Goal: Task Accomplishment & Management: Manage account settings

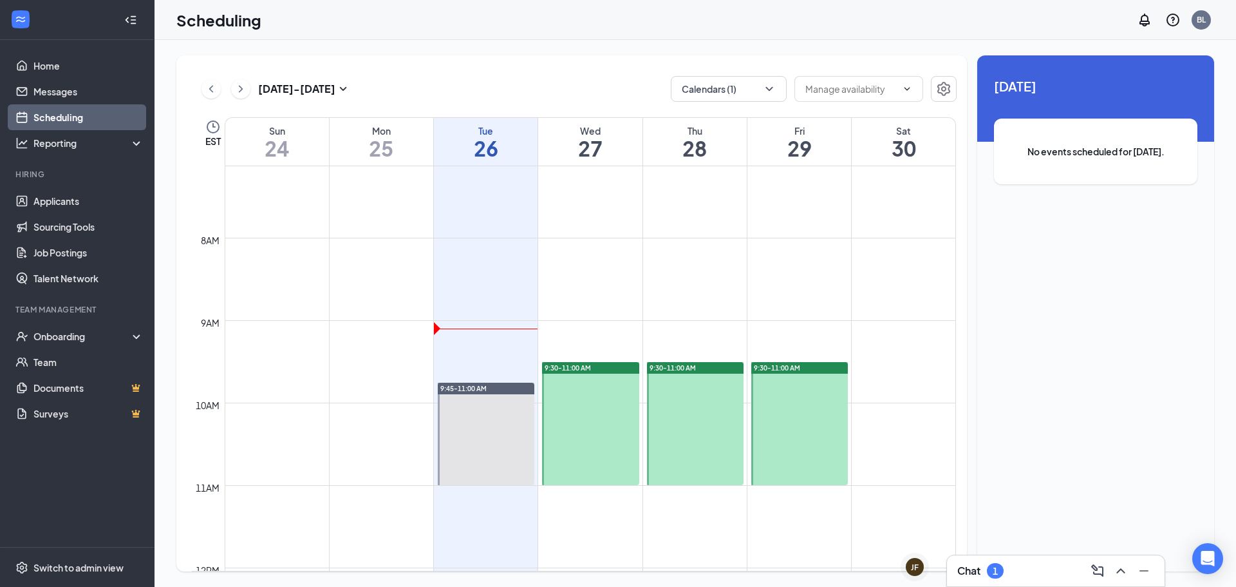
scroll to position [565, 0]
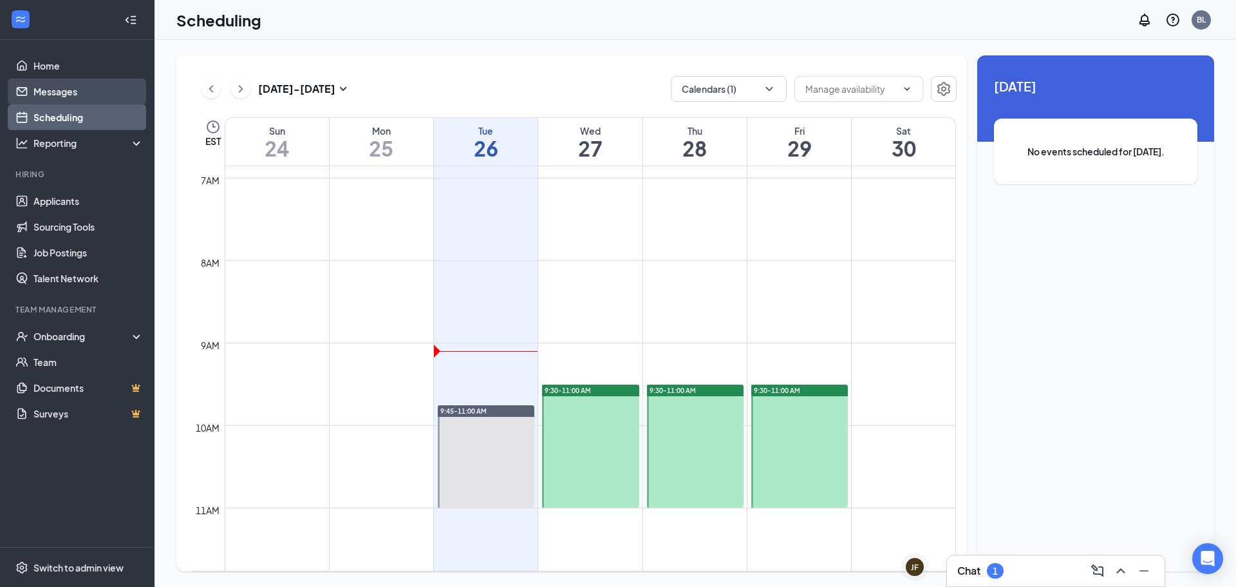
click at [41, 88] on link "Messages" at bounding box center [88, 92] width 110 height 26
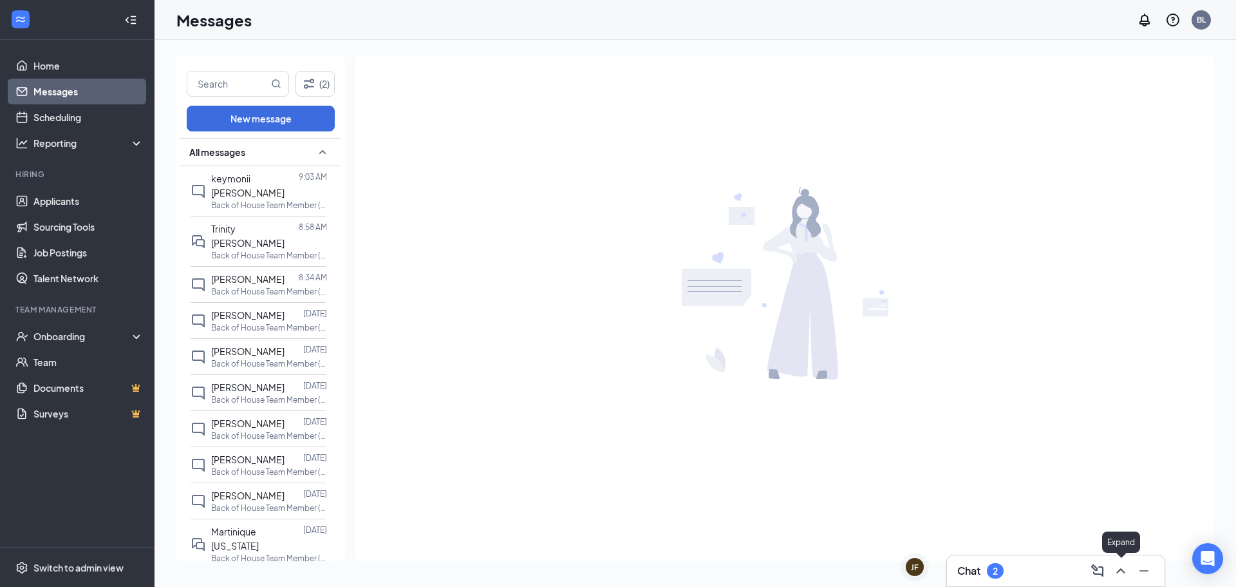
click at [1117, 561] on button at bounding box center [1121, 570] width 21 height 21
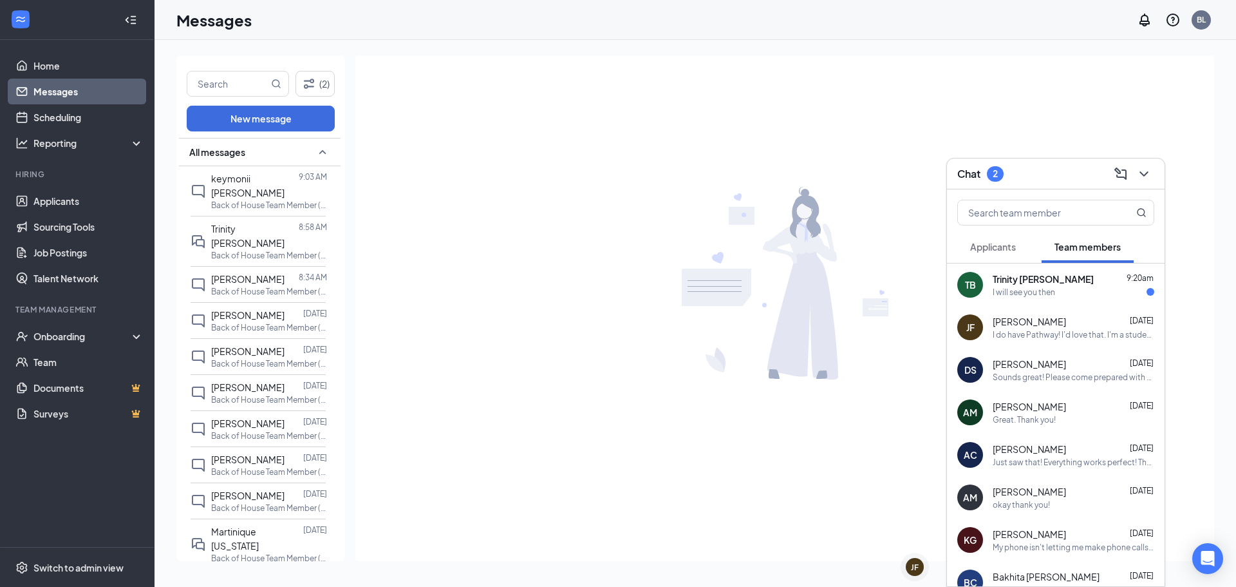
click at [1028, 280] on span "Trinity [PERSON_NAME]" at bounding box center [1043, 278] width 101 height 13
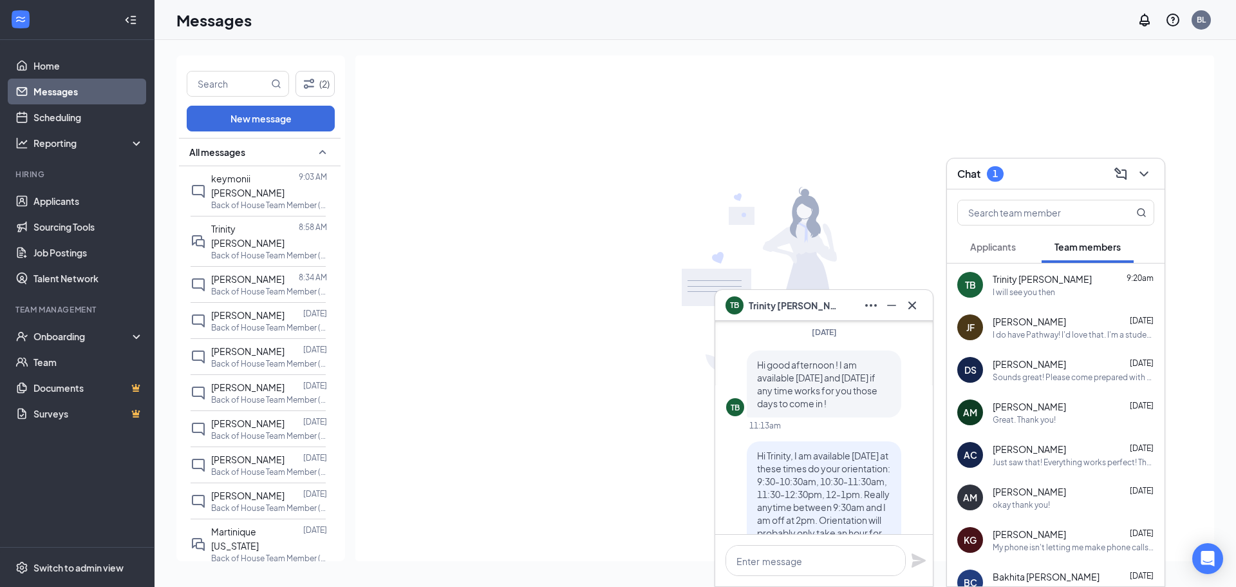
scroll to position [-433, 0]
click at [796, 412] on div "TB Hi good afternoon ! I am available [DATE] and [DATE] if any time works for y…" at bounding box center [824, 503] width 196 height 310
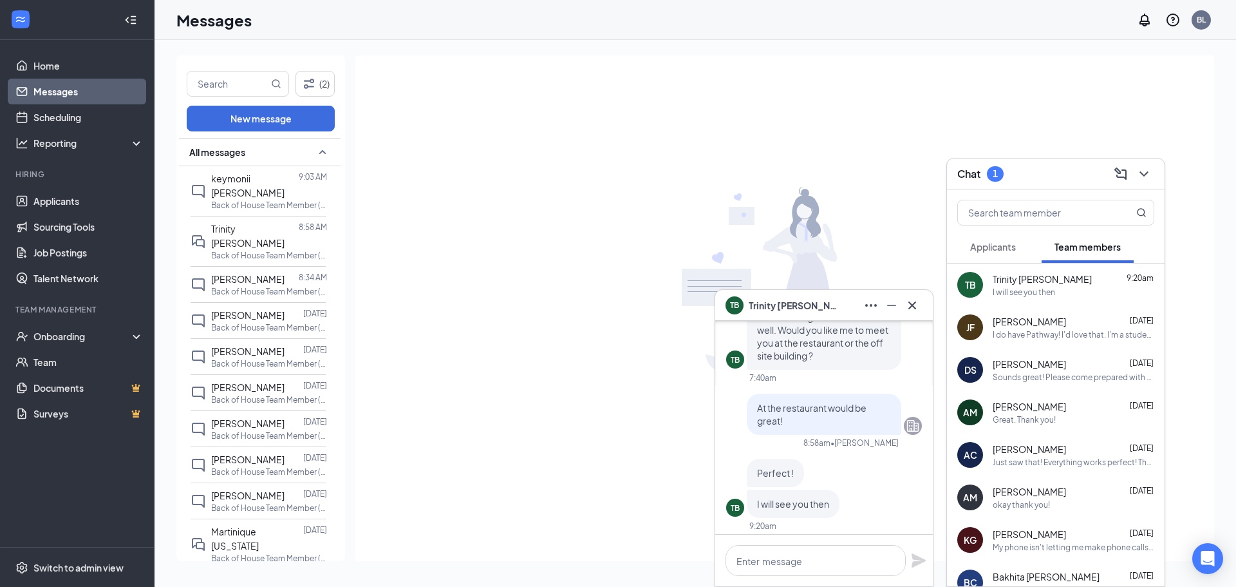
scroll to position [0, 0]
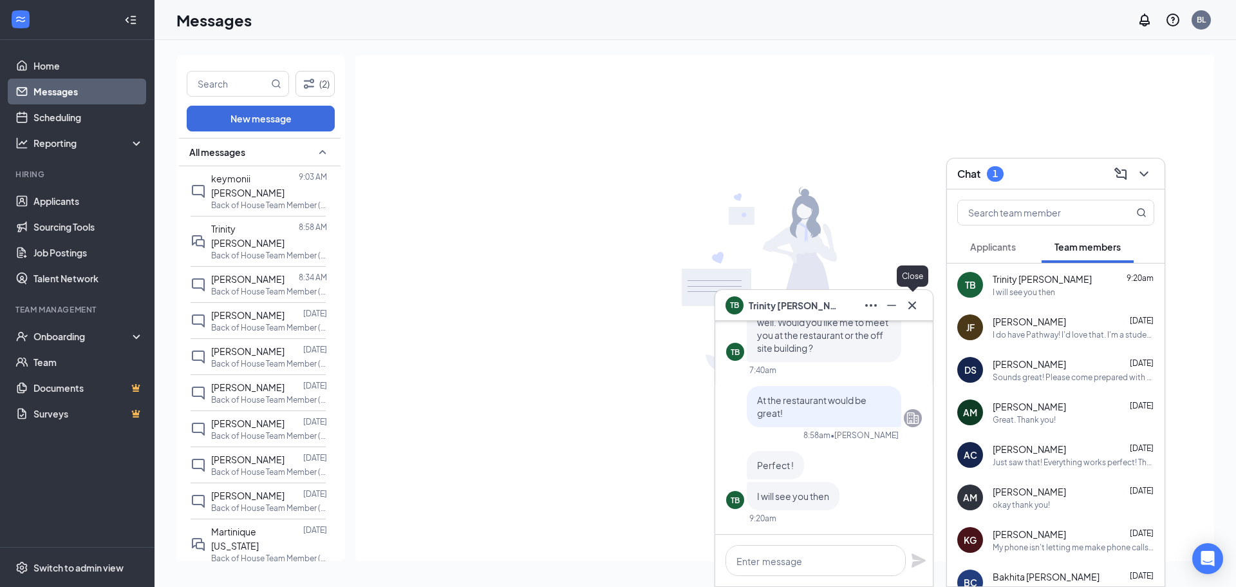
click at [913, 308] on icon "Cross" at bounding box center [912, 304] width 15 height 15
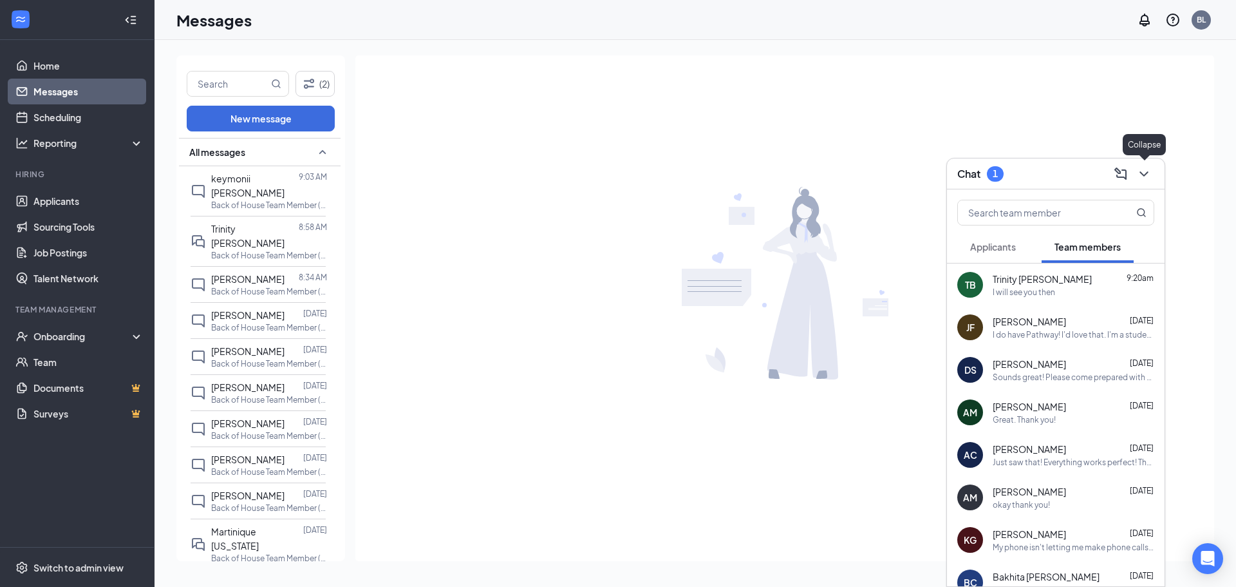
click at [1150, 166] on icon "ChevronDown" at bounding box center [1143, 173] width 15 height 15
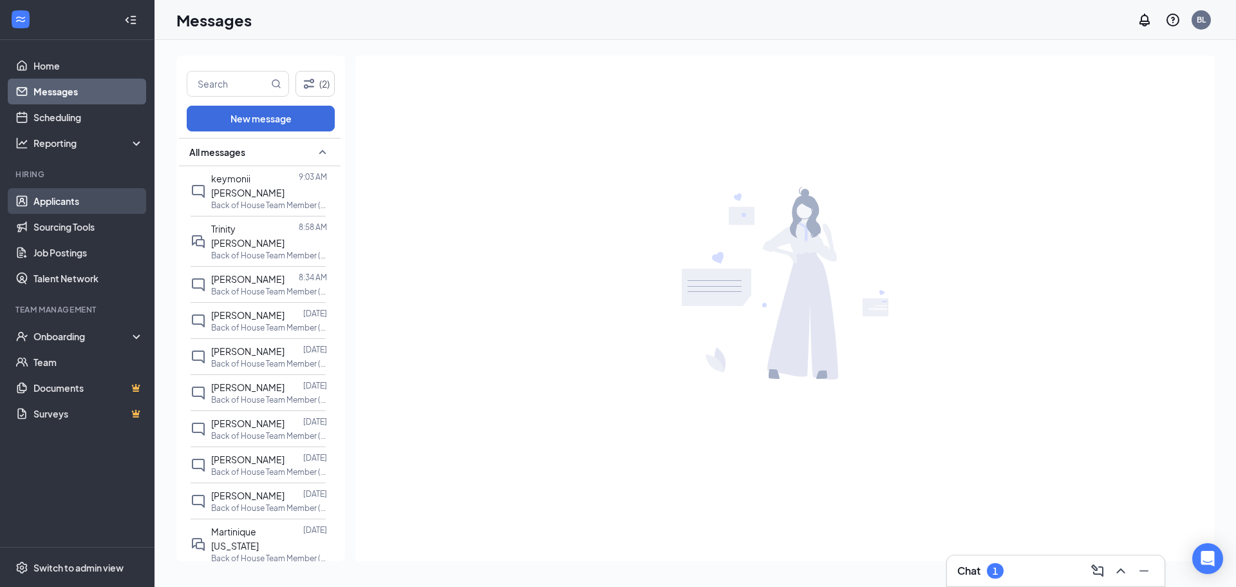
click at [48, 188] on link "Applicants" at bounding box center [88, 201] width 110 height 26
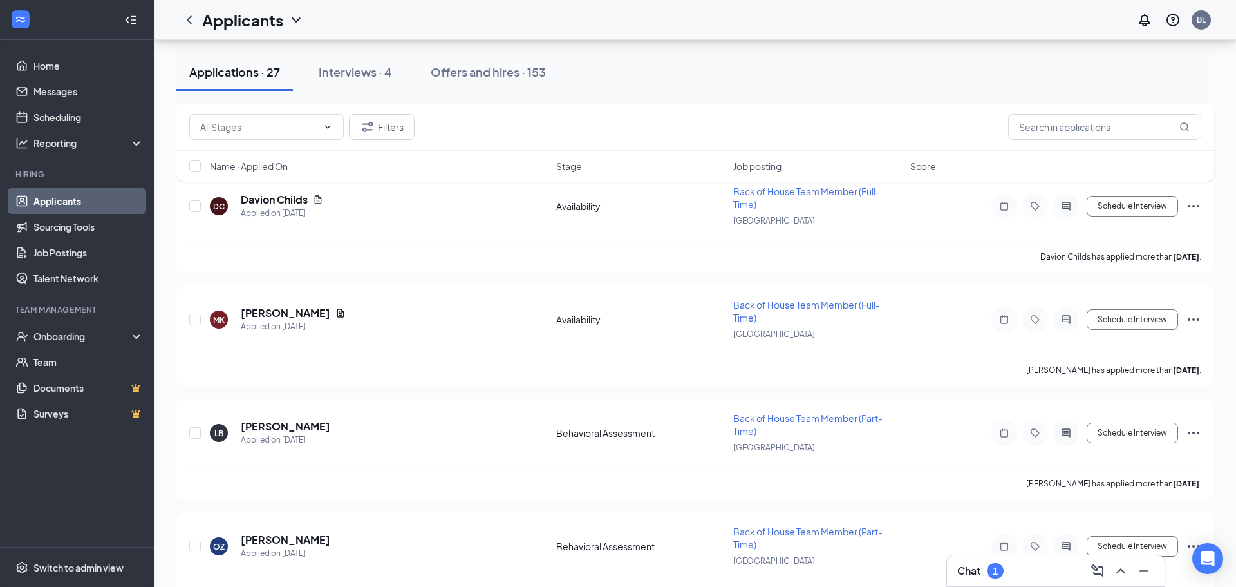
scroll to position [2725, 0]
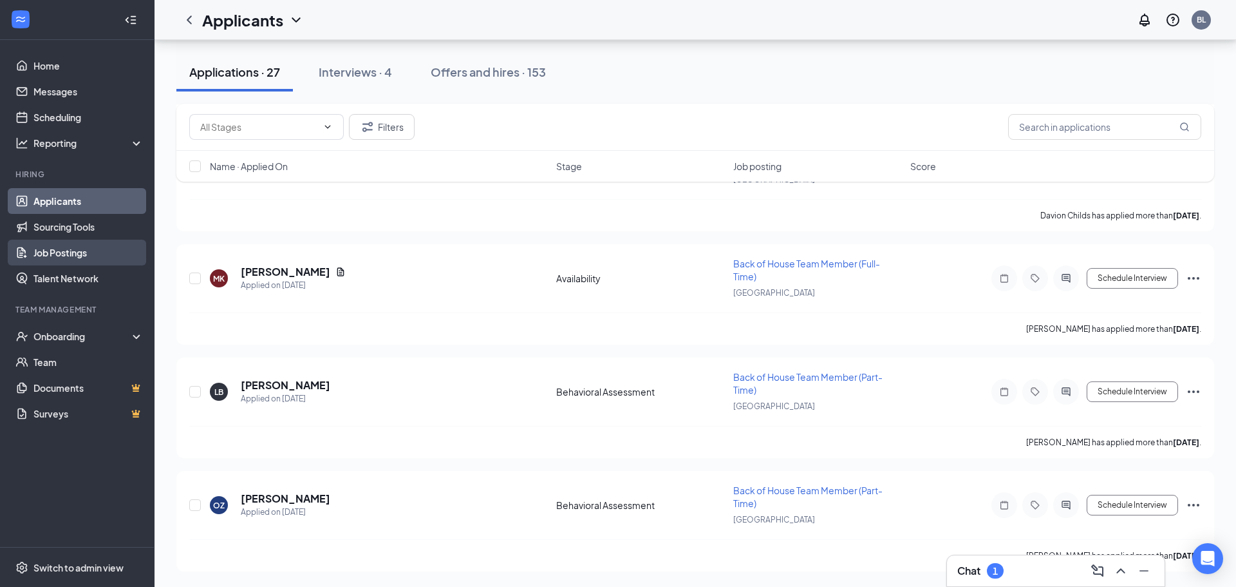
click at [65, 263] on link "Job Postings" at bounding box center [88, 252] width 110 height 26
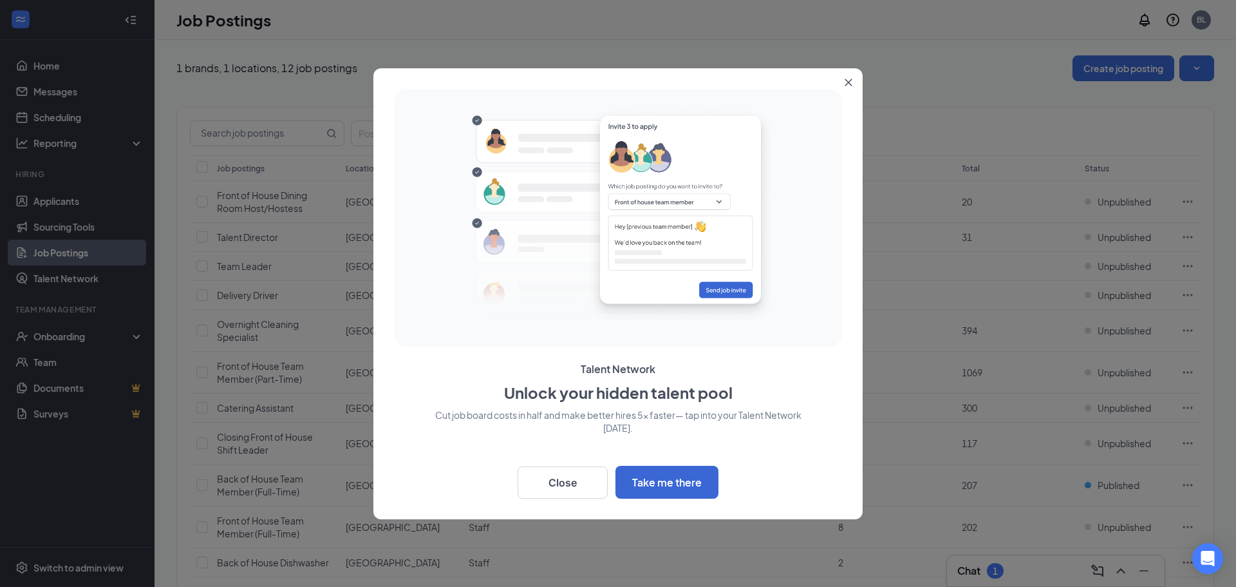
click at [65, 263] on div at bounding box center [618, 293] width 1236 height 587
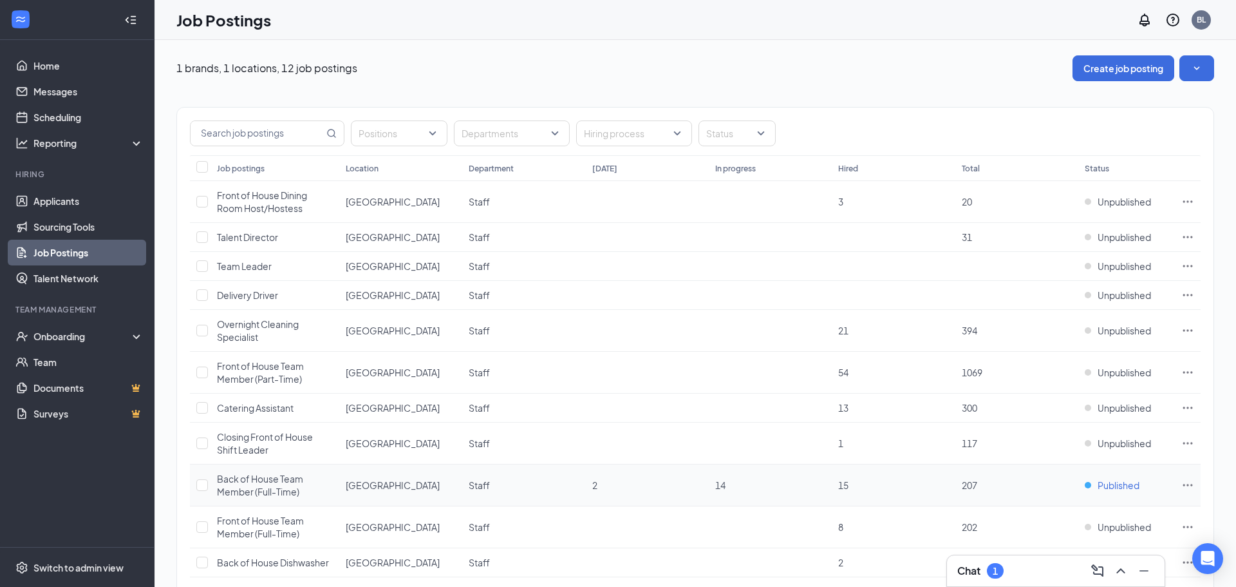
click at [1116, 479] on span "Published" at bounding box center [1119, 484] width 42 height 13
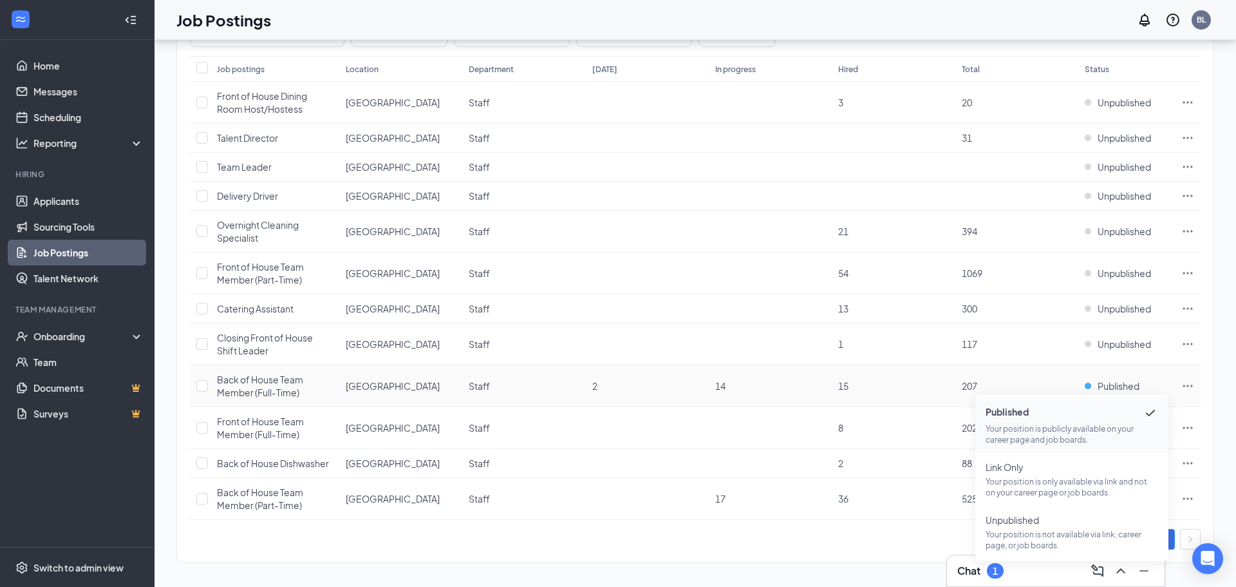
scroll to position [103, 0]
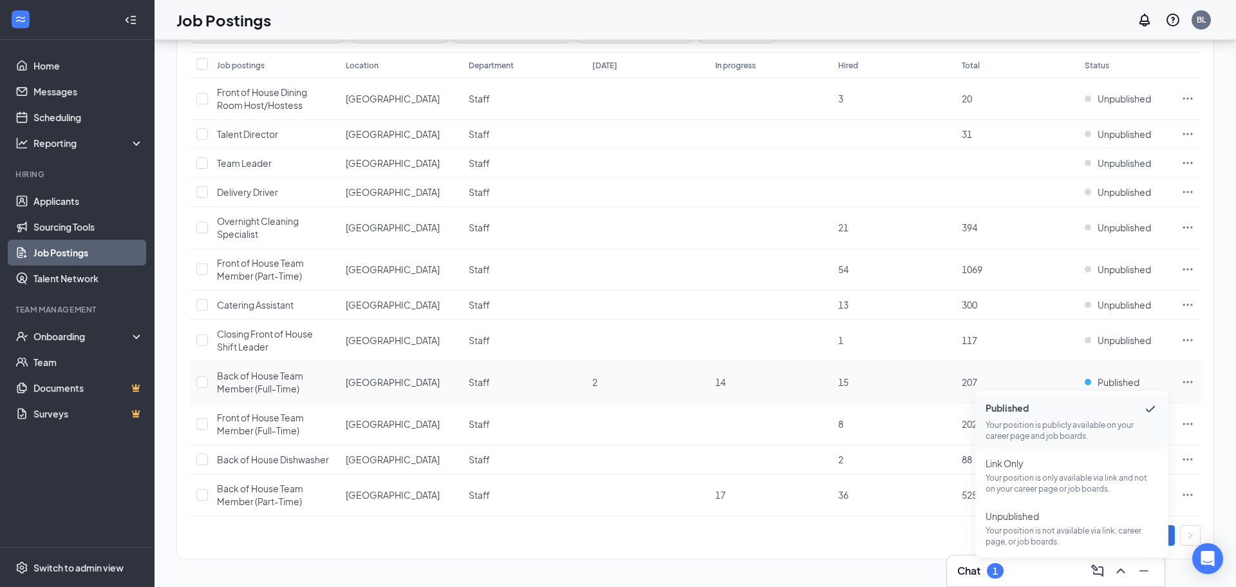
click at [1020, 530] on p "Your position is not available via link, career page, or job boards." at bounding box center [1072, 536] width 173 height 22
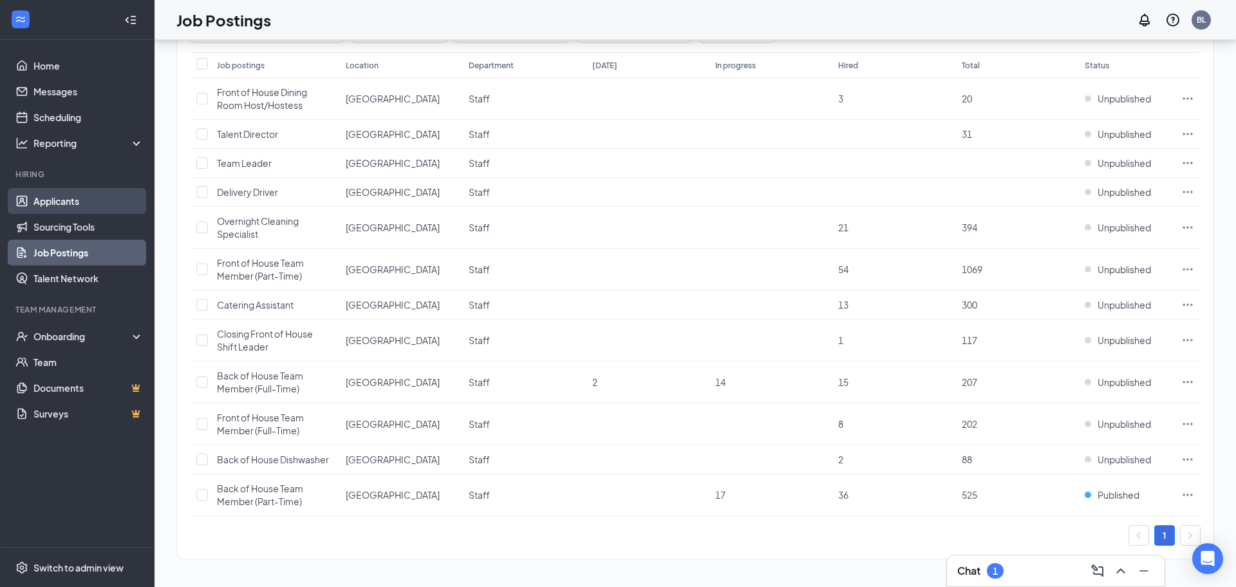
click at [71, 205] on link "Applicants" at bounding box center [88, 201] width 110 height 26
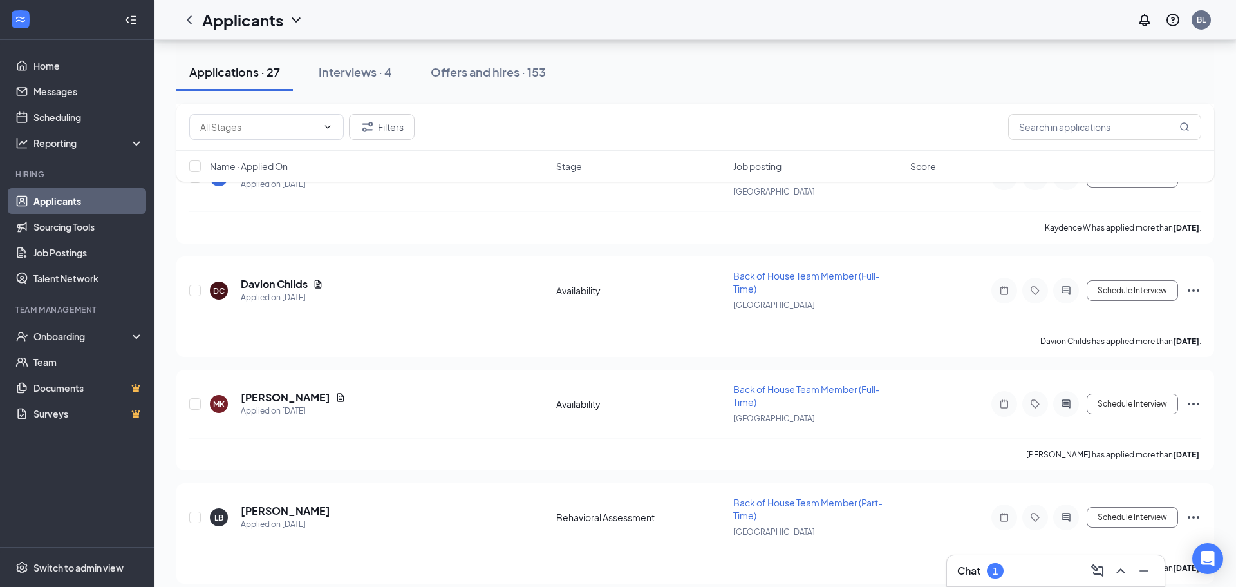
scroll to position [2725, 0]
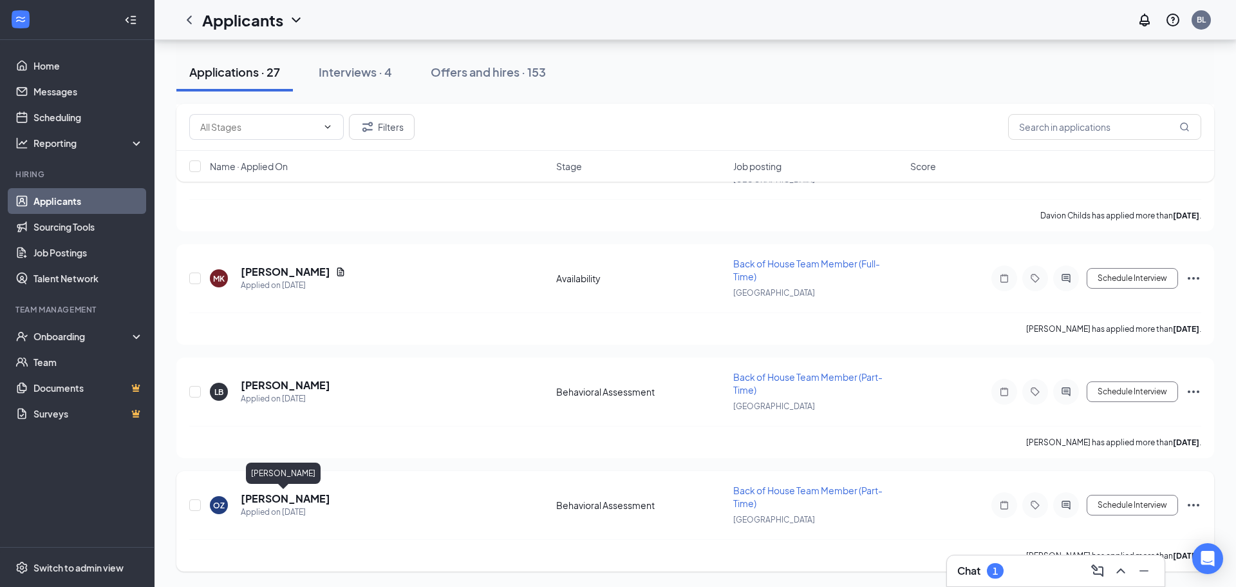
click at [302, 495] on h5 "[PERSON_NAME]" at bounding box center [285, 498] width 89 height 14
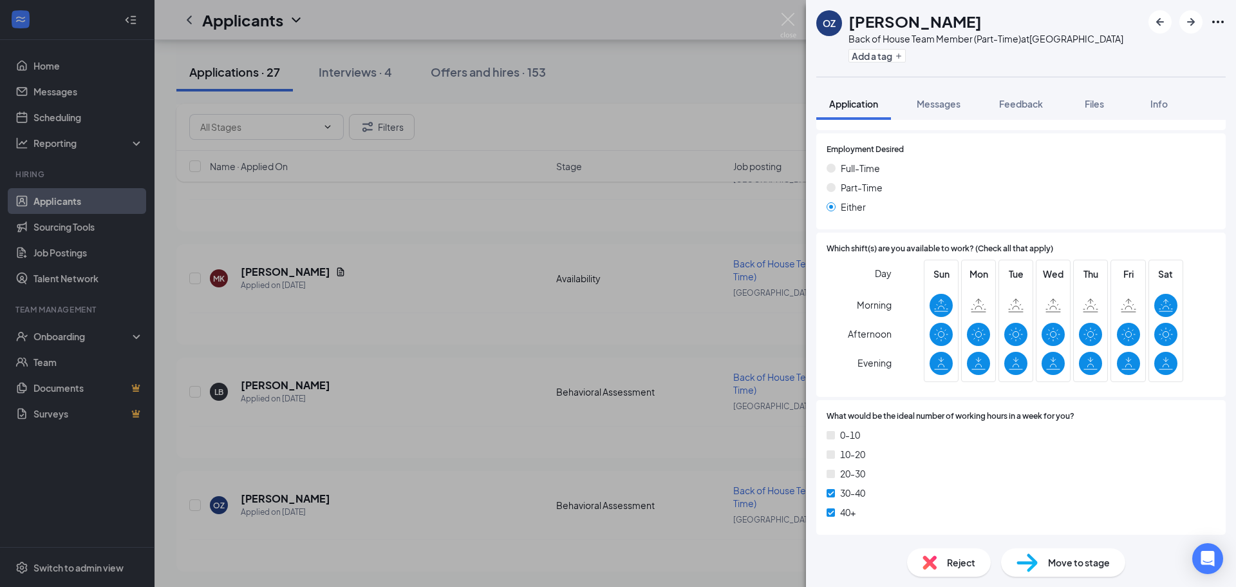
scroll to position [1163, 0]
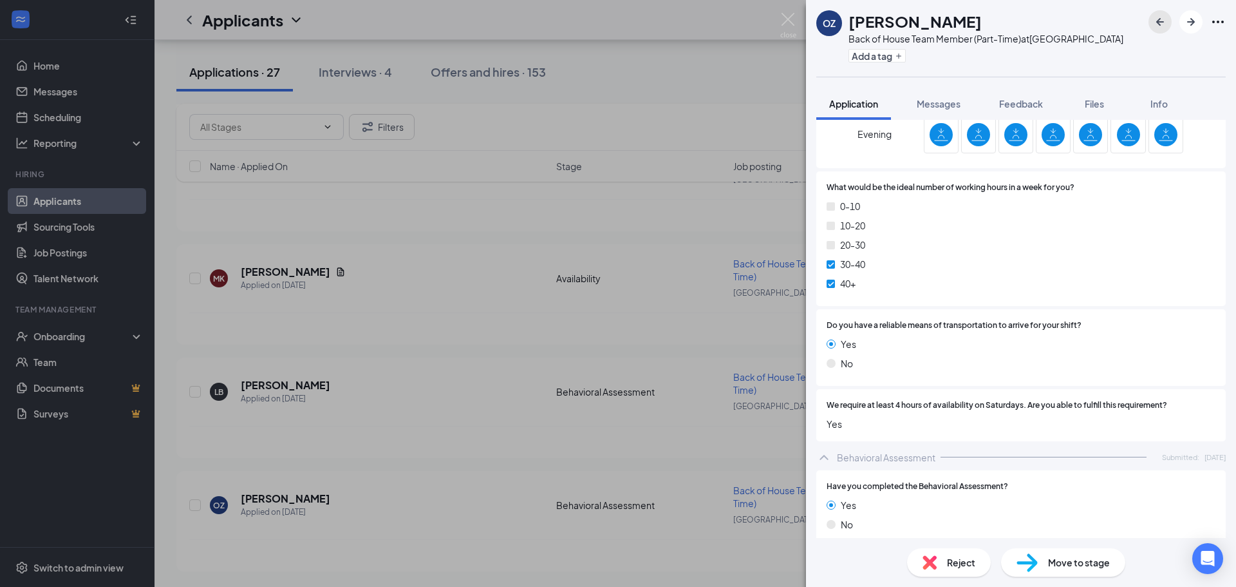
click at [1157, 19] on icon "ArrowLeftNew" at bounding box center [1159, 21] width 15 height 15
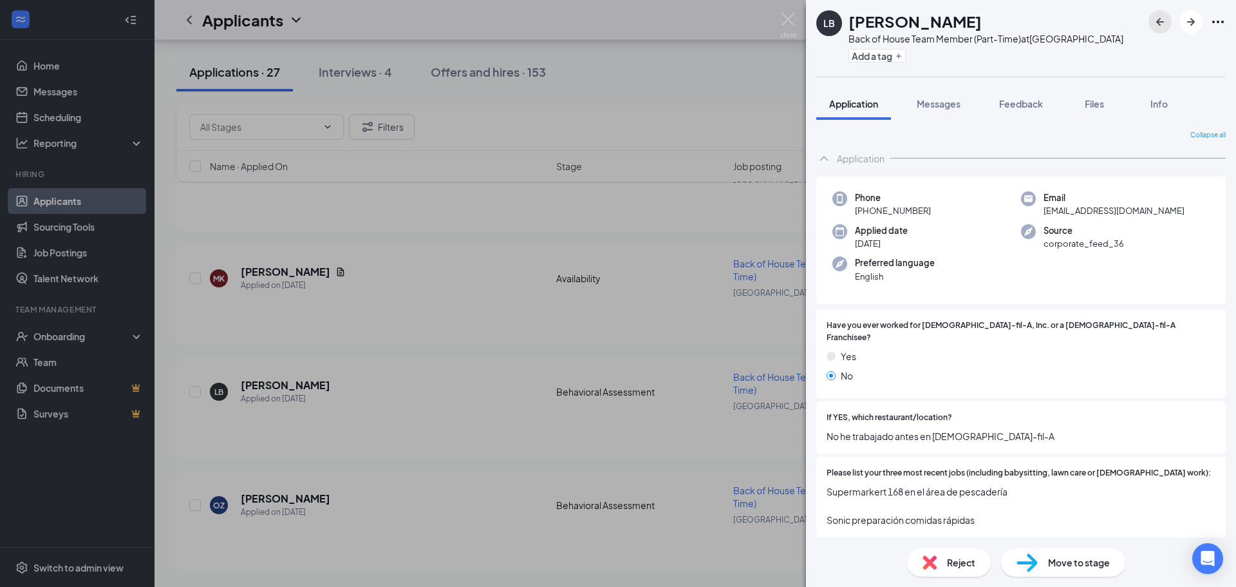
click at [1157, 18] on icon "ArrowLeftNew" at bounding box center [1159, 21] width 15 height 15
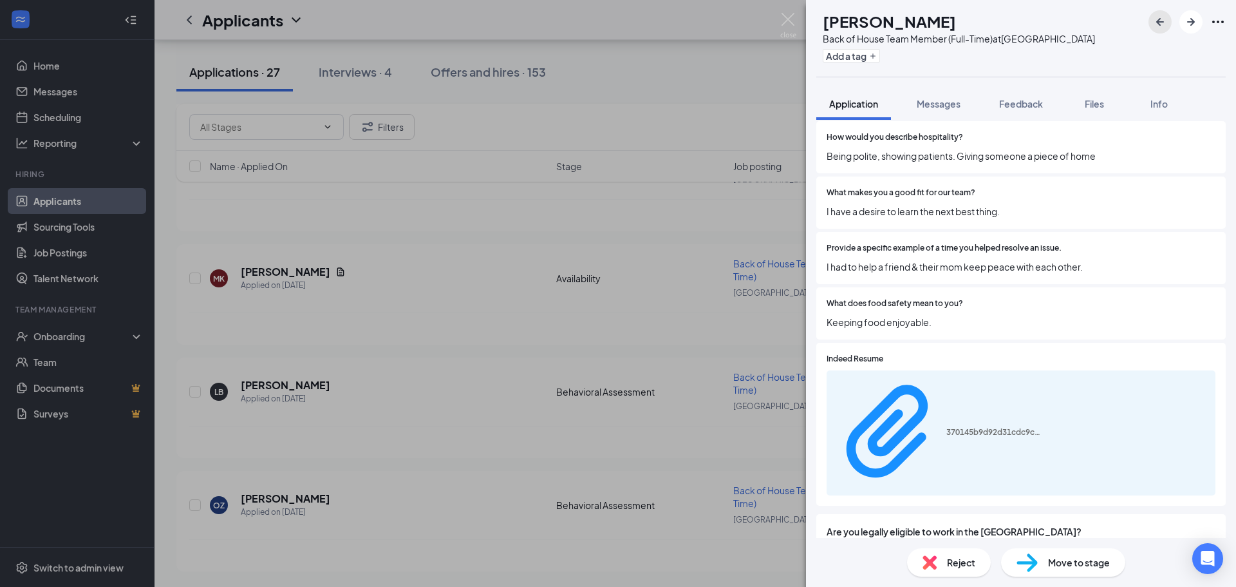
scroll to position [504, 0]
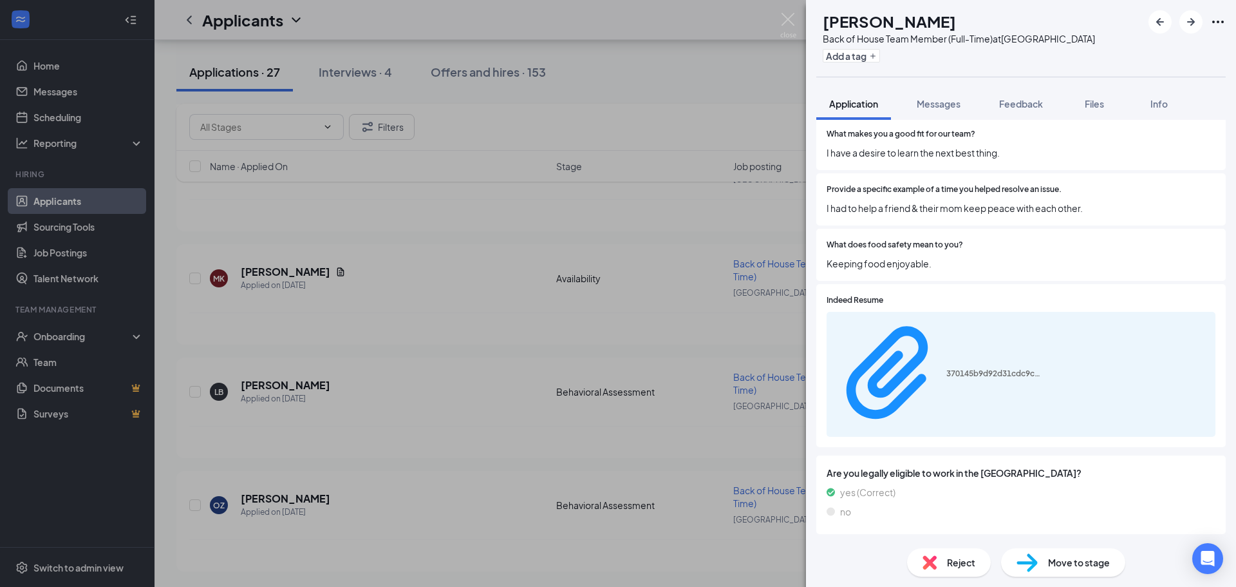
click at [931, 558] on img at bounding box center [930, 562] width 14 height 14
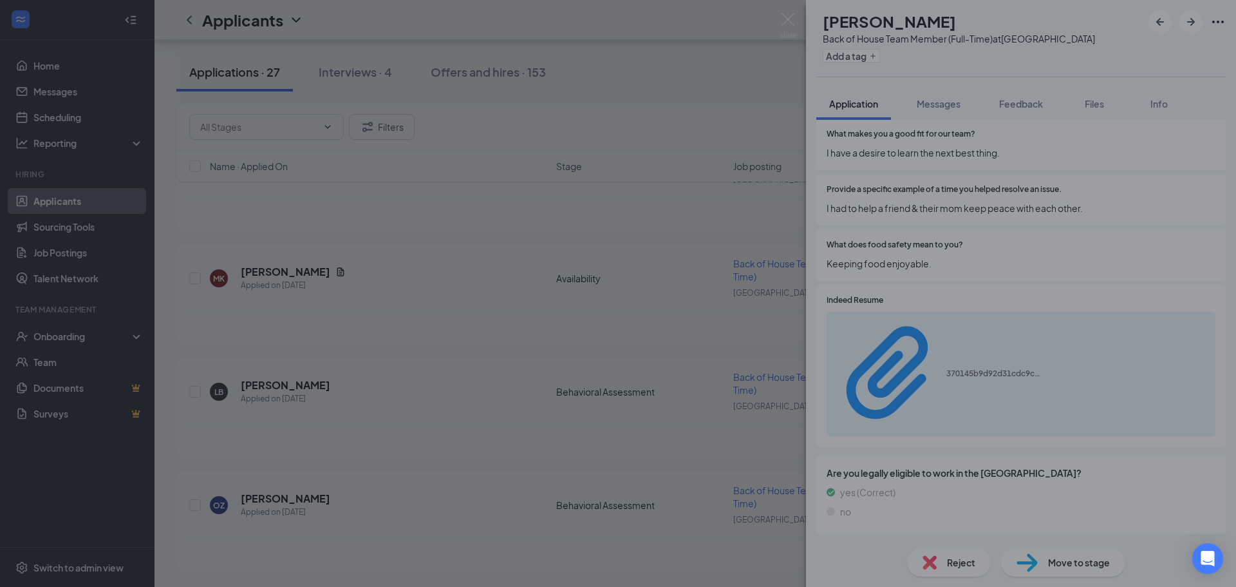
scroll to position [499, 0]
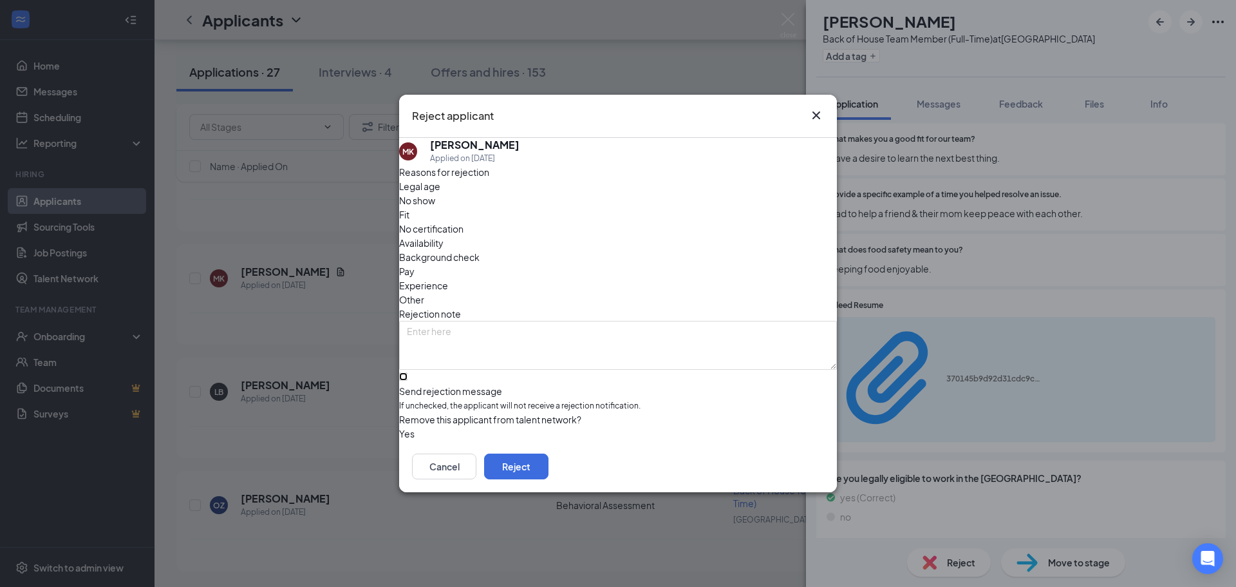
click at [408, 372] on input "Send rejection message If unchecked, the applicant will not receive a rejection…" at bounding box center [403, 376] width 8 height 8
checkbox input "true"
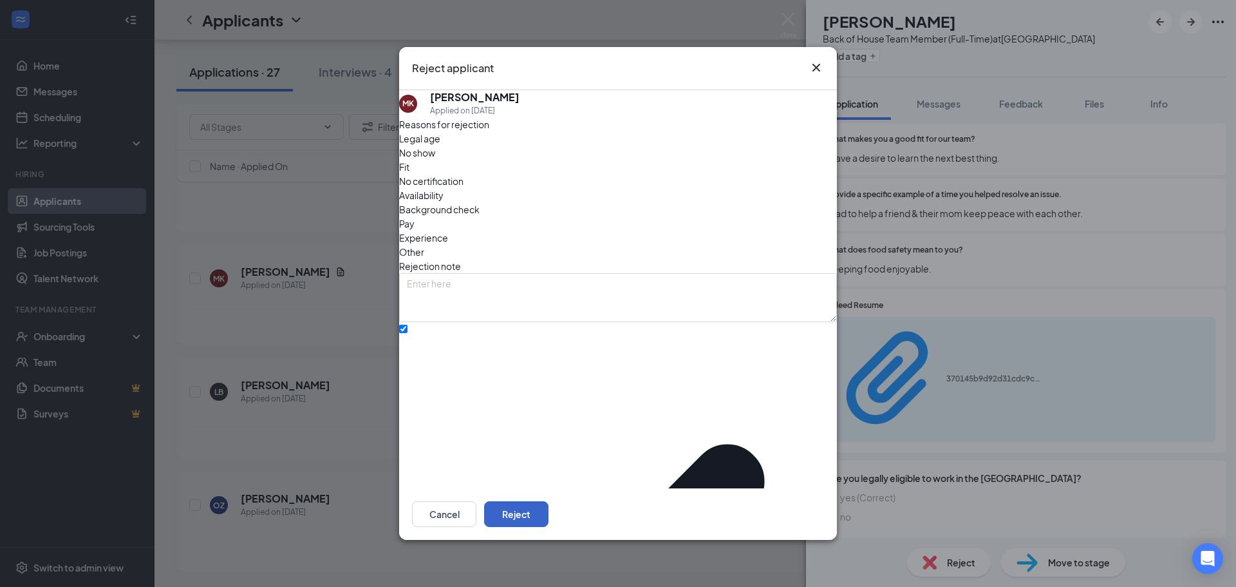
click at [549, 502] on button "Reject" at bounding box center [516, 514] width 64 height 26
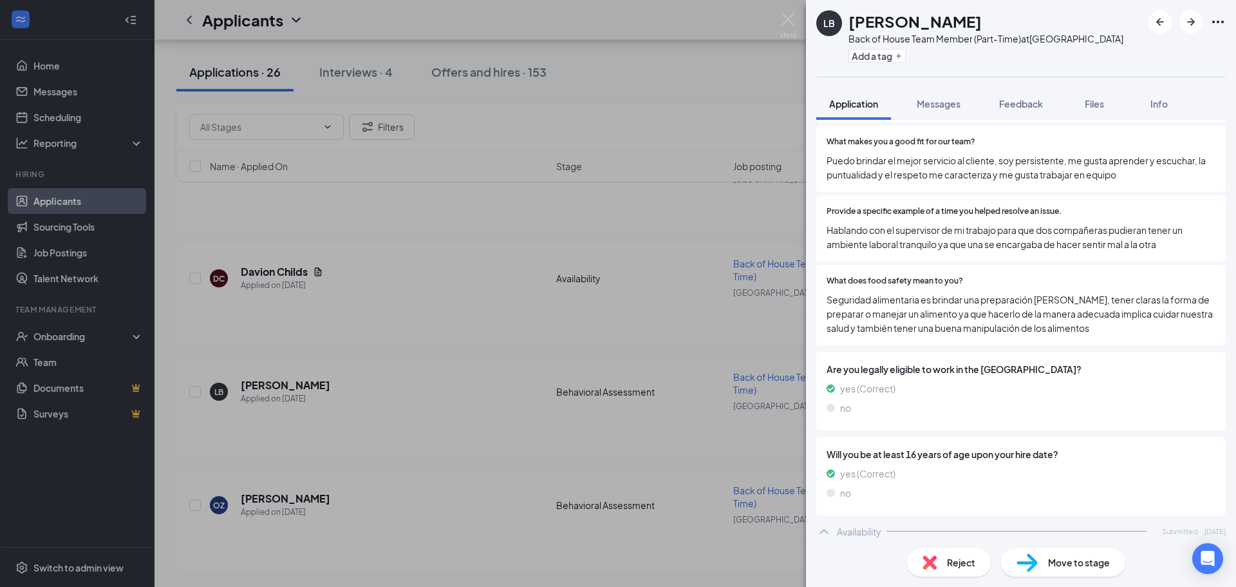
scroll to position [2611, 0]
click at [1161, 23] on icon "ArrowLeftNew" at bounding box center [1159, 21] width 15 height 15
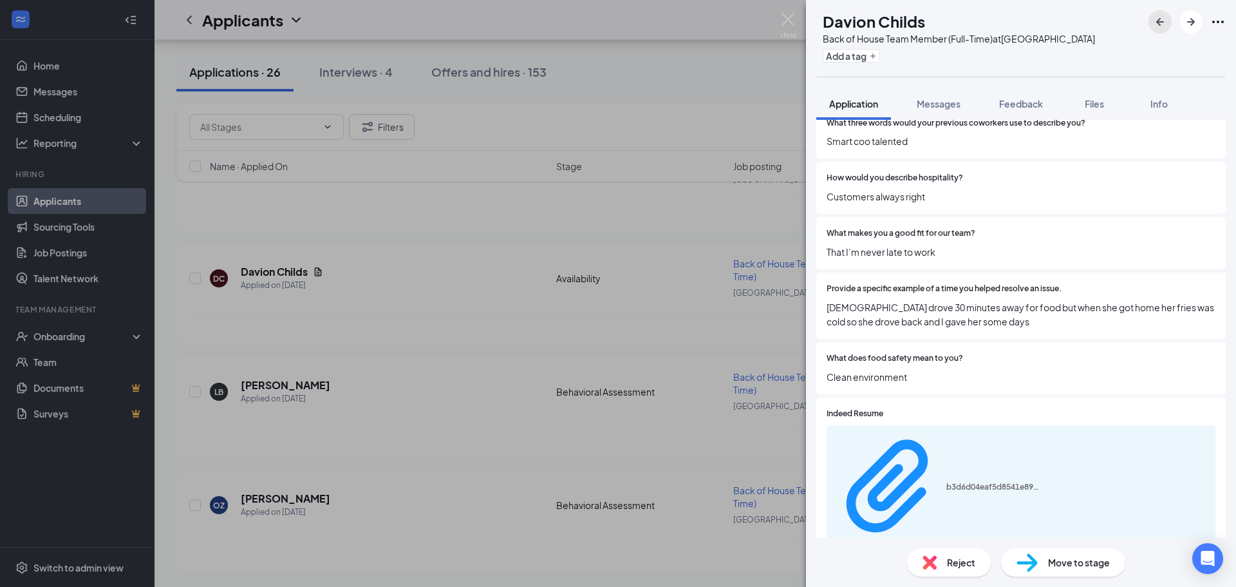
scroll to position [406, 0]
click at [977, 408] on div "Indeed Resume b3d6d04eaf5d8541e896765544228572.pdf" at bounding box center [1021, 478] width 389 height 143
click at [944, 563] on div "Reject" at bounding box center [949, 562] width 84 height 28
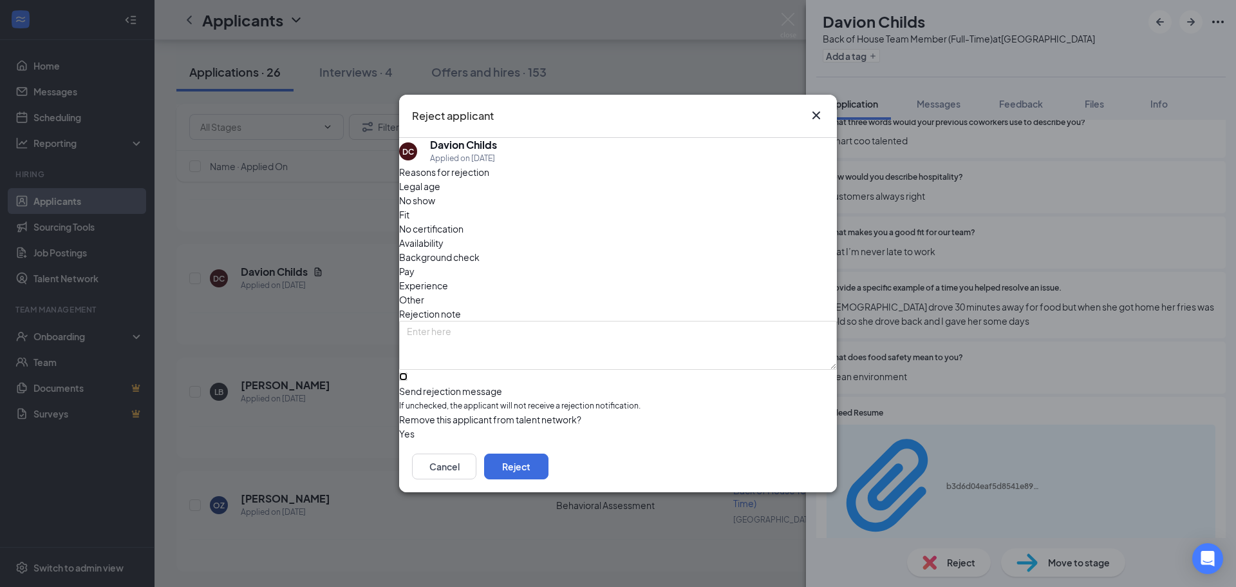
click at [408, 372] on input "Send rejection message If unchecked, the applicant will not receive a rejection…" at bounding box center [403, 376] width 8 height 8
checkbox input "true"
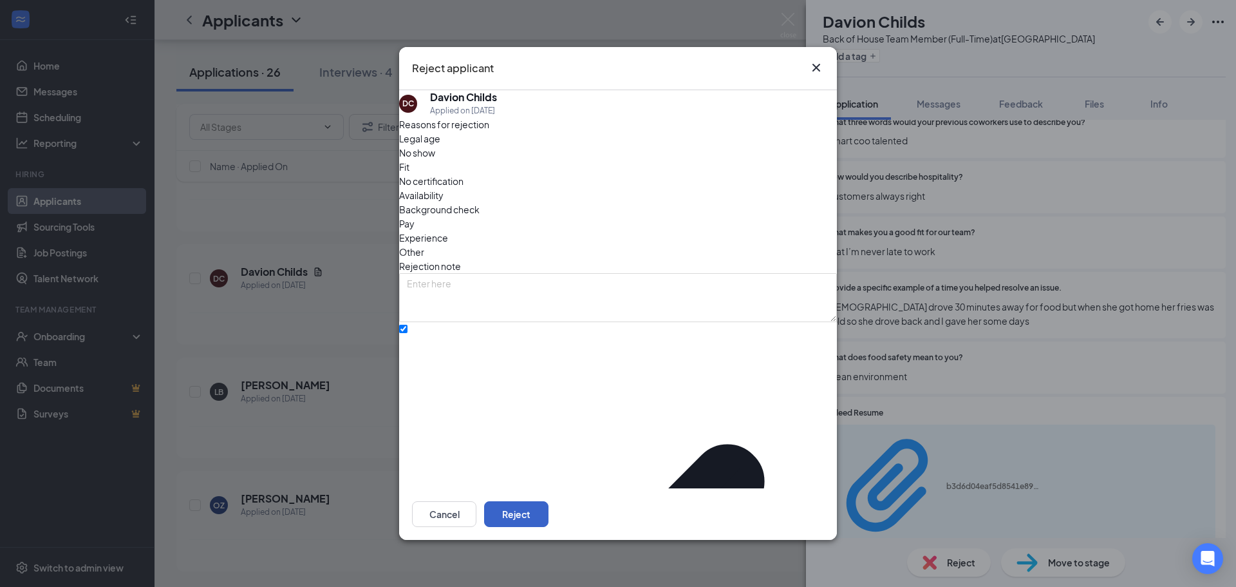
click at [549, 505] on button "Reject" at bounding box center [516, 514] width 64 height 26
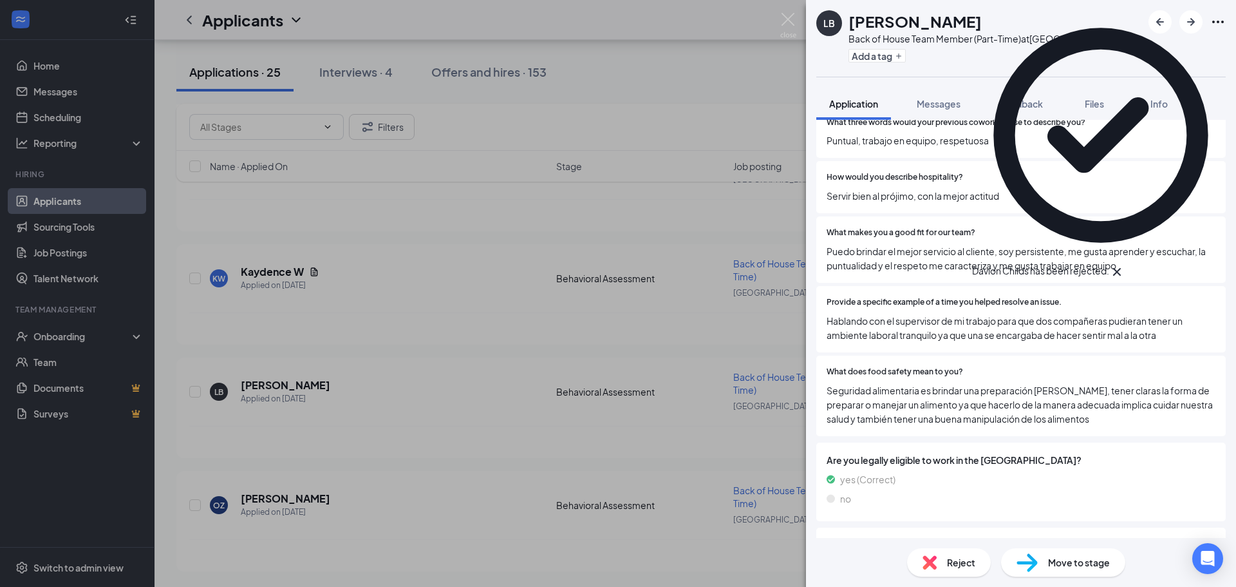
scroll to position [2498, 0]
click at [1125, 264] on icon "Cross" at bounding box center [1116, 271] width 15 height 15
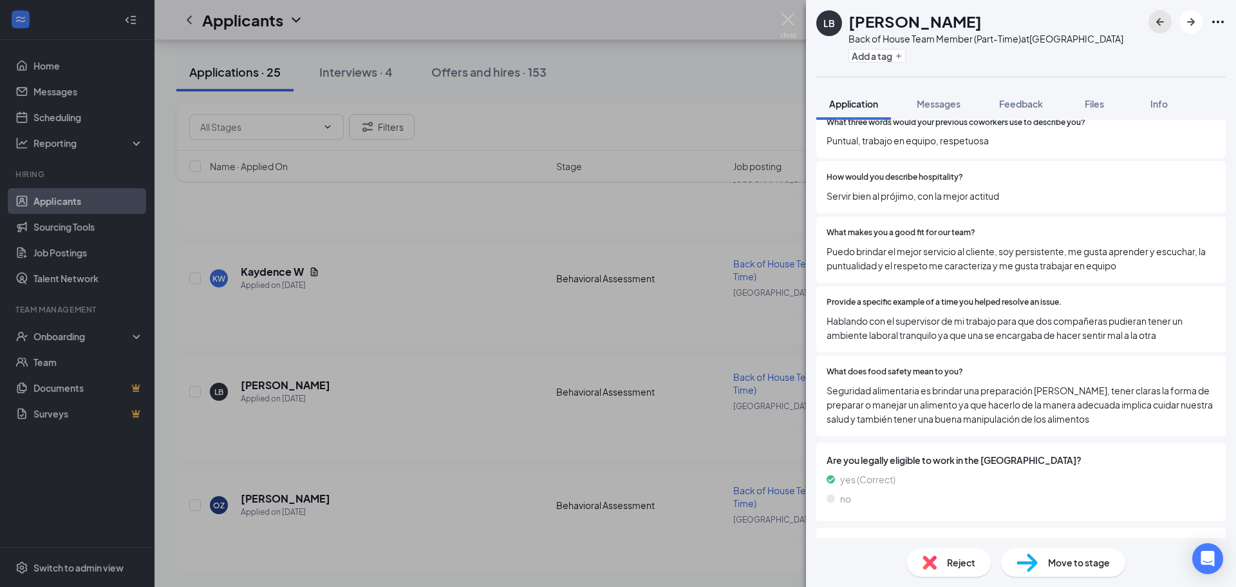
click at [1167, 26] on icon "ArrowLeftNew" at bounding box center [1159, 21] width 15 height 15
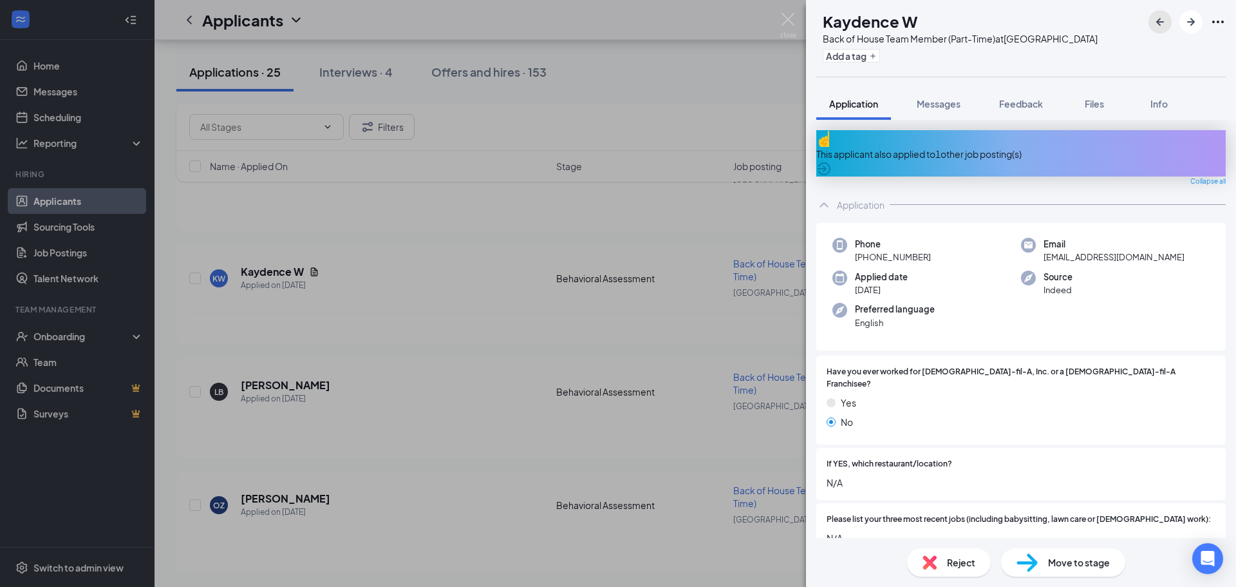
click at [1154, 19] on icon "ArrowLeftNew" at bounding box center [1159, 21] width 15 height 15
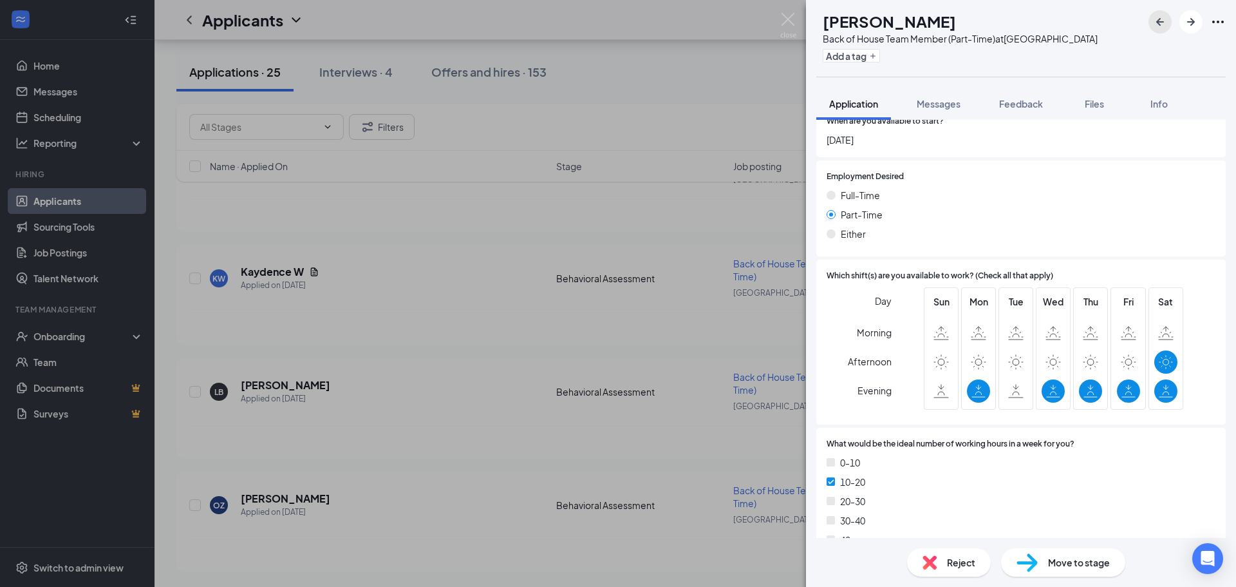
scroll to position [1396, 0]
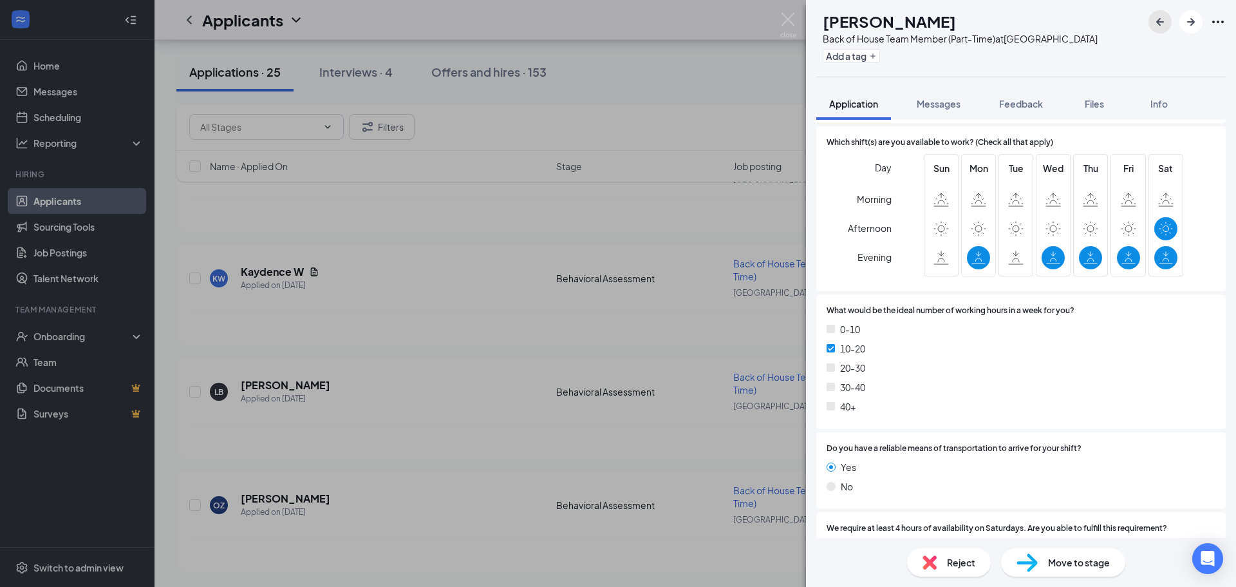
click at [1158, 28] on icon "ArrowLeftNew" at bounding box center [1159, 21] width 15 height 15
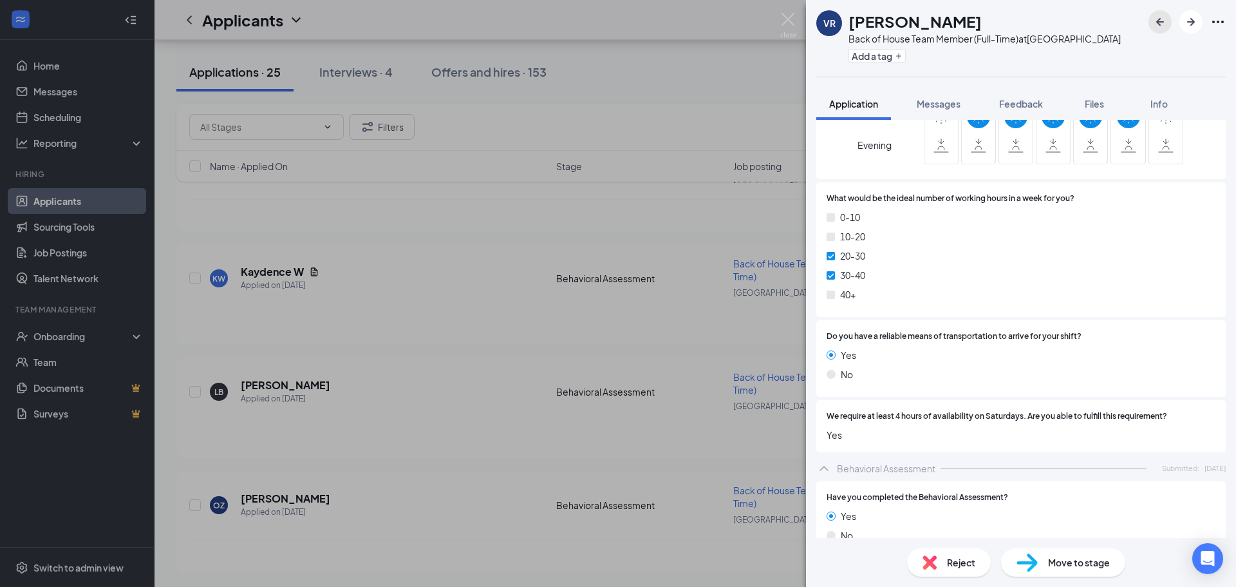
scroll to position [1208, 0]
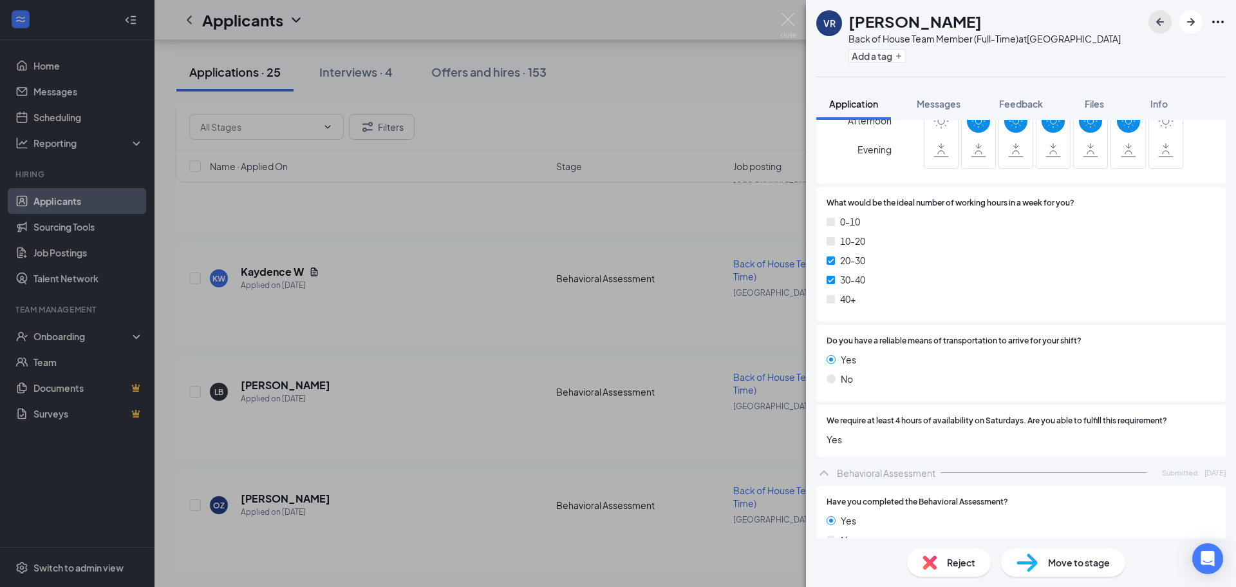
click at [1159, 32] on button "button" at bounding box center [1160, 21] width 23 height 23
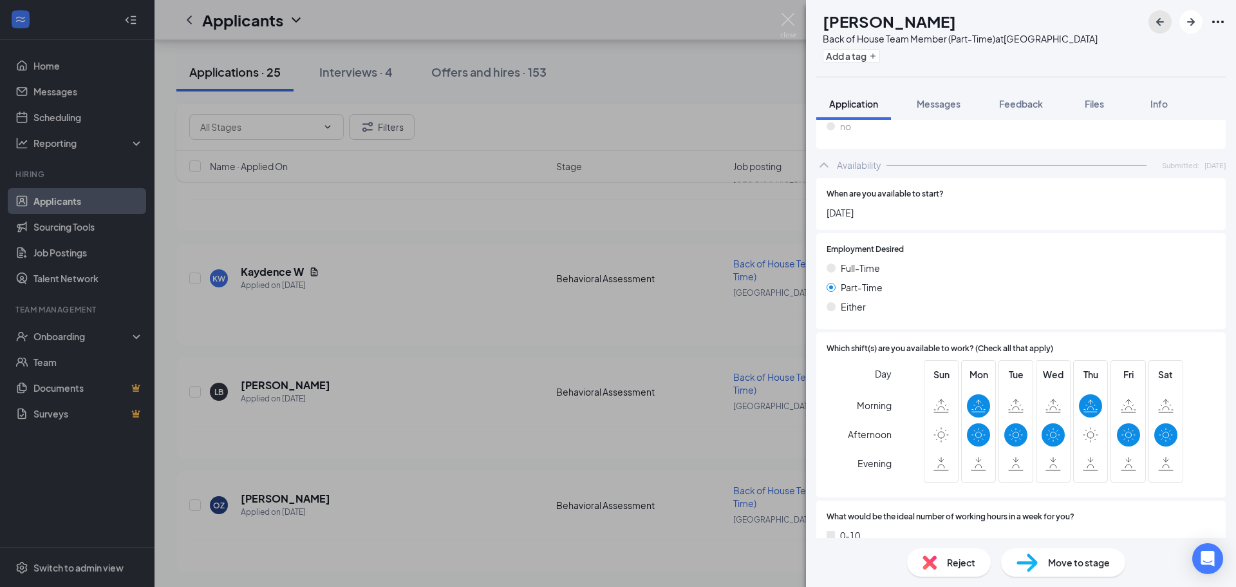
scroll to position [998, 0]
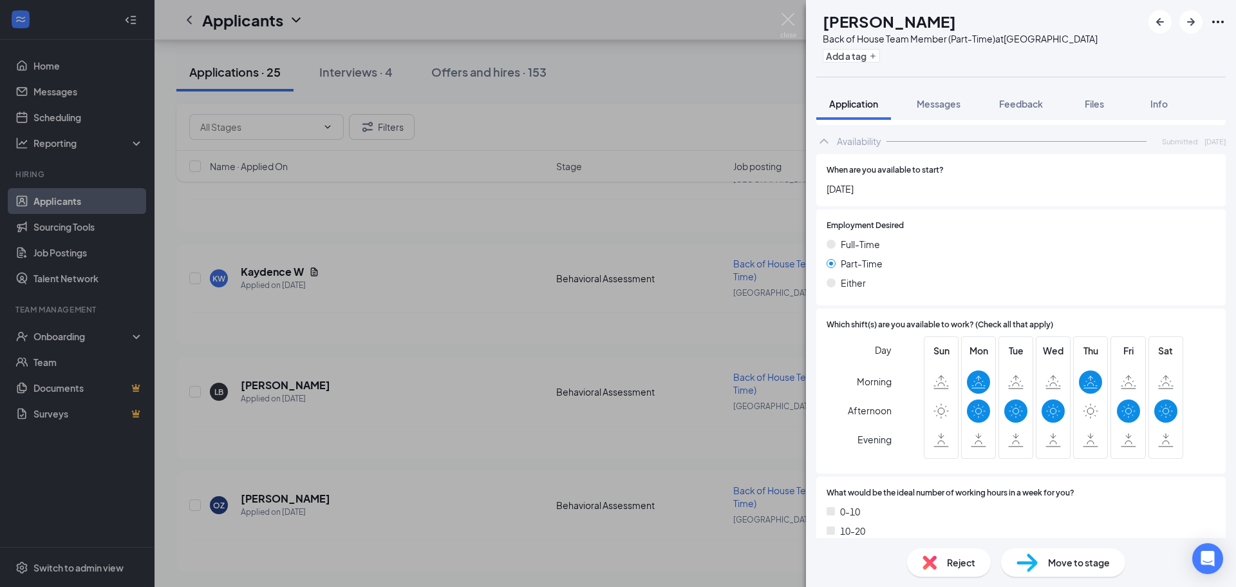
click at [957, 567] on span "Reject" at bounding box center [961, 562] width 28 height 14
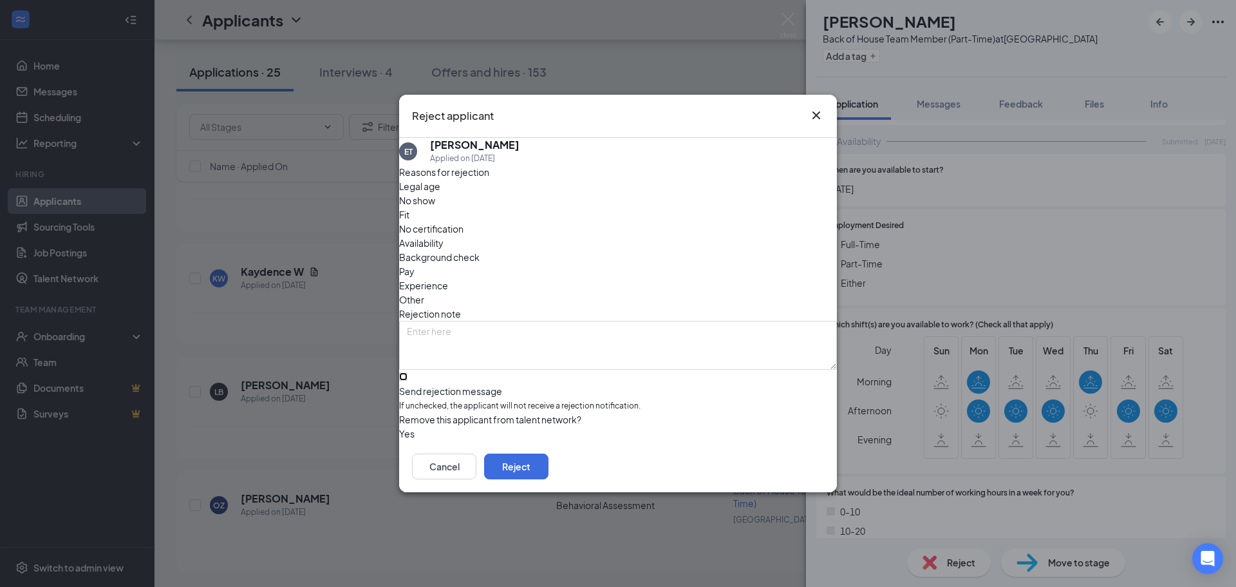
click at [408, 372] on input "Send rejection message If unchecked, the applicant will not receive a rejection…" at bounding box center [403, 376] width 8 height 8
checkbox input "true"
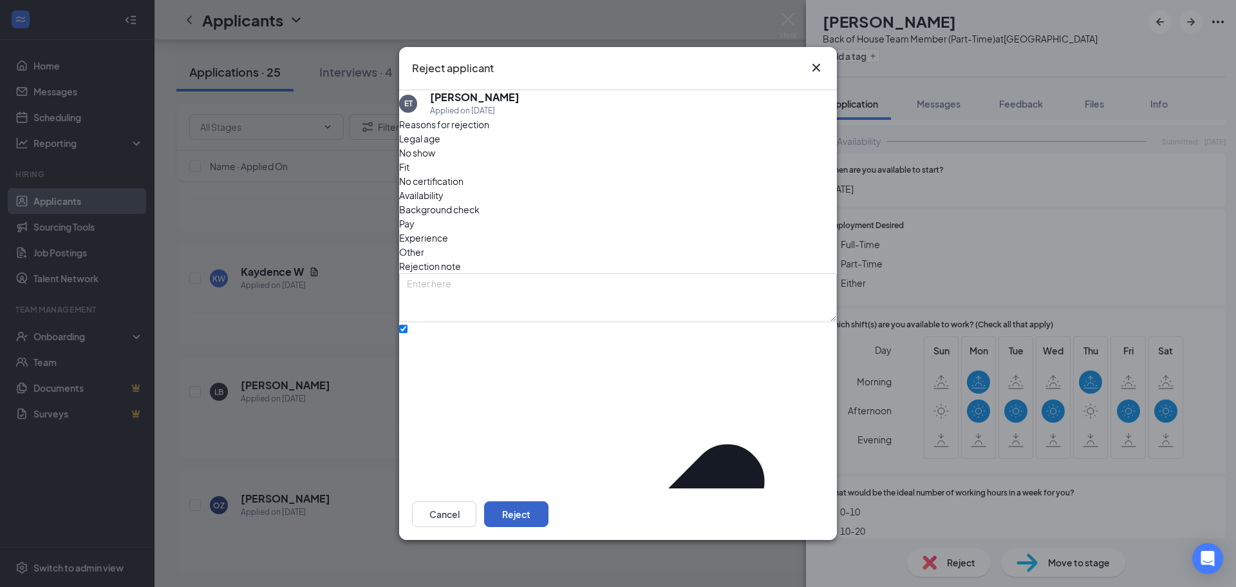
click at [549, 512] on button "Reject" at bounding box center [516, 514] width 64 height 26
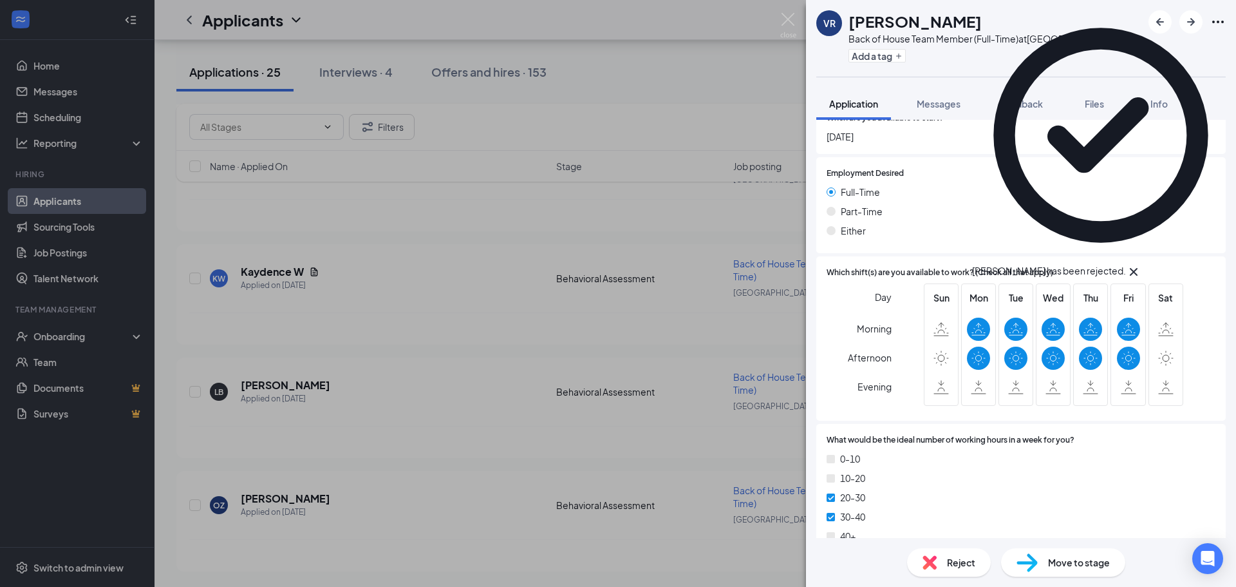
scroll to position [976, 0]
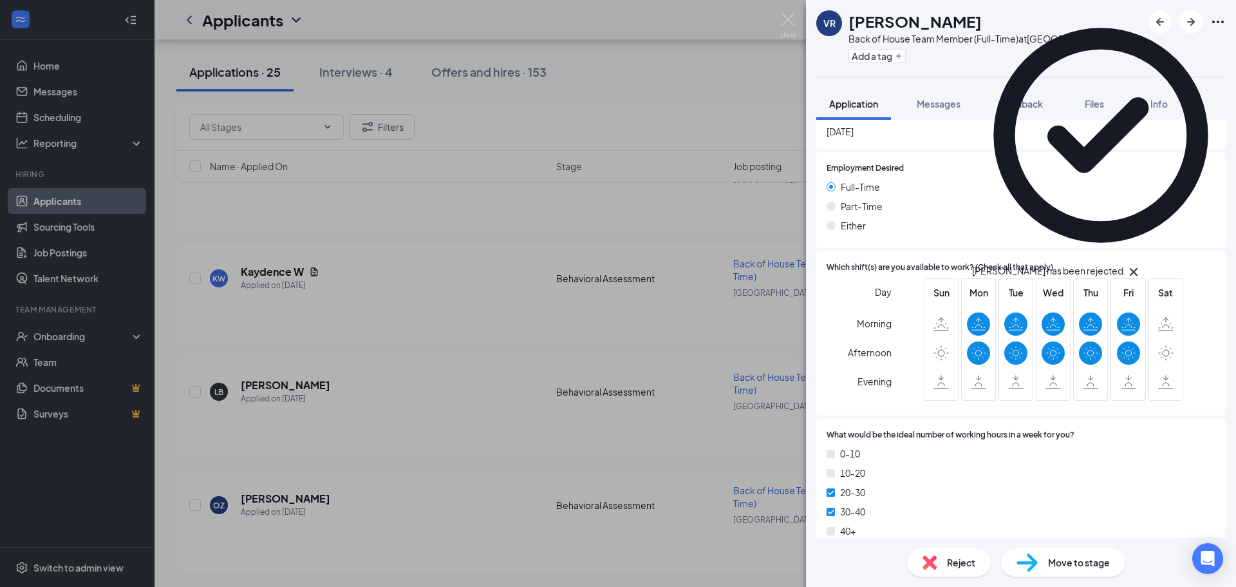
click at [1141, 264] on icon "Cross" at bounding box center [1133, 271] width 15 height 15
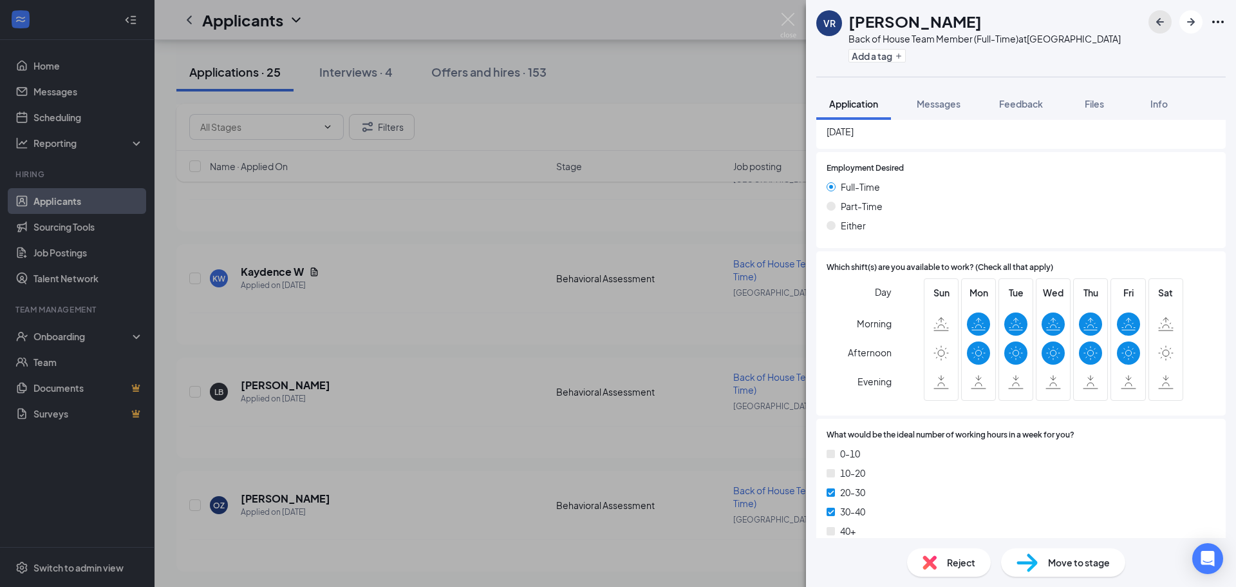
click at [1161, 27] on icon "ArrowLeftNew" at bounding box center [1159, 21] width 15 height 15
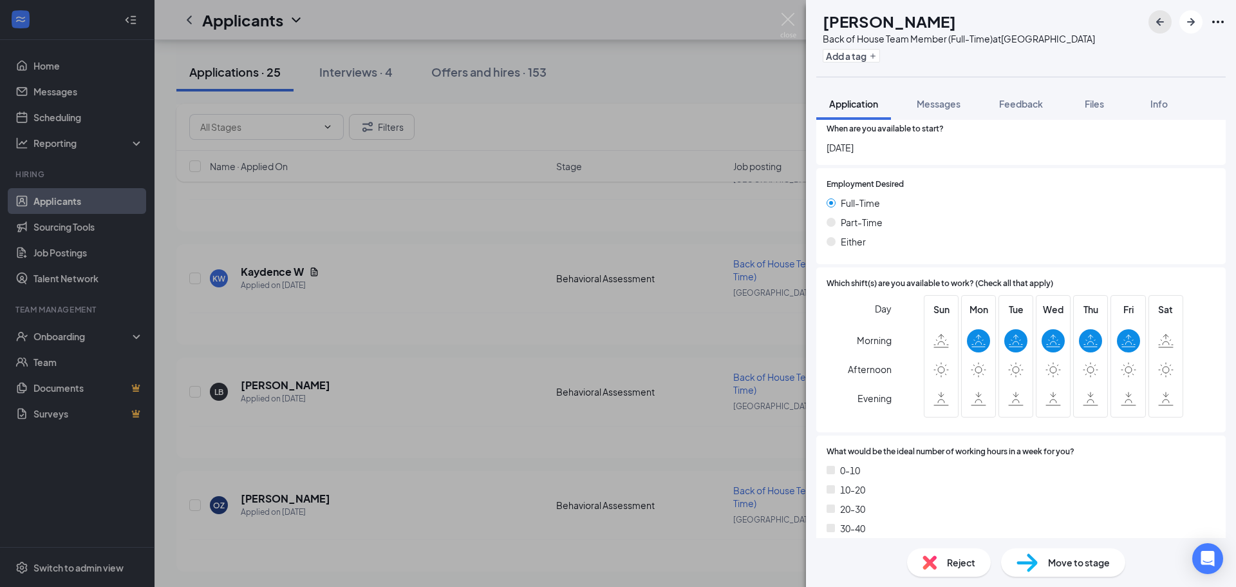
scroll to position [1062, 0]
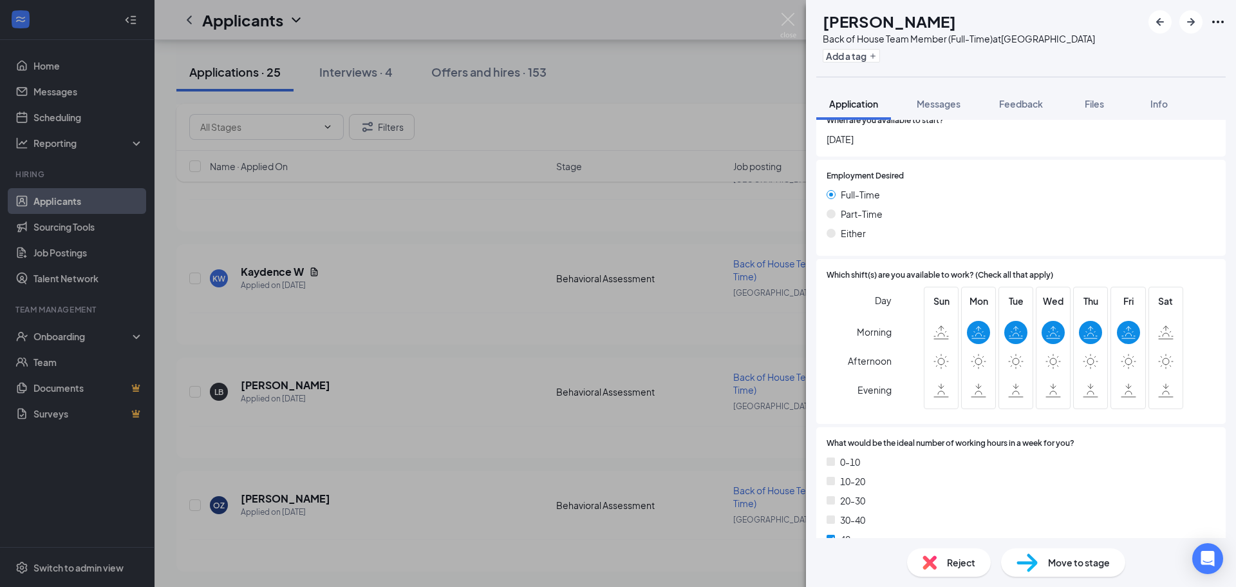
click at [949, 568] on span "Reject" at bounding box center [961, 562] width 28 height 14
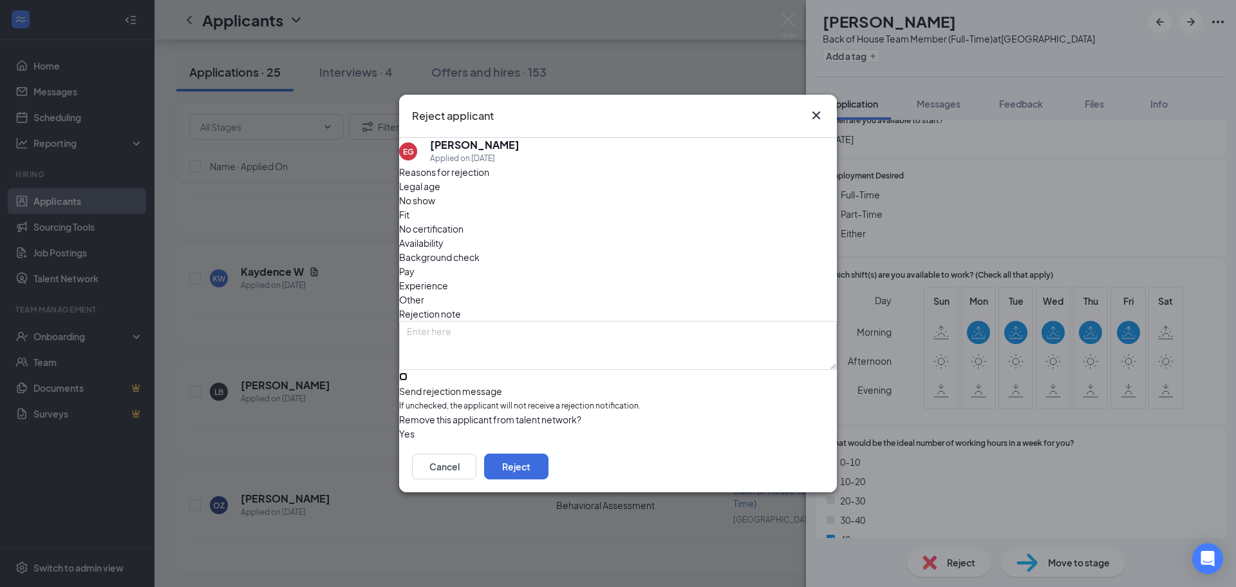
click at [408, 372] on input "Send rejection message If unchecked, the applicant will not receive a rejection…" at bounding box center [403, 376] width 8 height 8
checkbox input "true"
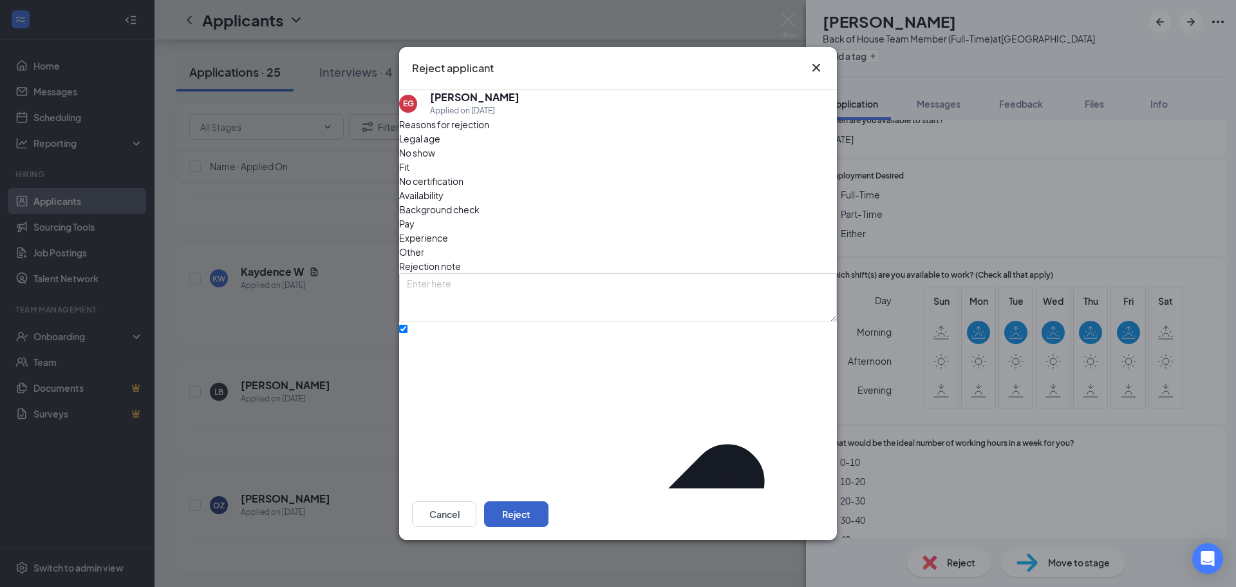
click at [549, 501] on button "Reject" at bounding box center [516, 514] width 64 height 26
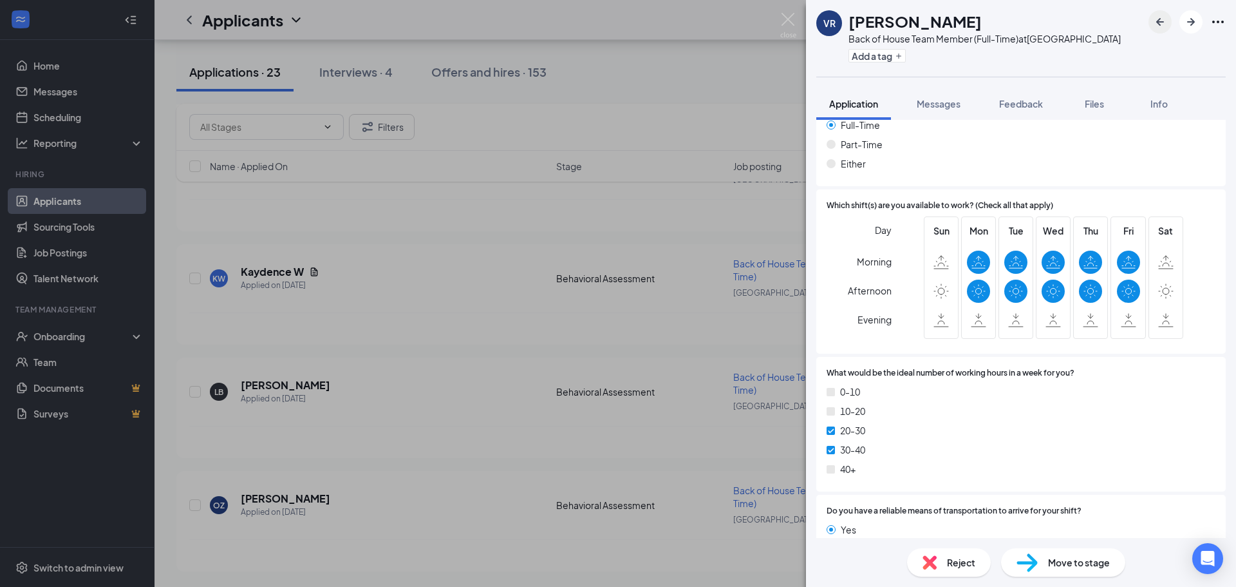
scroll to position [1026, 0]
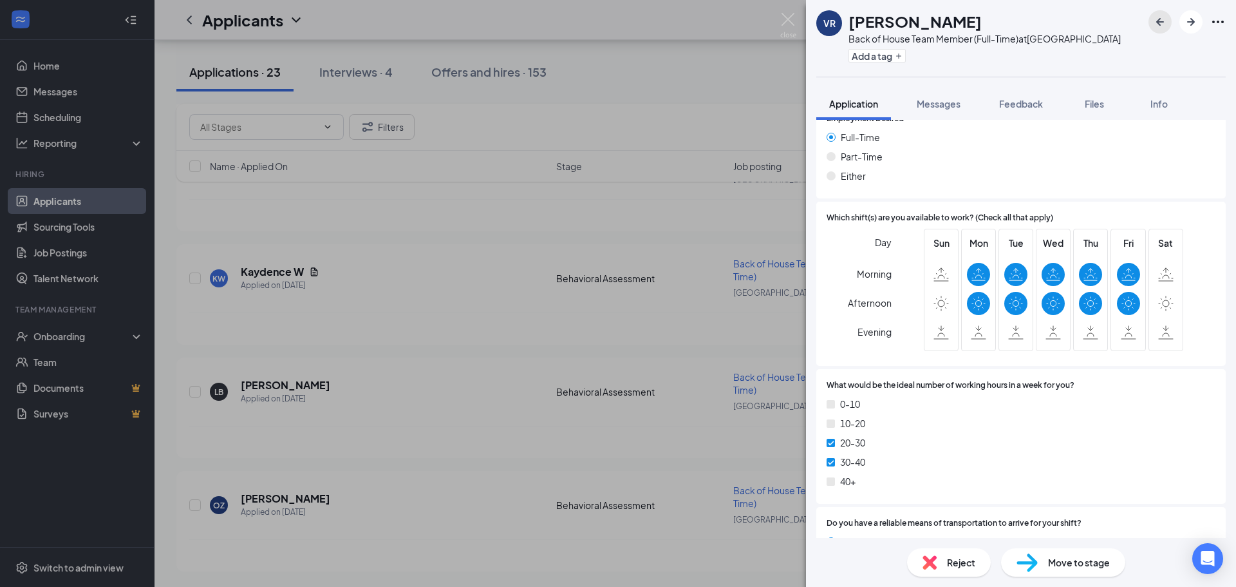
click at [1159, 16] on icon "ArrowLeftNew" at bounding box center [1159, 21] width 15 height 15
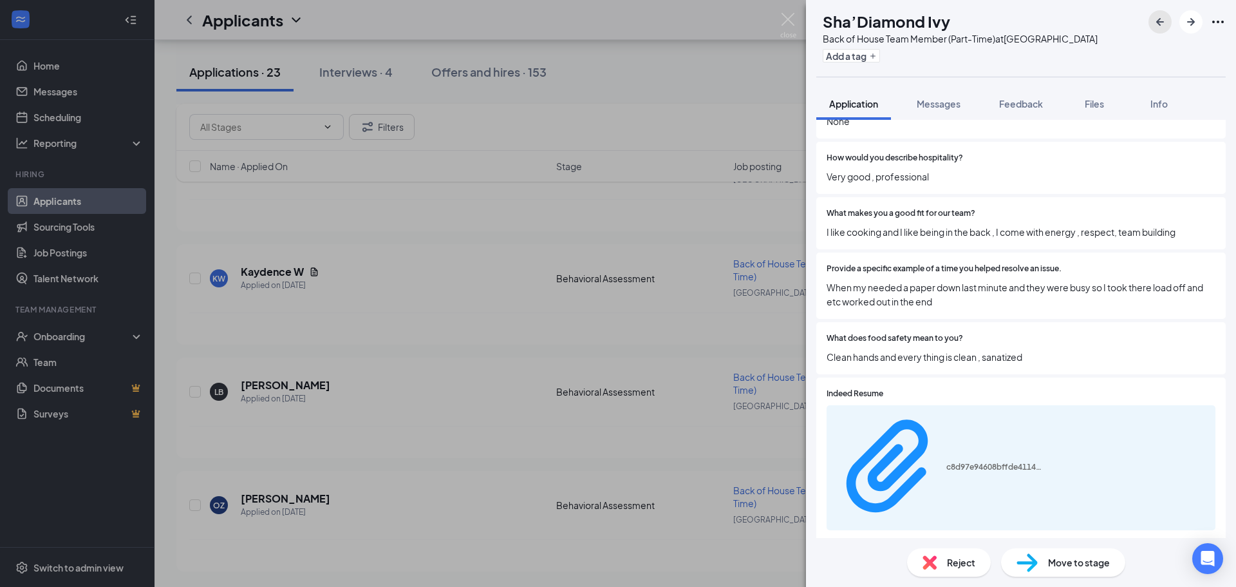
scroll to position [518, 0]
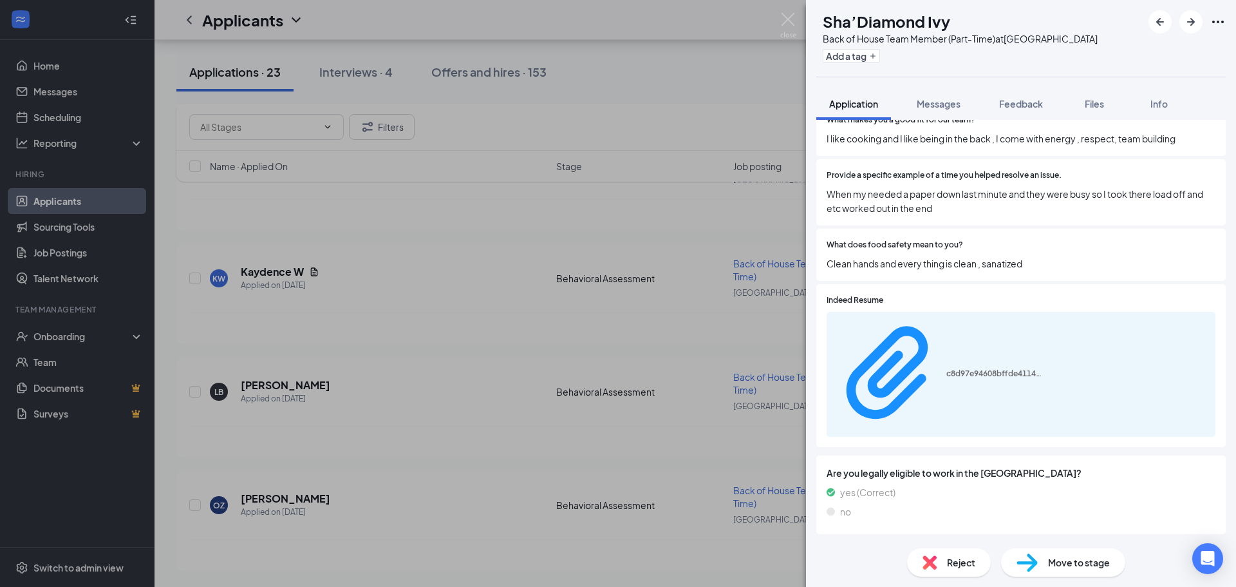
click at [948, 563] on span "Reject" at bounding box center [961, 562] width 28 height 14
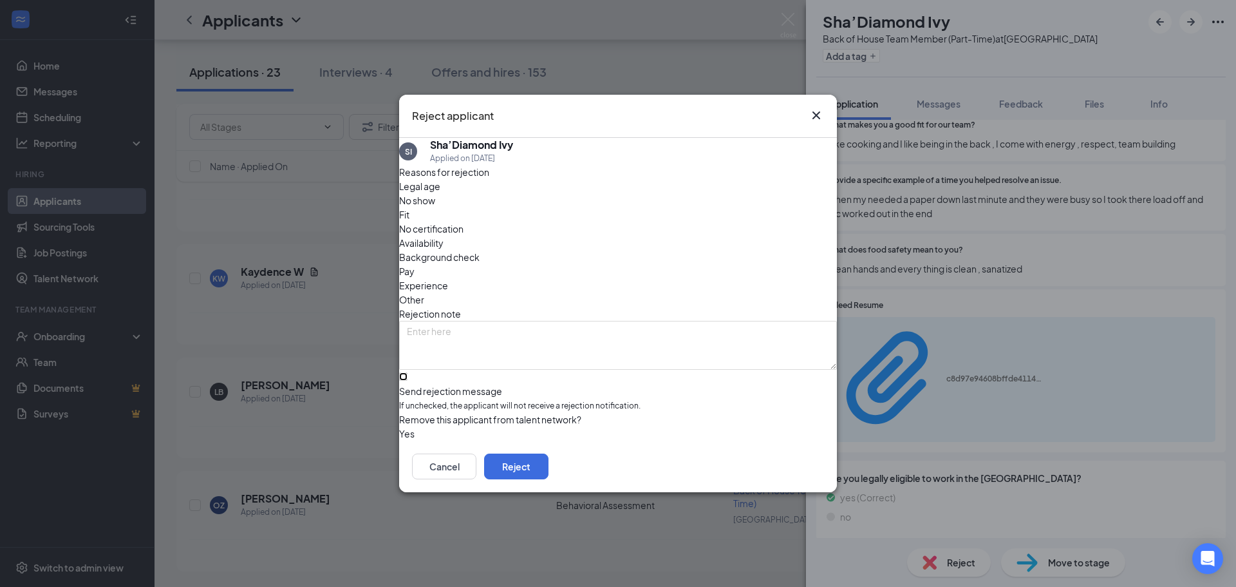
click at [408, 372] on input "Send rejection message If unchecked, the applicant will not receive a rejection…" at bounding box center [403, 376] width 8 height 8
checkbox input "true"
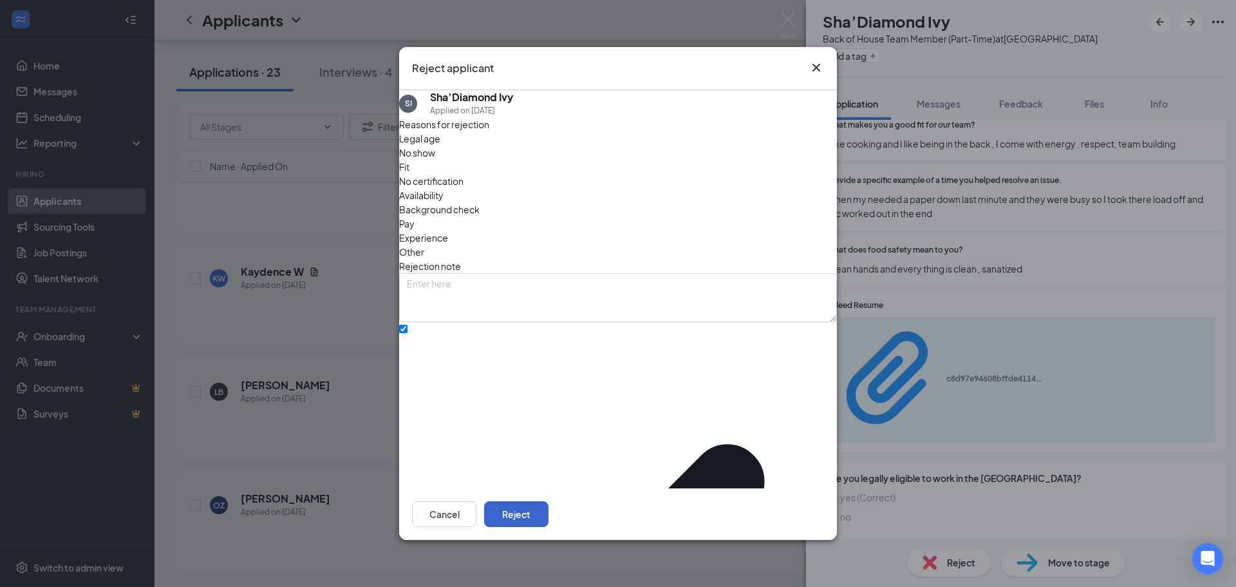
click at [549, 504] on button "Reject" at bounding box center [516, 514] width 64 height 26
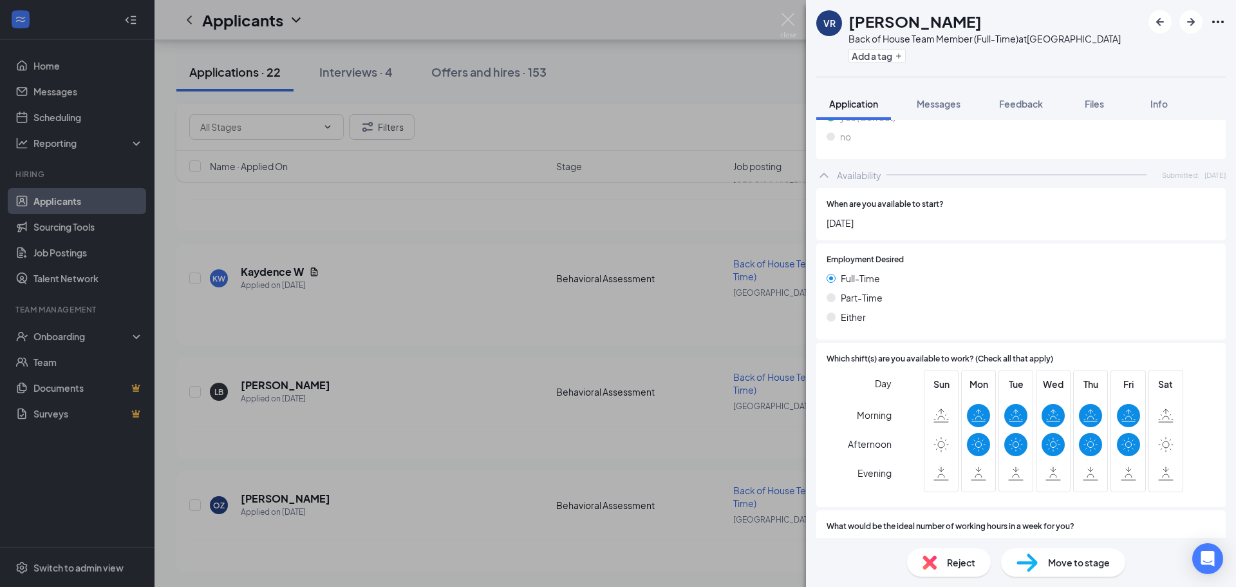
scroll to position [897, 0]
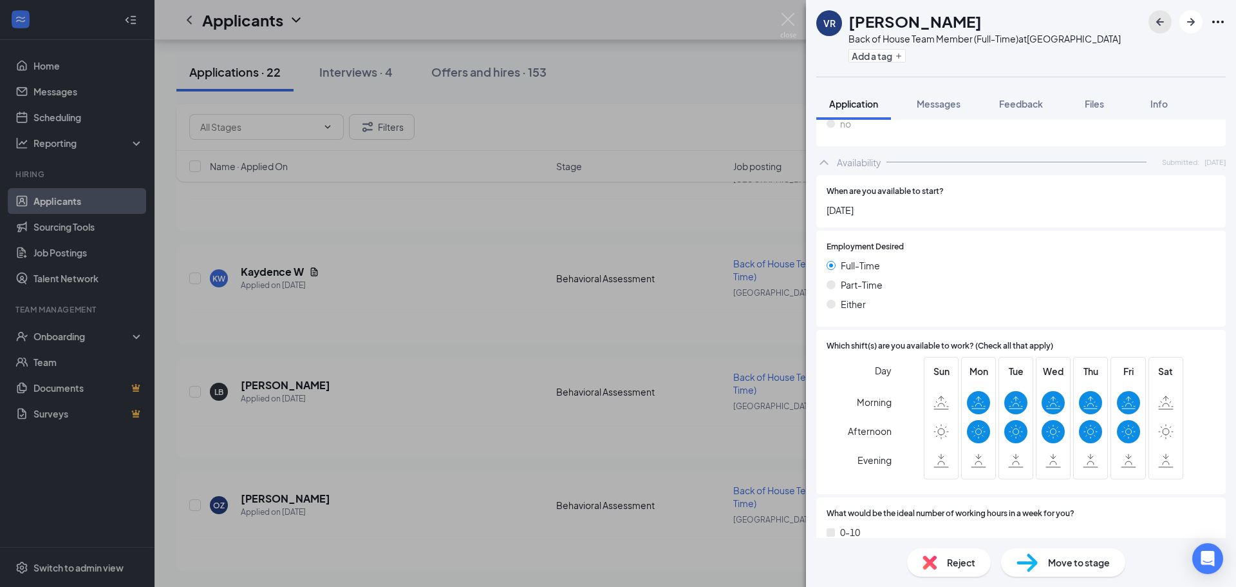
click at [1156, 29] on icon "ArrowLeftNew" at bounding box center [1159, 21] width 15 height 15
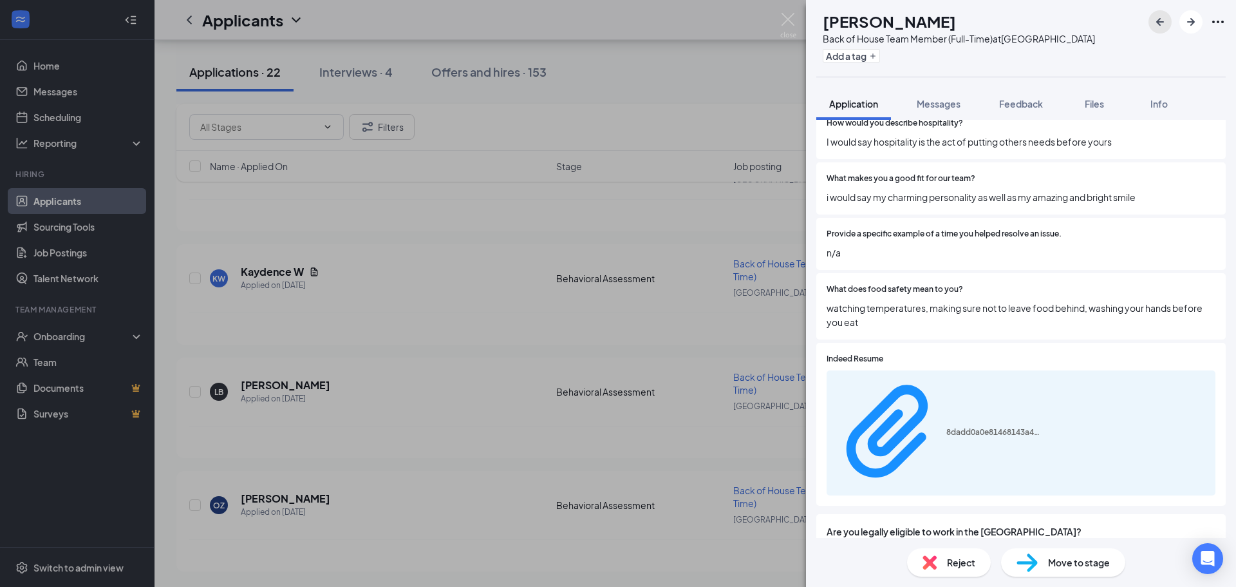
scroll to position [475, 0]
click at [957, 563] on span "Reject" at bounding box center [961, 562] width 28 height 14
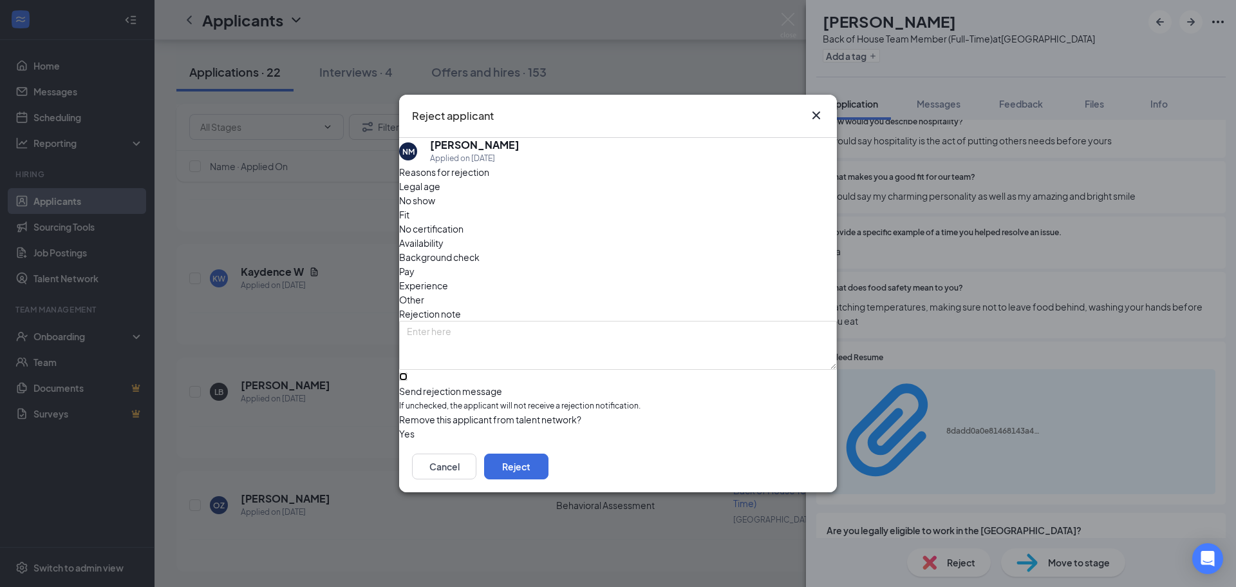
click at [408, 372] on input "Send rejection message If unchecked, the applicant will not receive a rejection…" at bounding box center [403, 376] width 8 height 8
checkbox input "true"
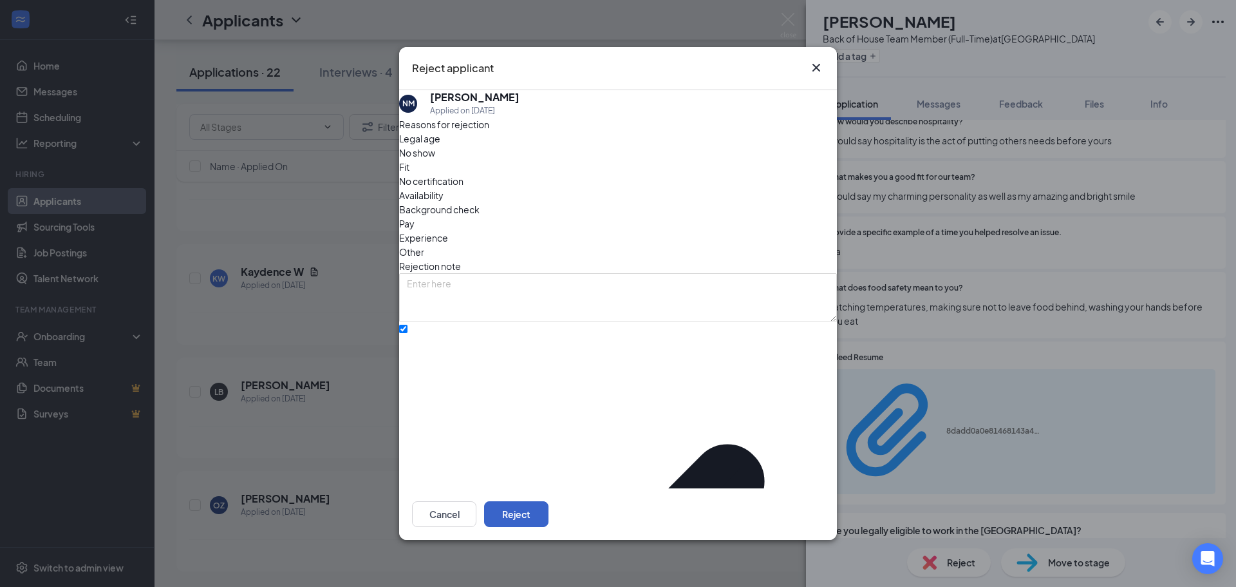
click at [549, 505] on button "Reject" at bounding box center [516, 514] width 64 height 26
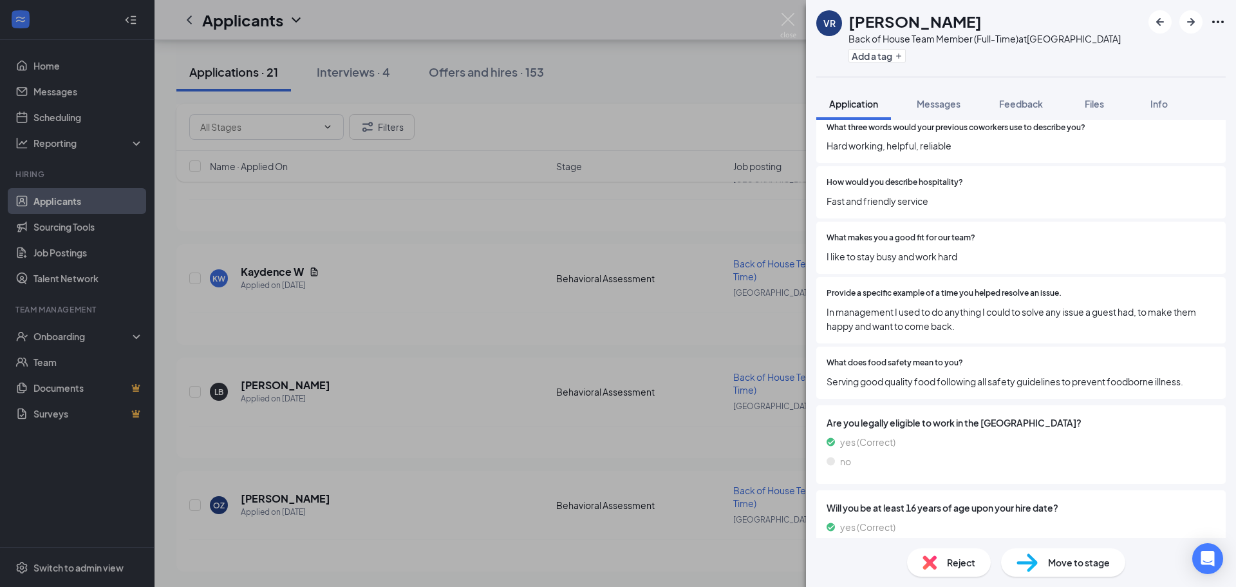
scroll to position [2045, 0]
click at [1163, 23] on icon "ArrowLeftNew" at bounding box center [1159, 21] width 15 height 15
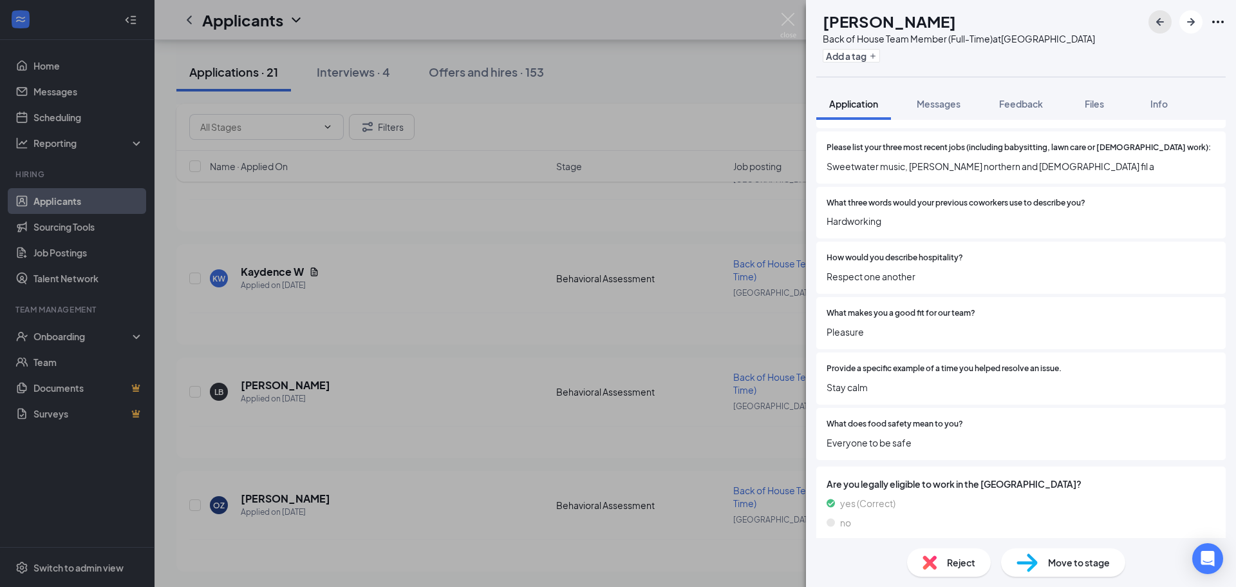
scroll to position [323, 0]
click at [968, 564] on span "Reject" at bounding box center [961, 562] width 28 height 14
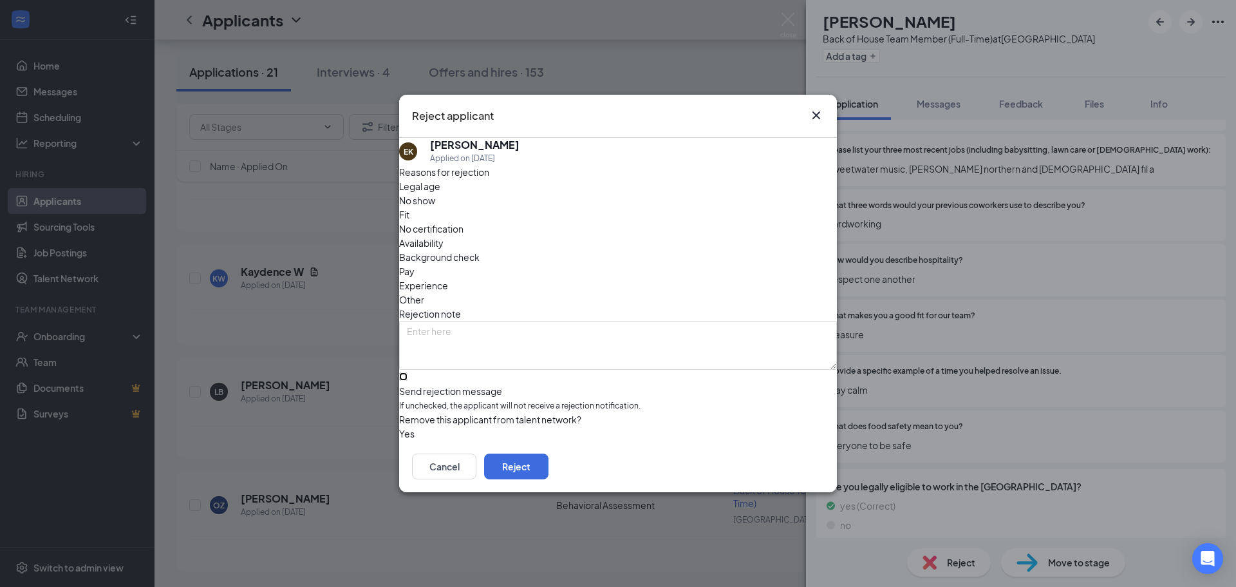
click at [408, 372] on input "Send rejection message If unchecked, the applicant will not receive a rejection…" at bounding box center [403, 376] width 8 height 8
checkbox input "true"
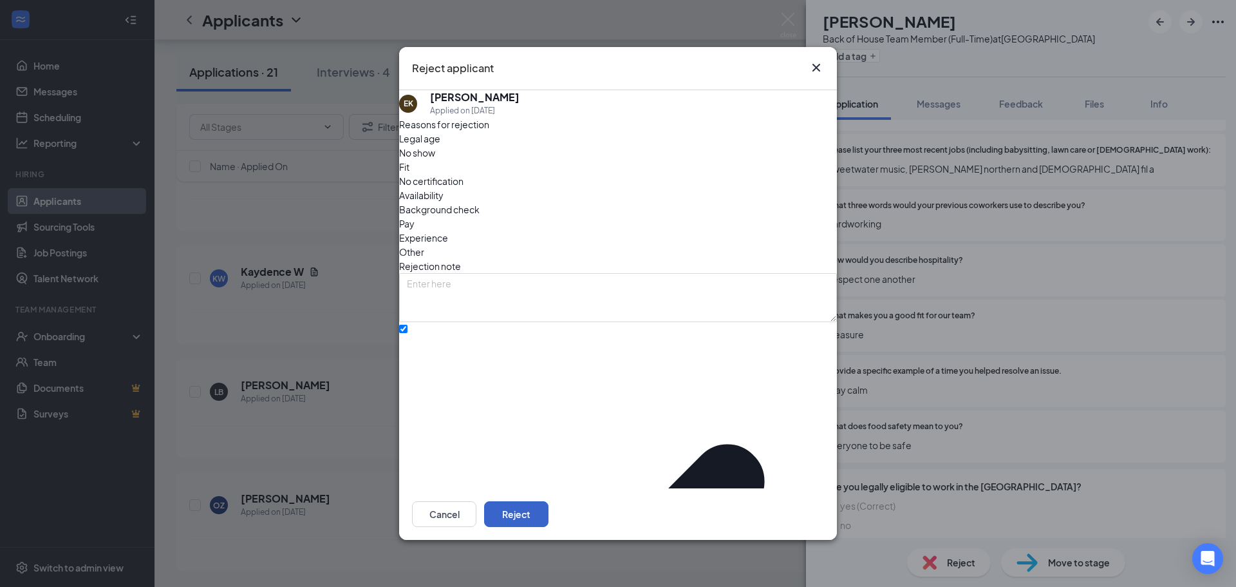
click at [549, 502] on button "Reject" at bounding box center [516, 514] width 64 height 26
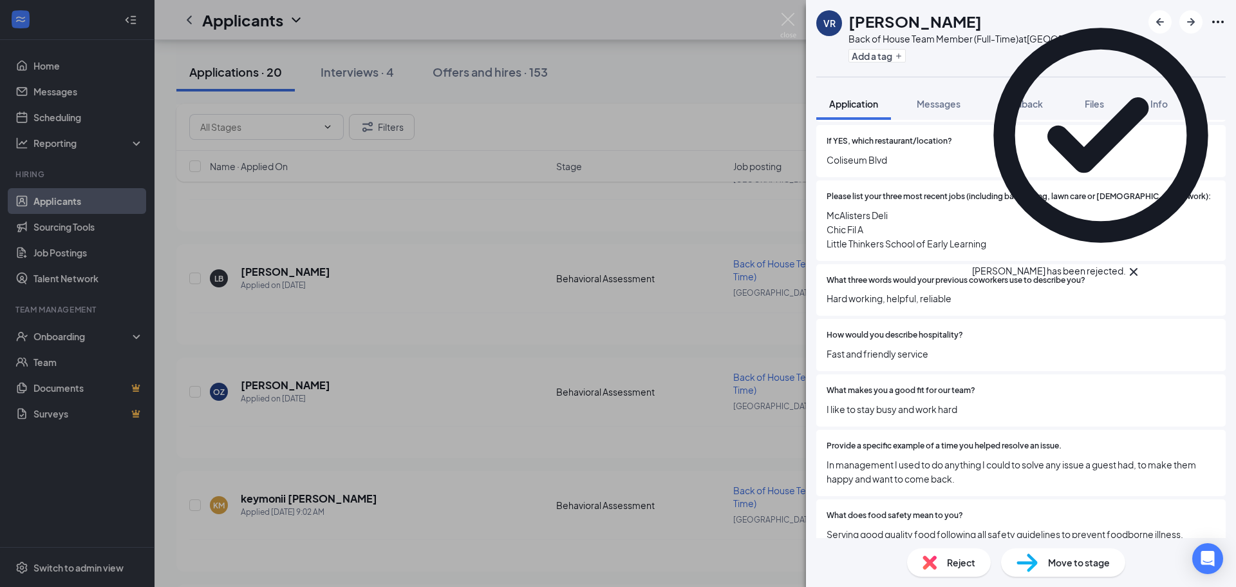
click at [1138, 268] on icon "Cross" at bounding box center [1134, 272] width 8 height 8
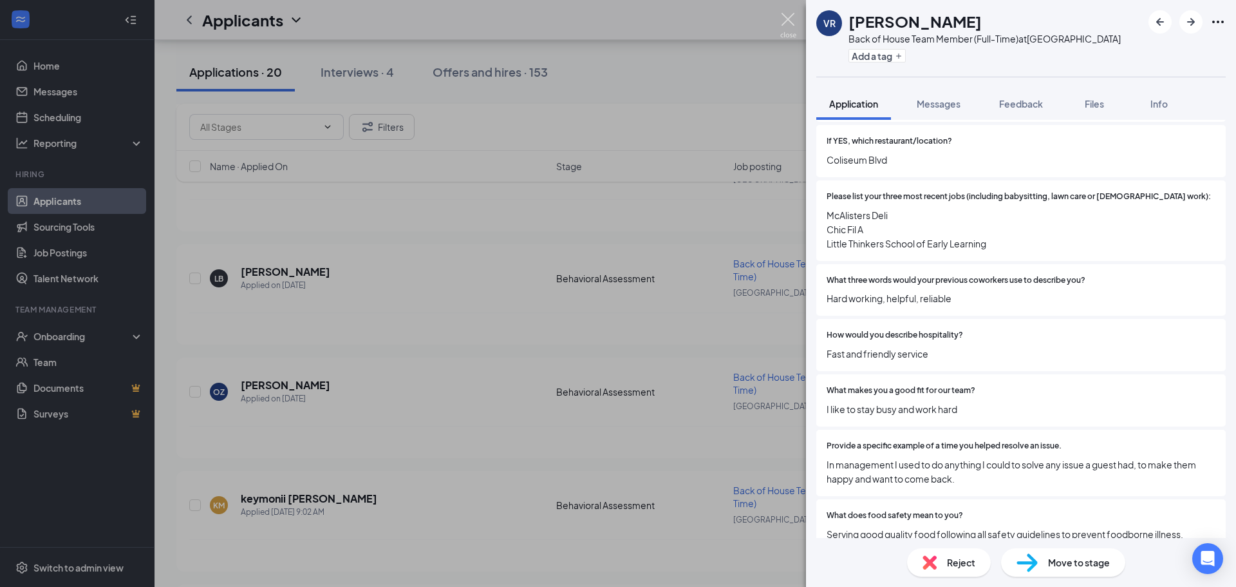
click at [788, 19] on img at bounding box center [788, 25] width 16 height 25
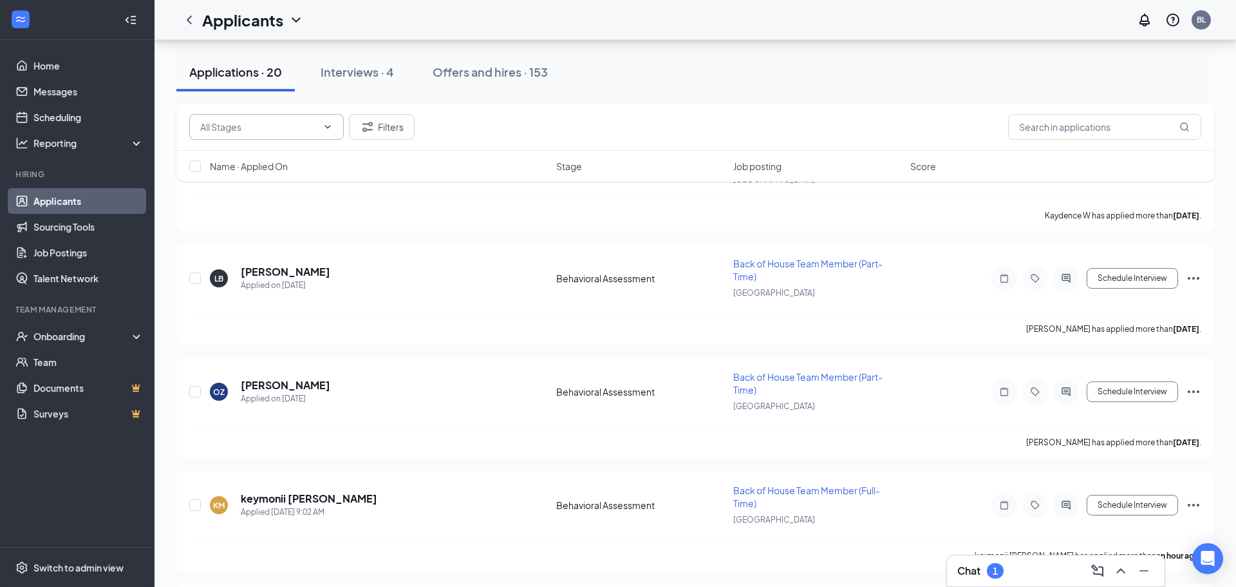
click at [317, 131] on span at bounding box center [266, 127] width 155 height 26
click at [378, 128] on button "Filters" at bounding box center [382, 127] width 66 height 26
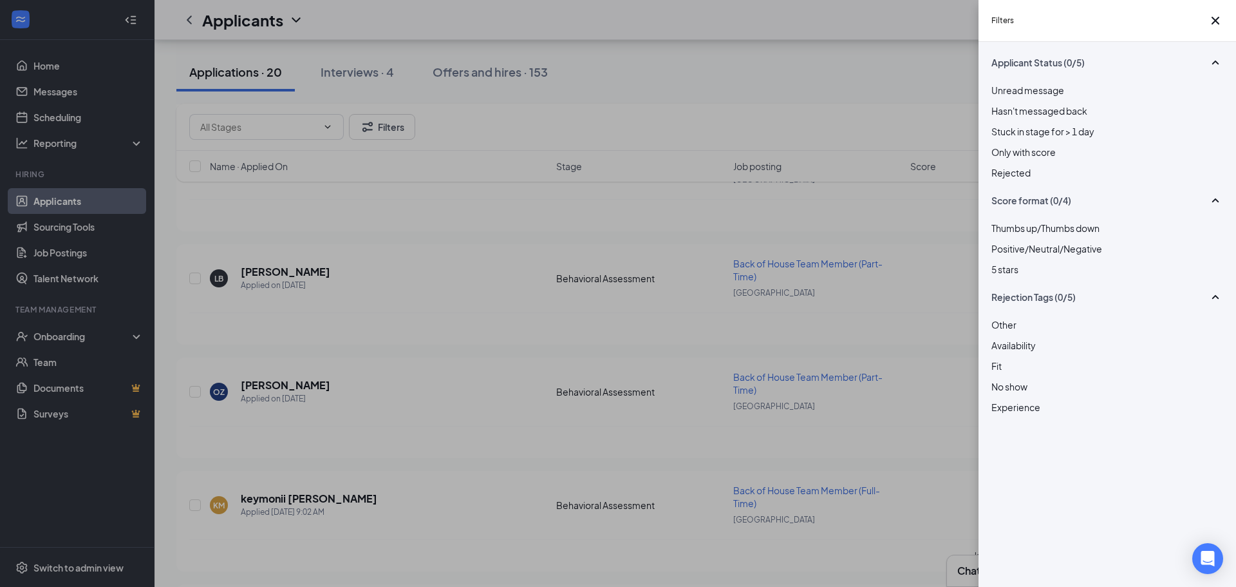
click at [995, 165] on div at bounding box center [1107, 165] width 232 height 0
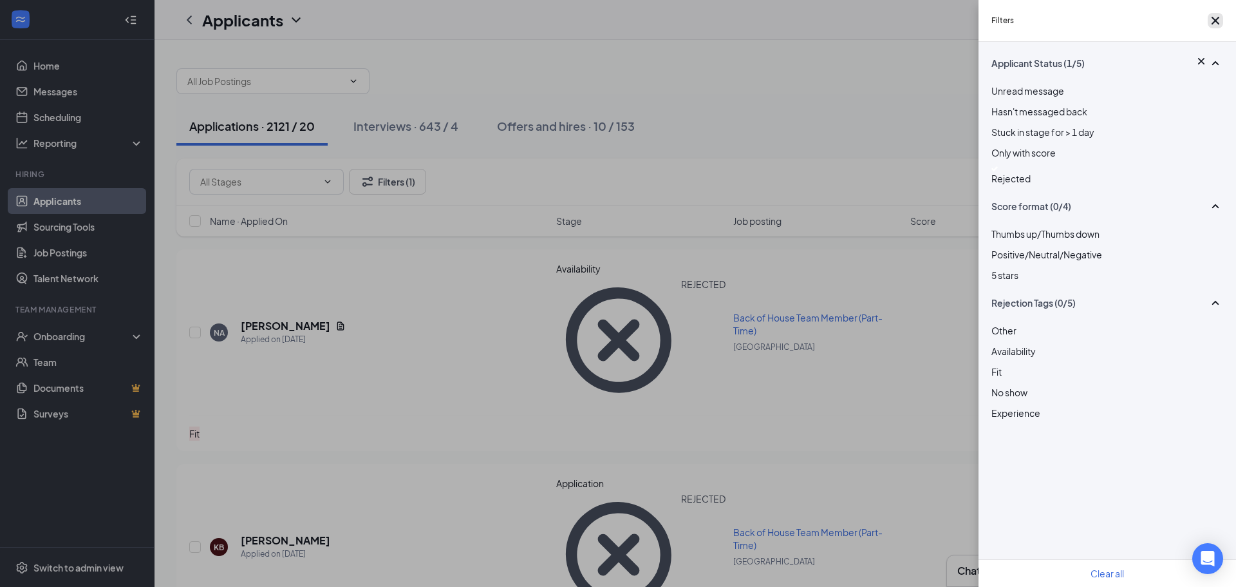
click at [1214, 23] on icon "Cross" at bounding box center [1215, 20] width 15 height 15
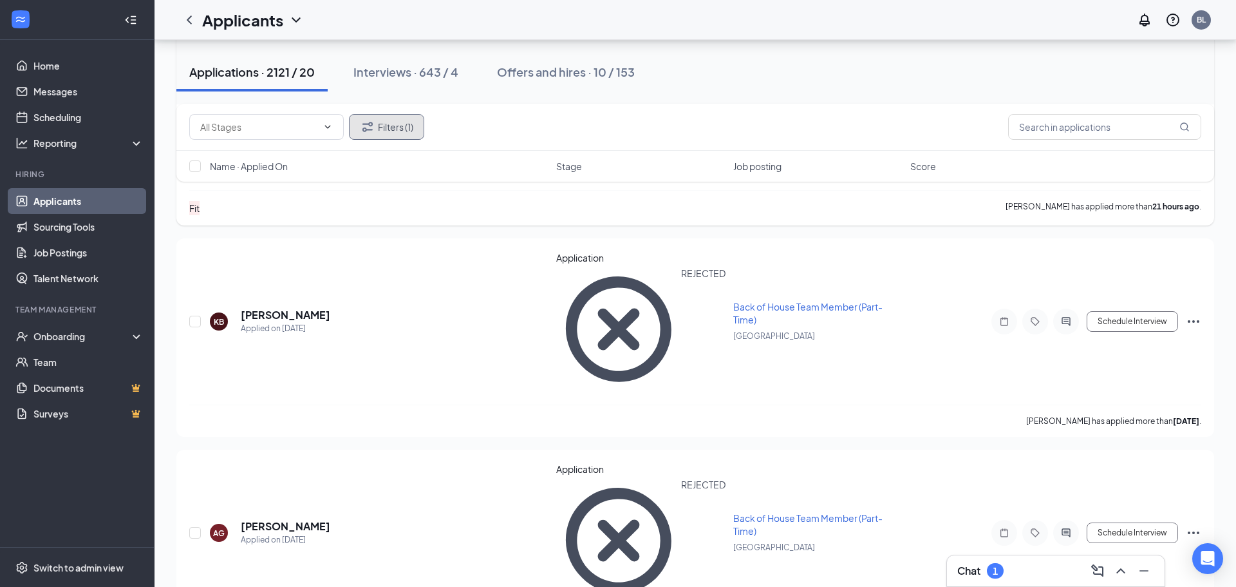
scroll to position [228, 0]
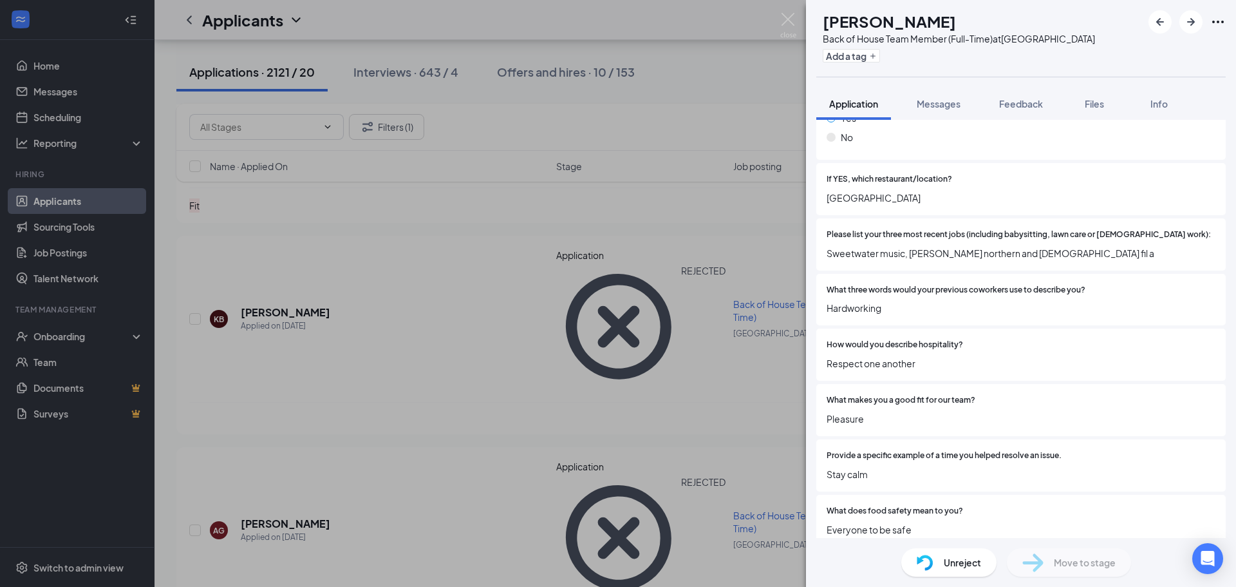
scroll to position [239, 0]
click at [793, 19] on img at bounding box center [788, 25] width 16 height 25
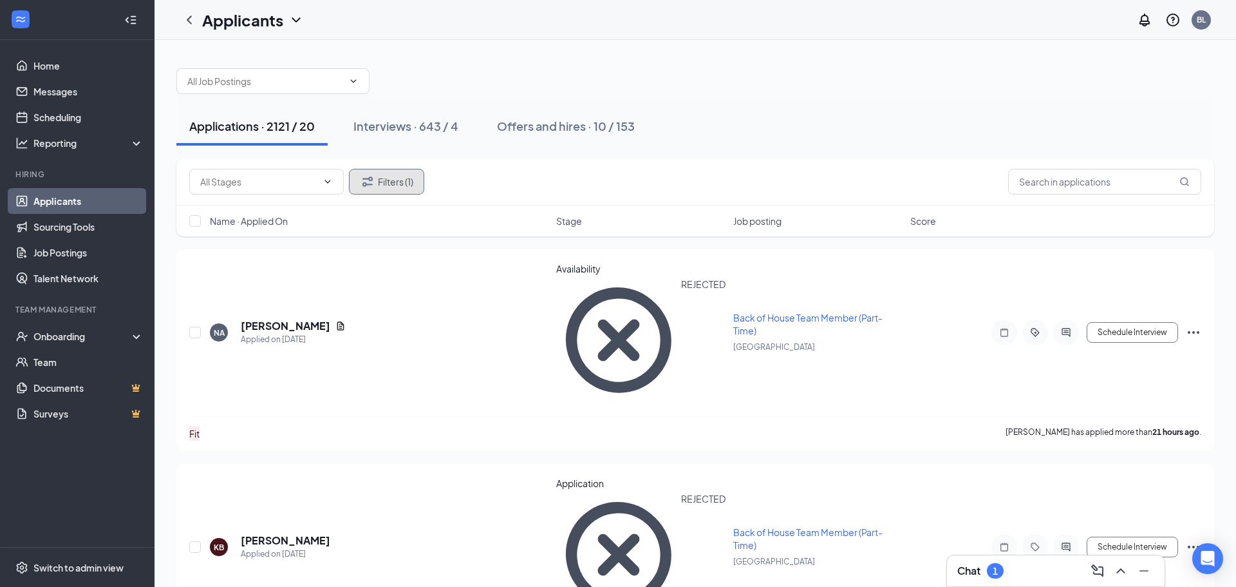
click at [399, 179] on button "Filters (1)" at bounding box center [386, 182] width 75 height 26
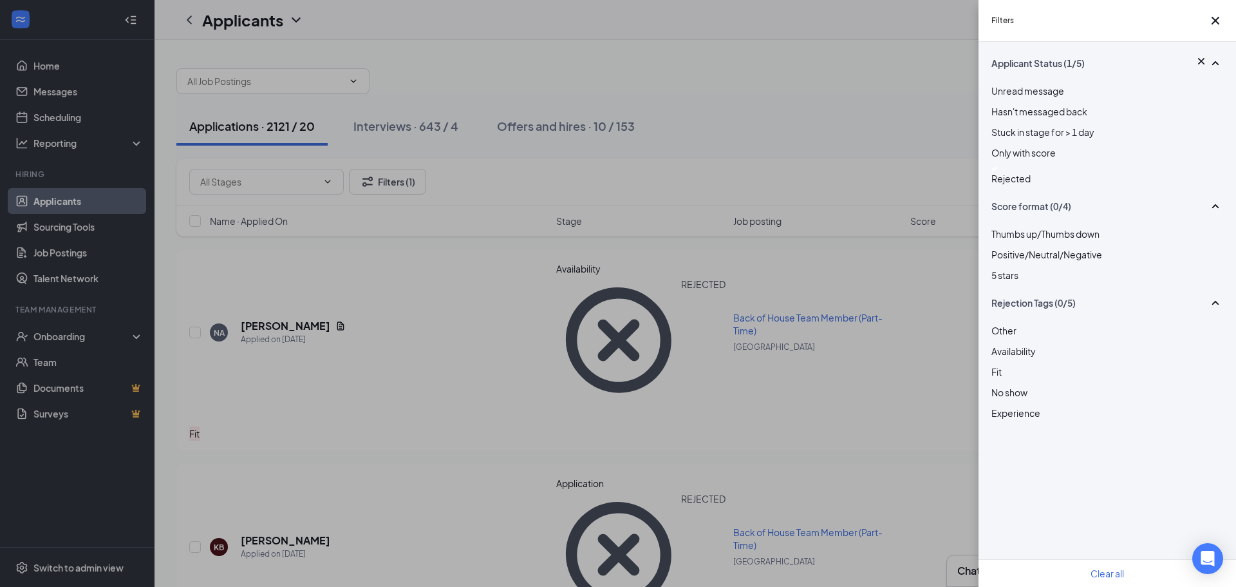
click at [998, 171] on img at bounding box center [994, 168] width 6 height 5
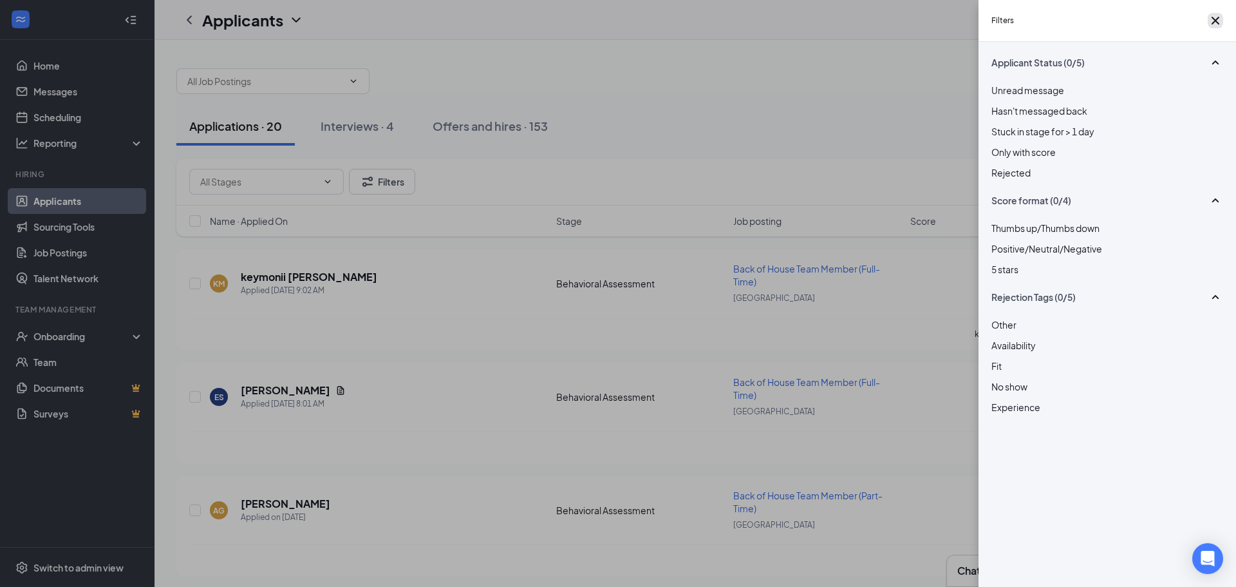
click at [1215, 28] on icon "Cross" at bounding box center [1215, 20] width 15 height 15
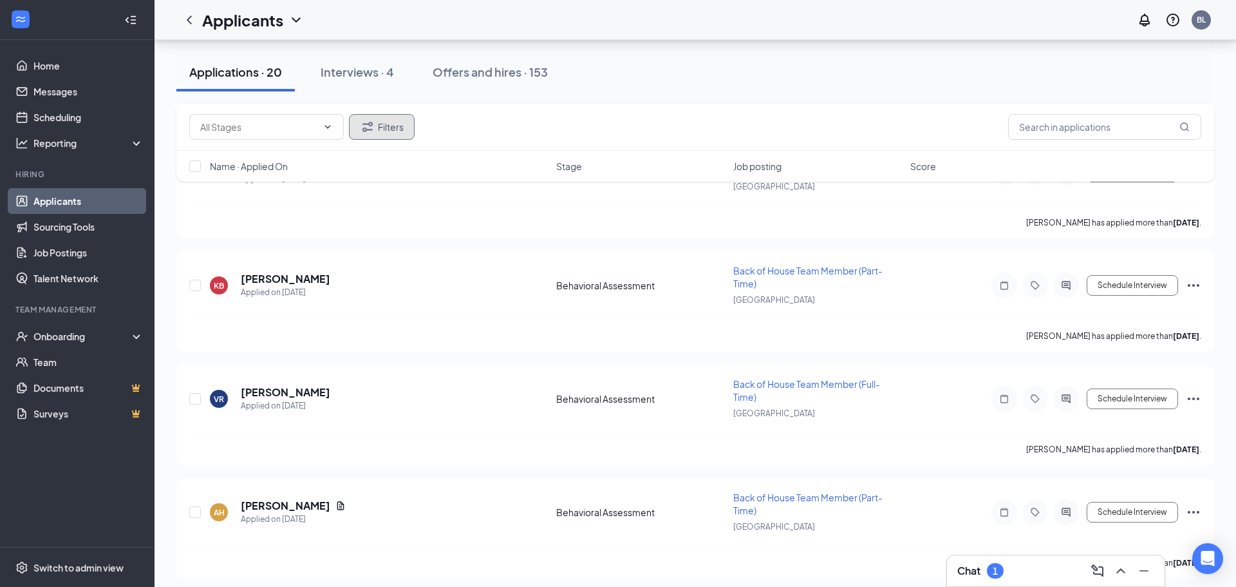
scroll to position [3847, 0]
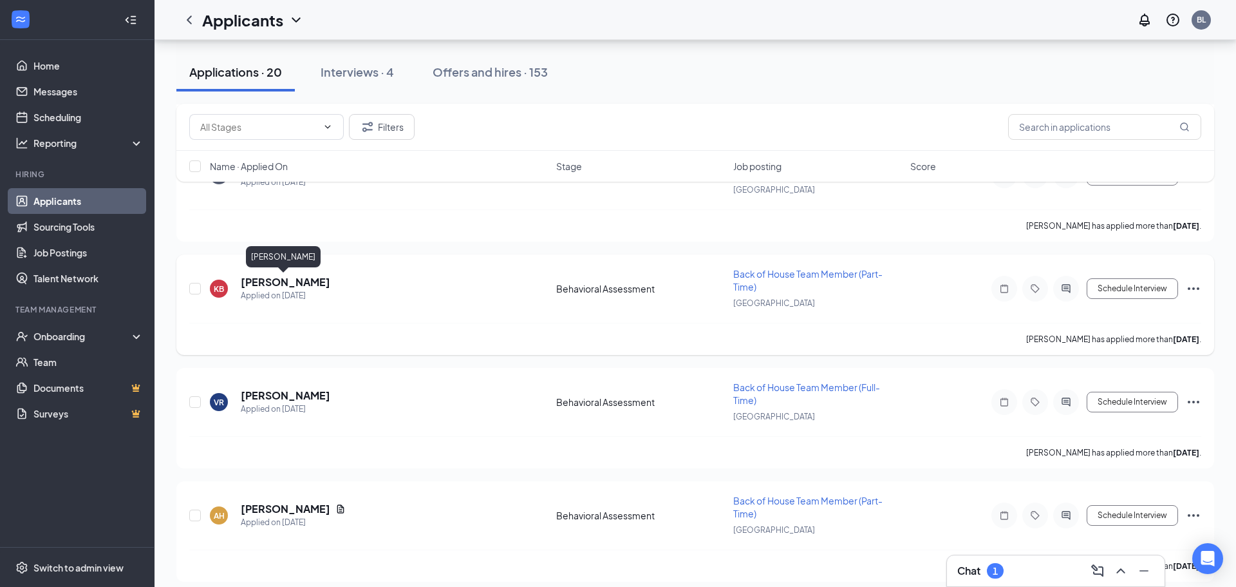
click at [291, 284] on h5 "[PERSON_NAME]" at bounding box center [285, 282] width 89 height 14
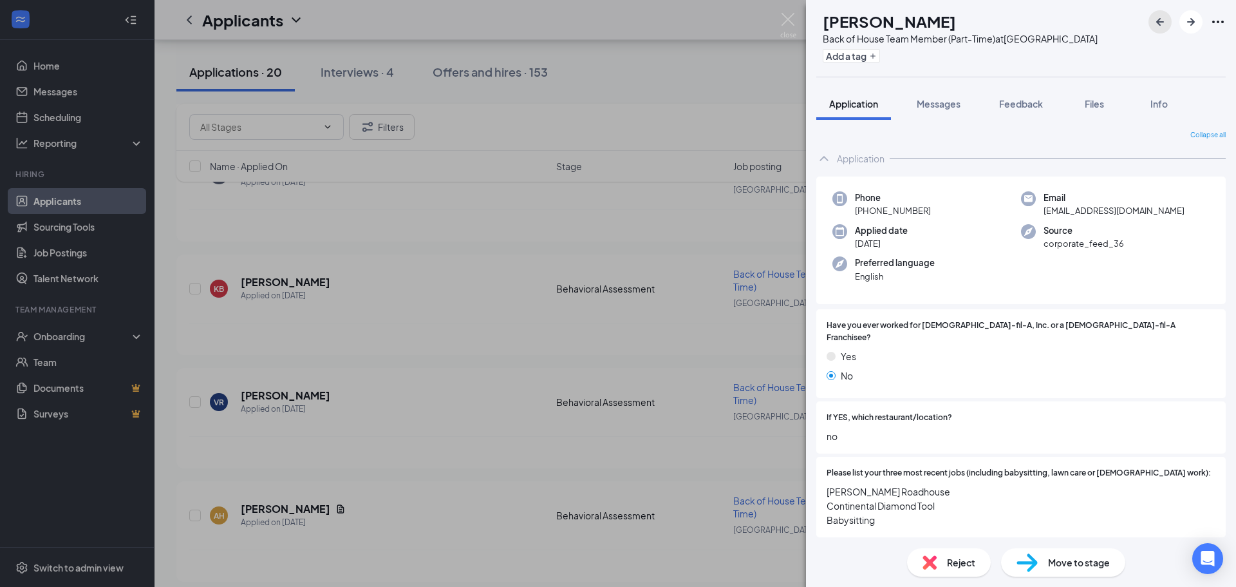
click at [1157, 26] on icon "ArrowLeftNew" at bounding box center [1159, 21] width 15 height 15
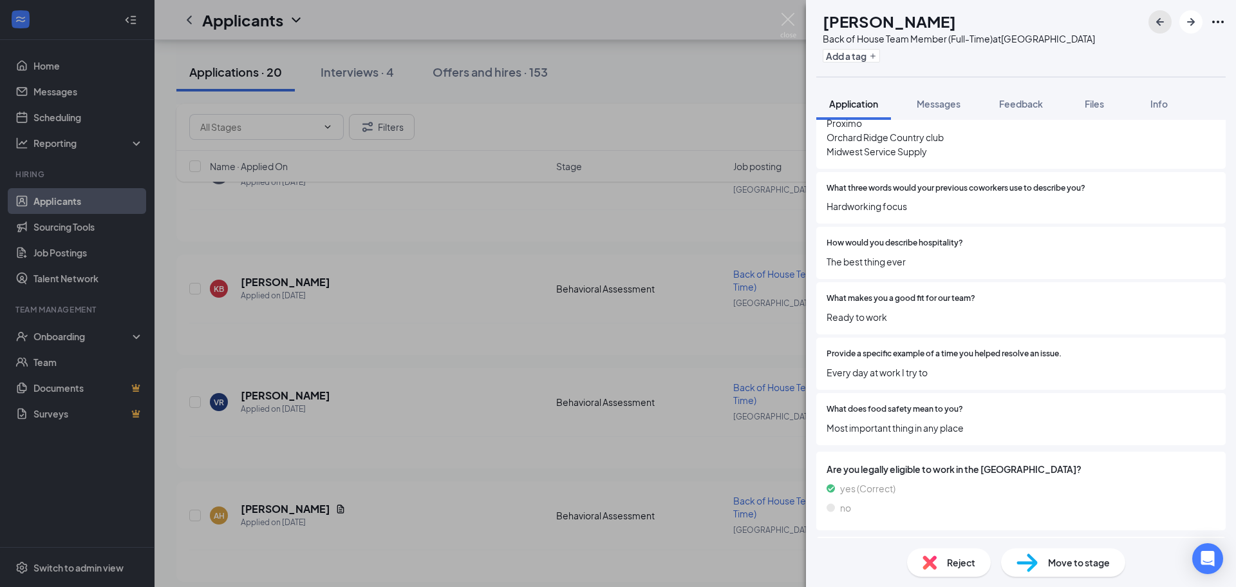
scroll to position [364, 0]
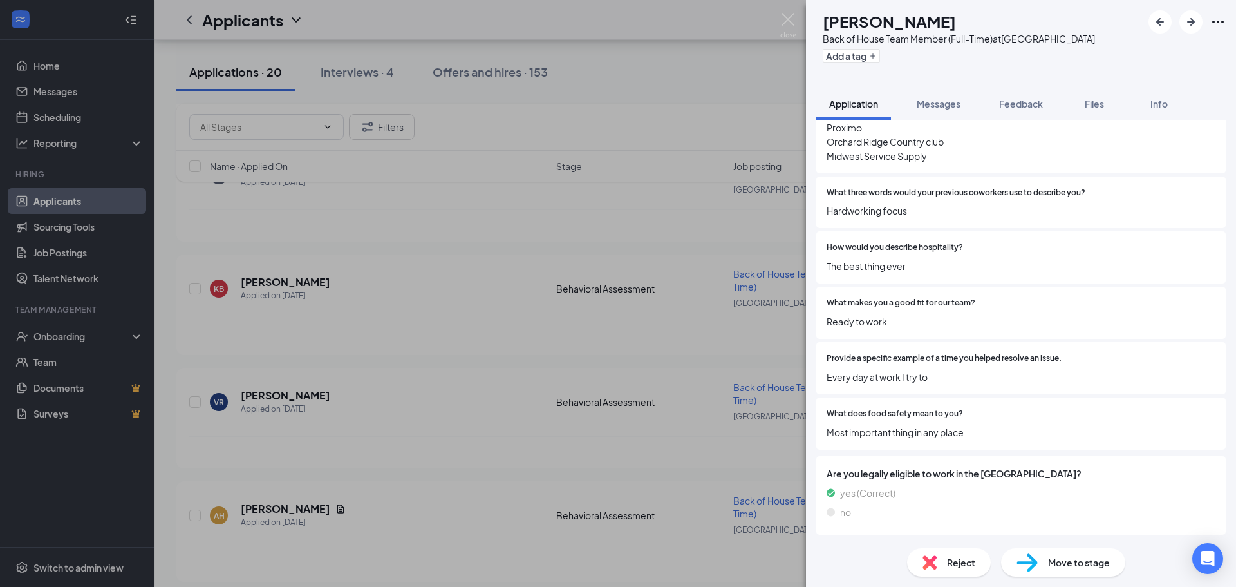
click at [961, 569] on div "Reject" at bounding box center [949, 562] width 84 height 28
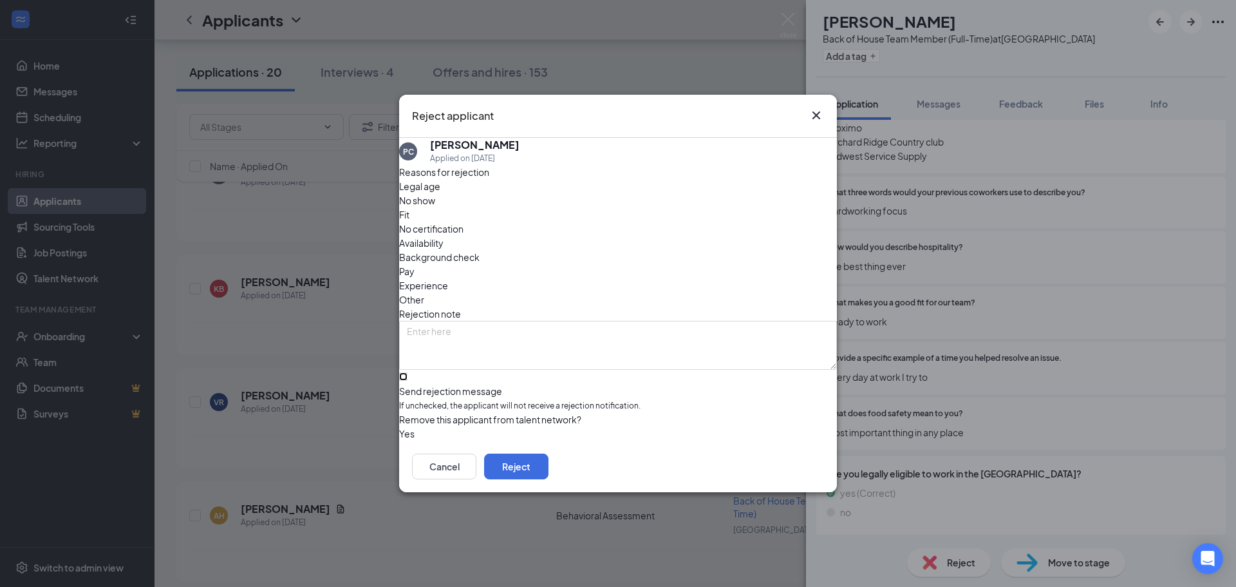
click at [408, 372] on input "Send rejection message If unchecked, the applicant will not receive a rejection…" at bounding box center [403, 376] width 8 height 8
checkbox input "true"
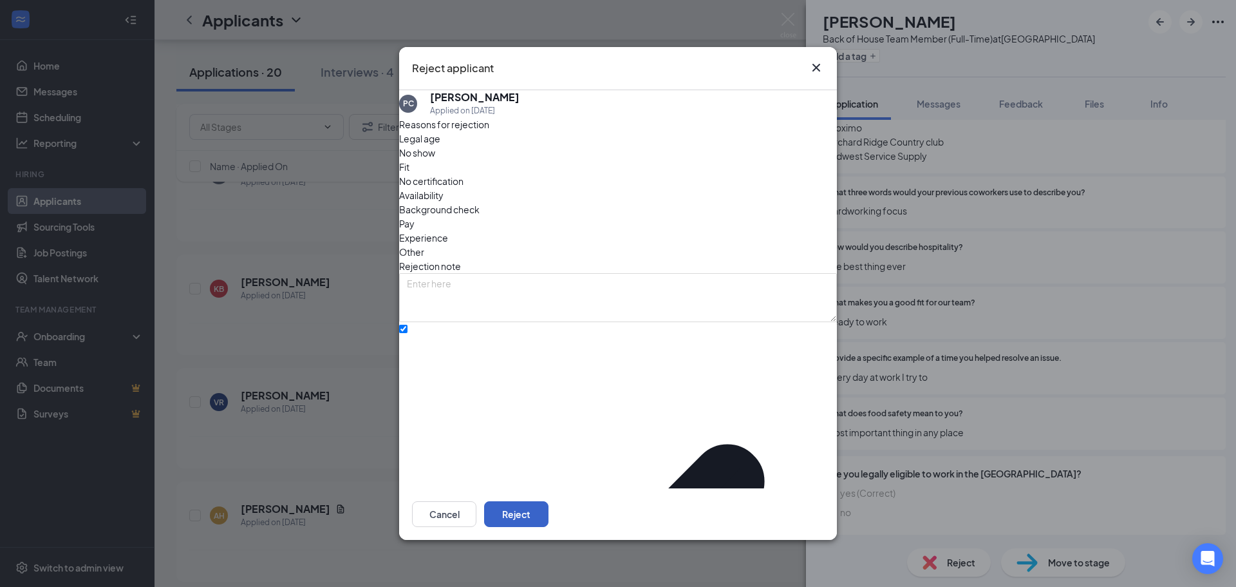
click at [549, 507] on button "Reject" at bounding box center [516, 514] width 64 height 26
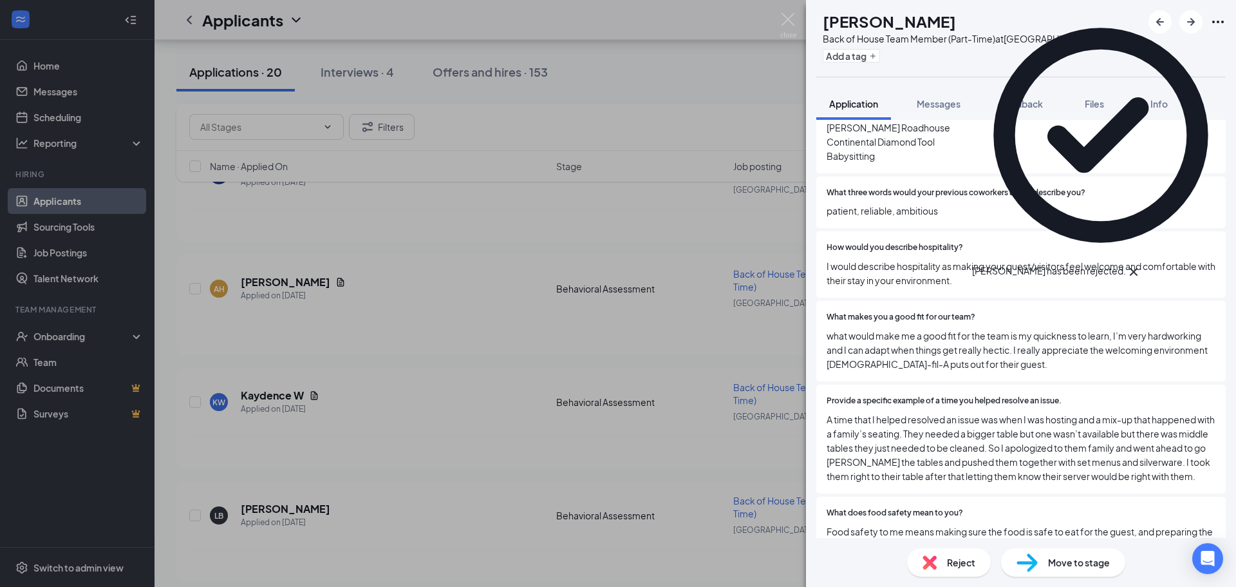
click at [1141, 264] on icon "Cross" at bounding box center [1133, 271] width 15 height 15
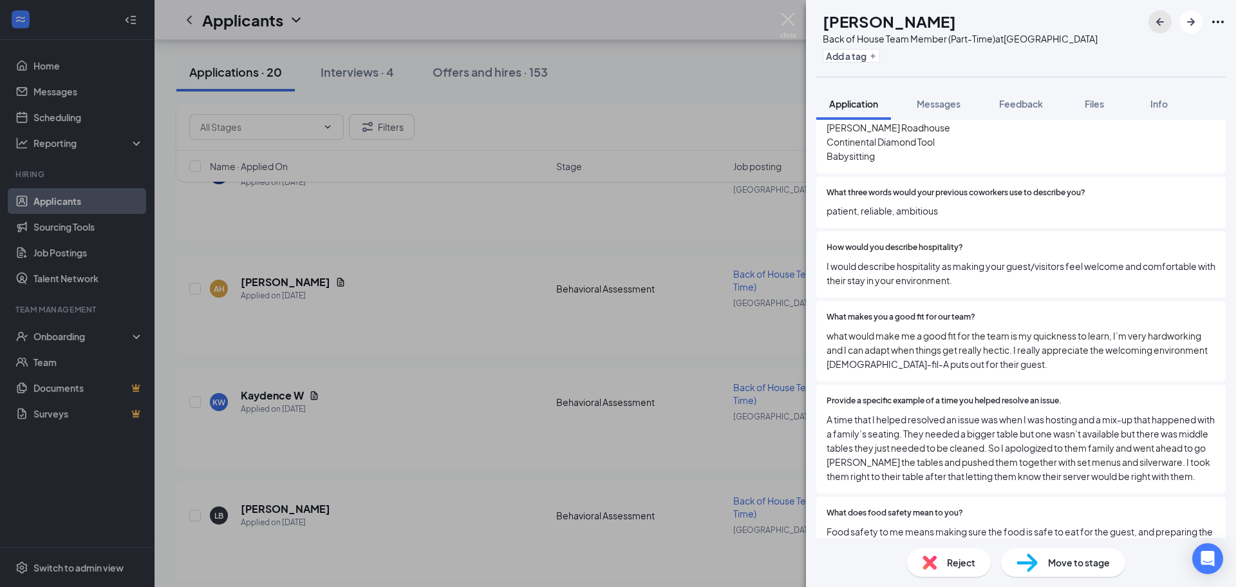
click at [1160, 18] on icon "ArrowLeftNew" at bounding box center [1160, 22] width 8 height 8
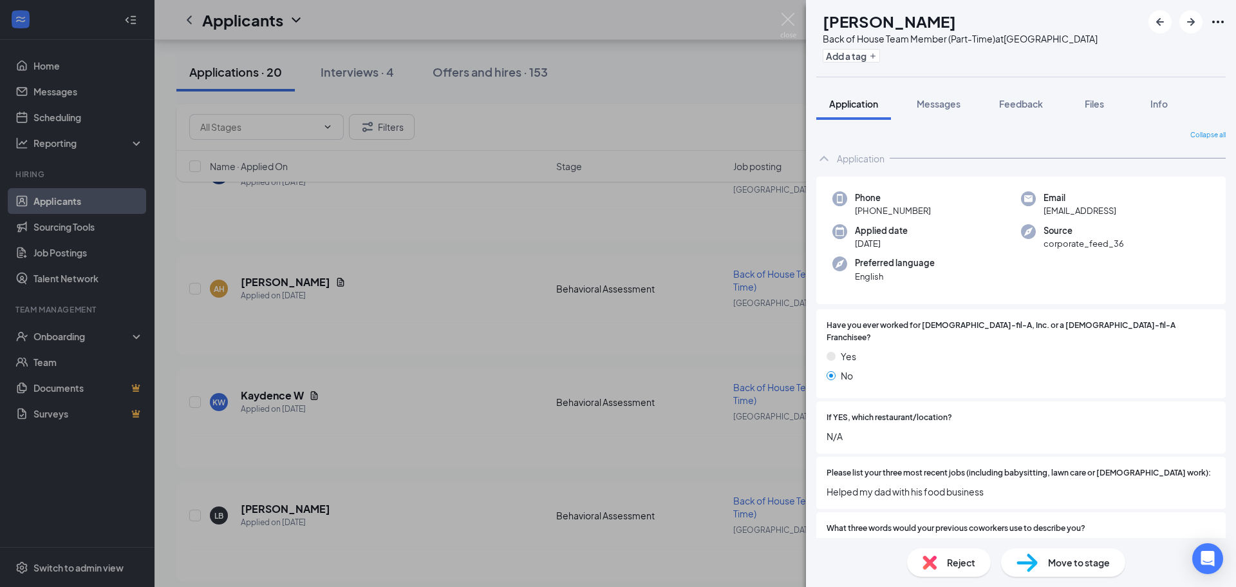
click at [939, 561] on div "Reject" at bounding box center [949, 562] width 84 height 28
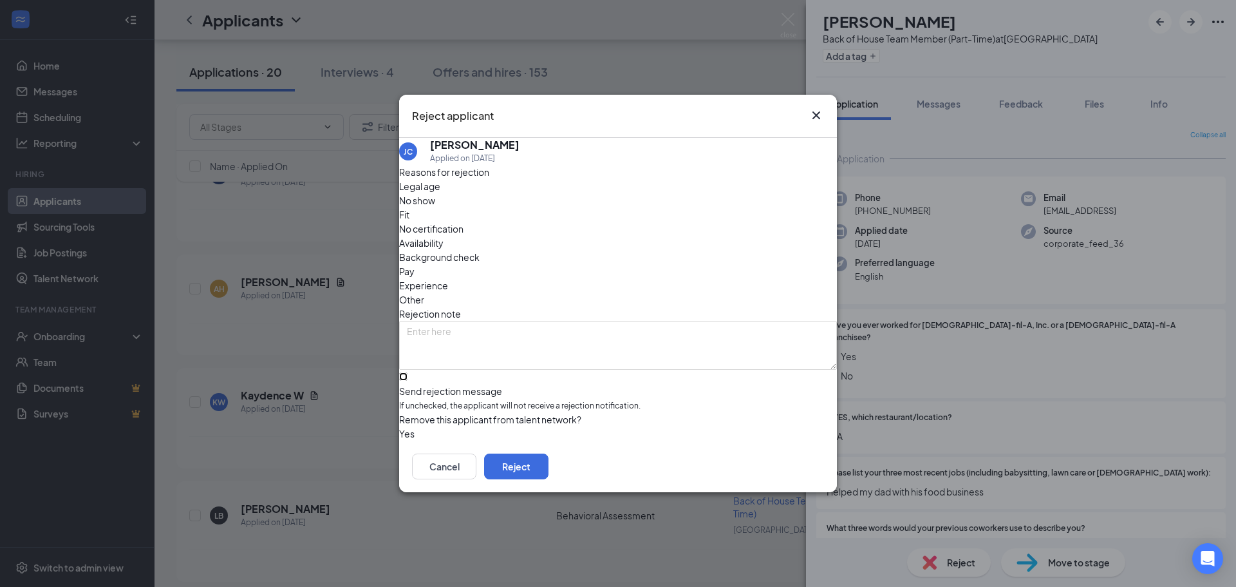
click at [408, 372] on input "Send rejection message If unchecked, the applicant will not receive a rejection…" at bounding box center [403, 376] width 8 height 8
checkbox input "true"
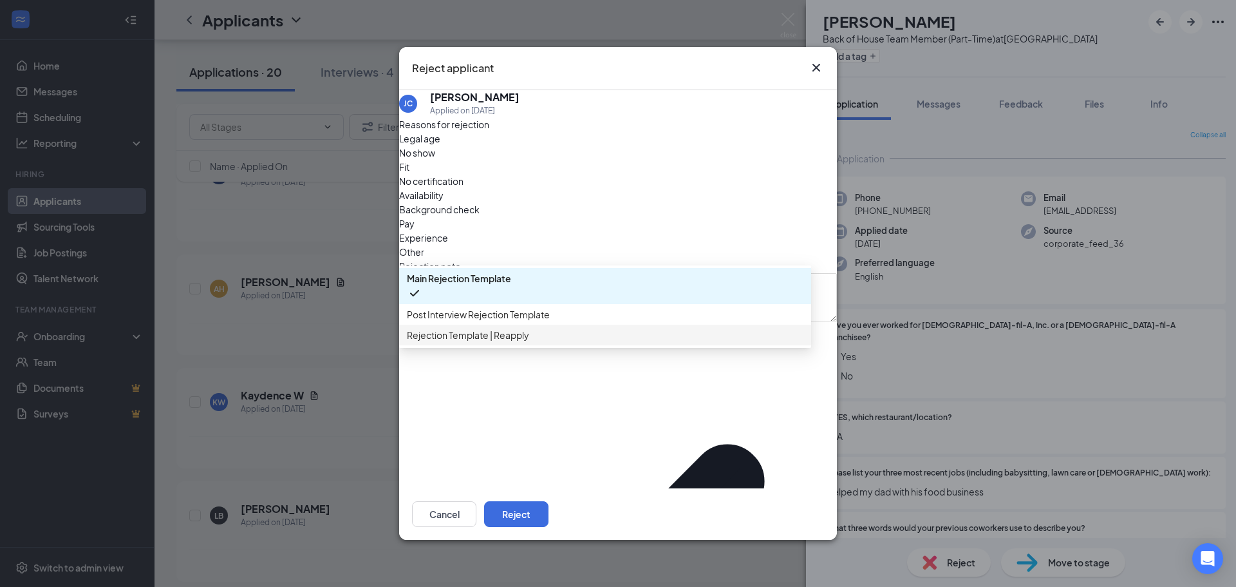
click at [529, 342] on span "Rejection Template | Reapply" at bounding box center [468, 335] width 122 height 14
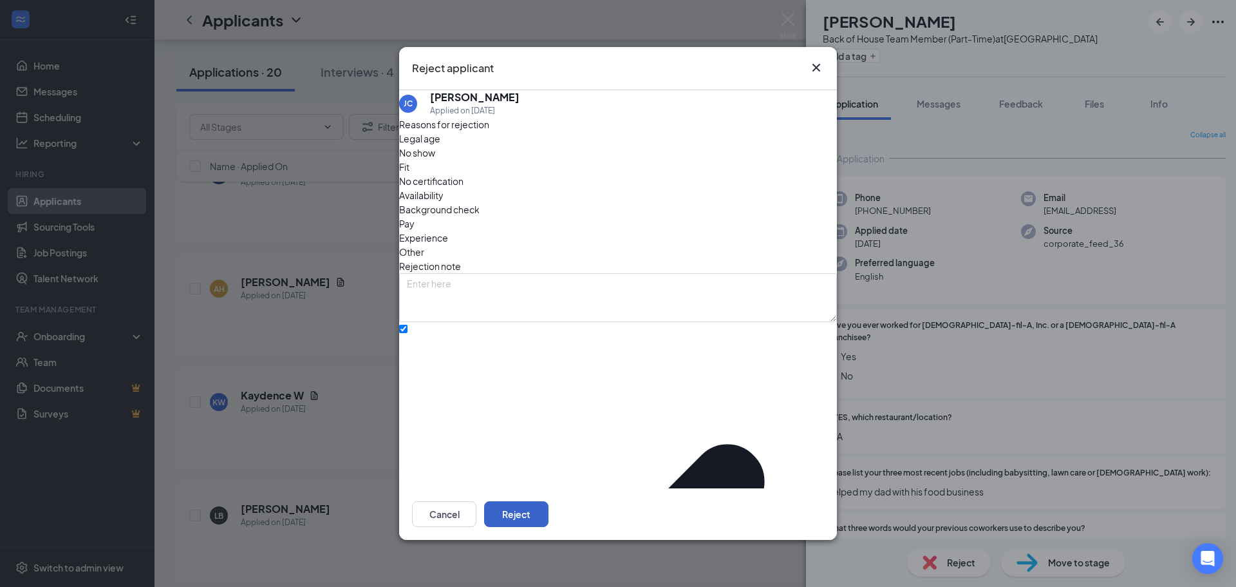
click at [549, 501] on button "Reject" at bounding box center [516, 514] width 64 height 26
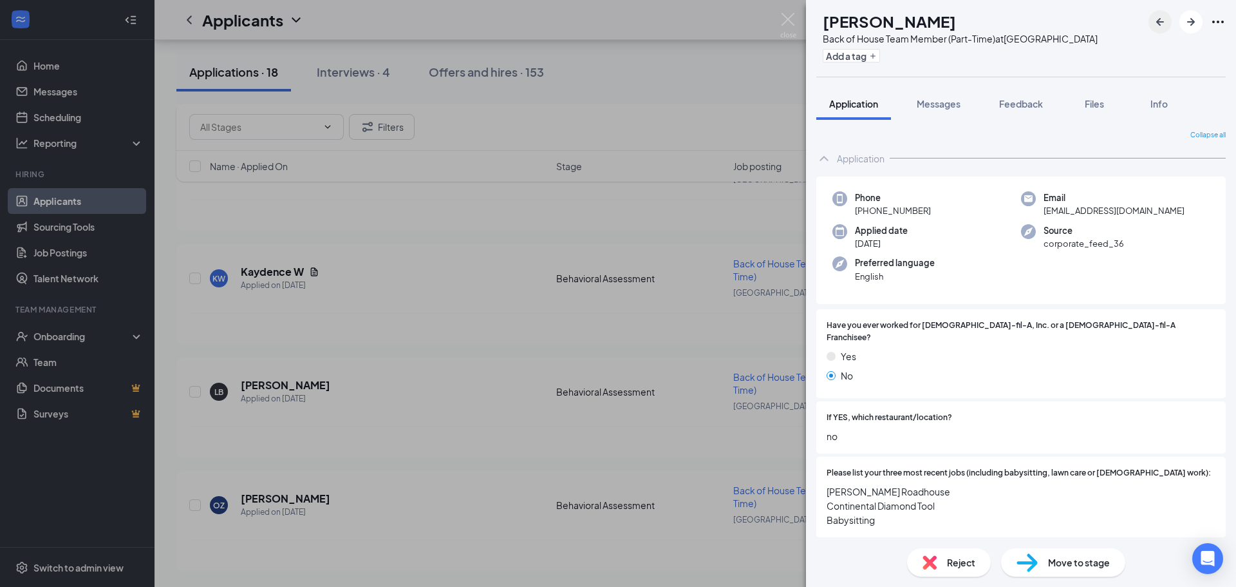
scroll to position [3744, 0]
click at [1160, 23] on icon "ArrowLeftNew" at bounding box center [1159, 21] width 15 height 15
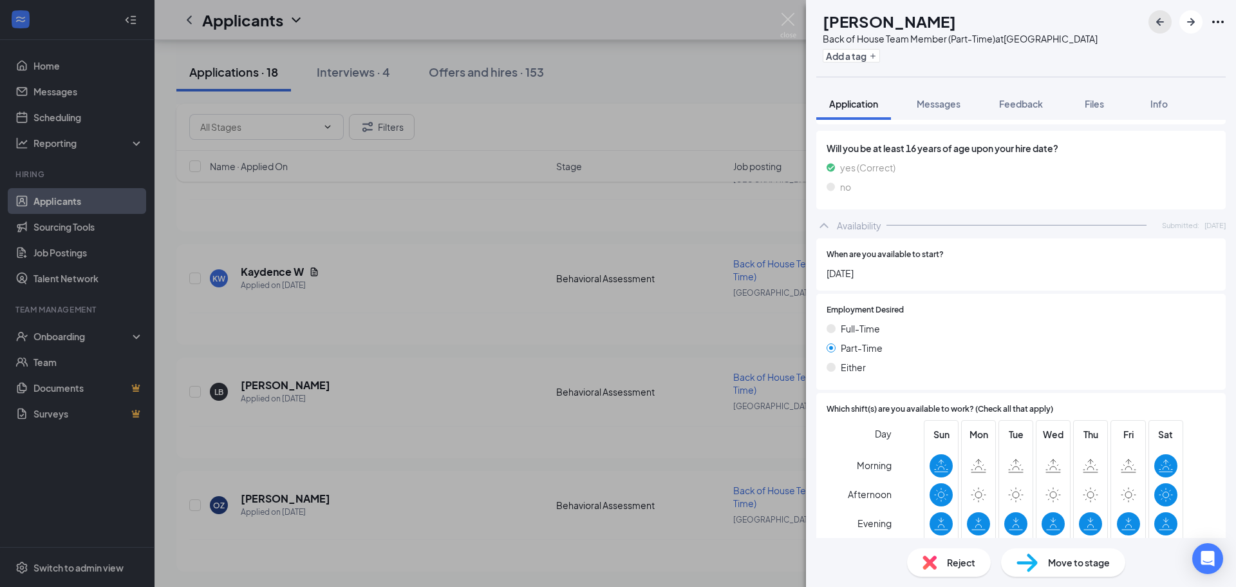
scroll to position [1025, 0]
click at [1166, 28] on icon "ArrowLeftNew" at bounding box center [1159, 21] width 15 height 15
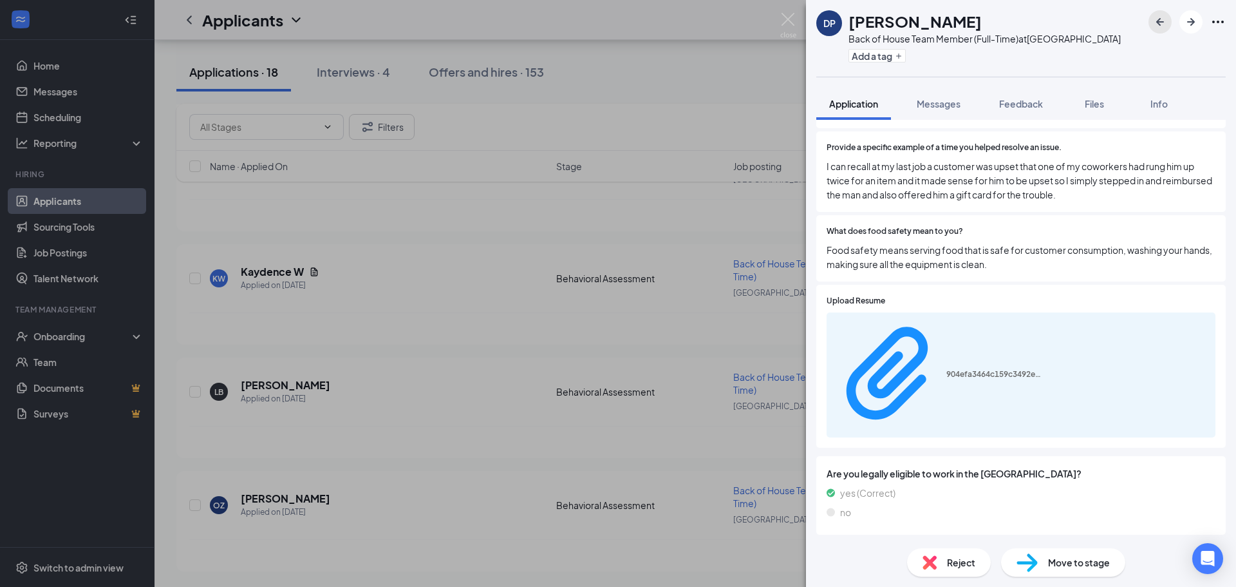
scroll to position [625, 0]
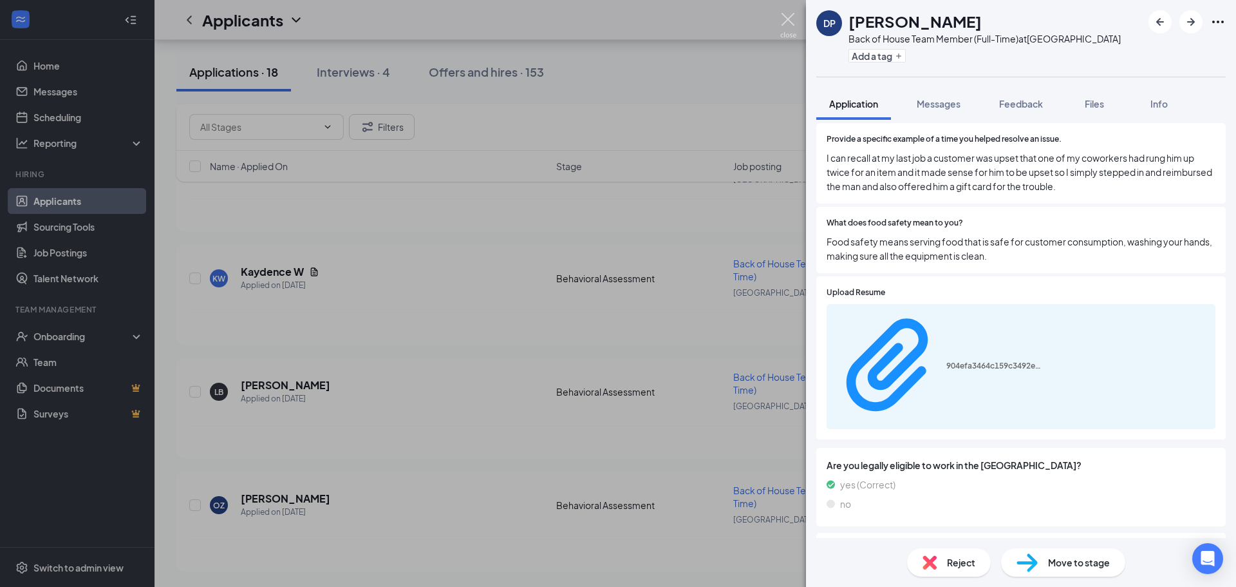
click at [790, 25] on img at bounding box center [788, 25] width 16 height 25
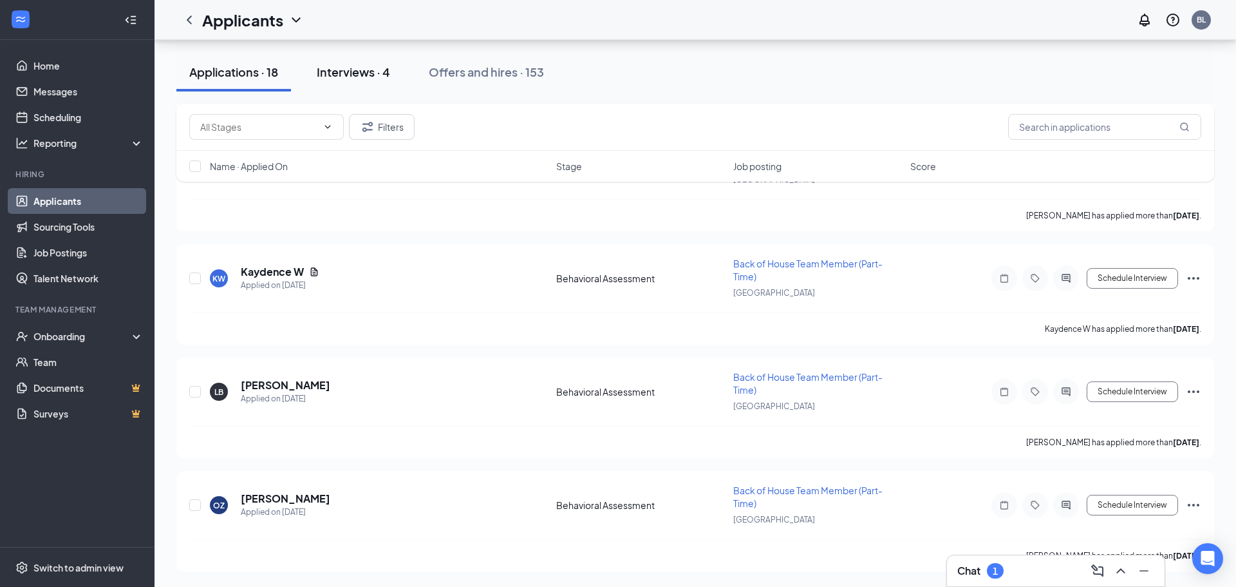
click at [362, 77] on div "Interviews · 4" at bounding box center [353, 72] width 73 height 16
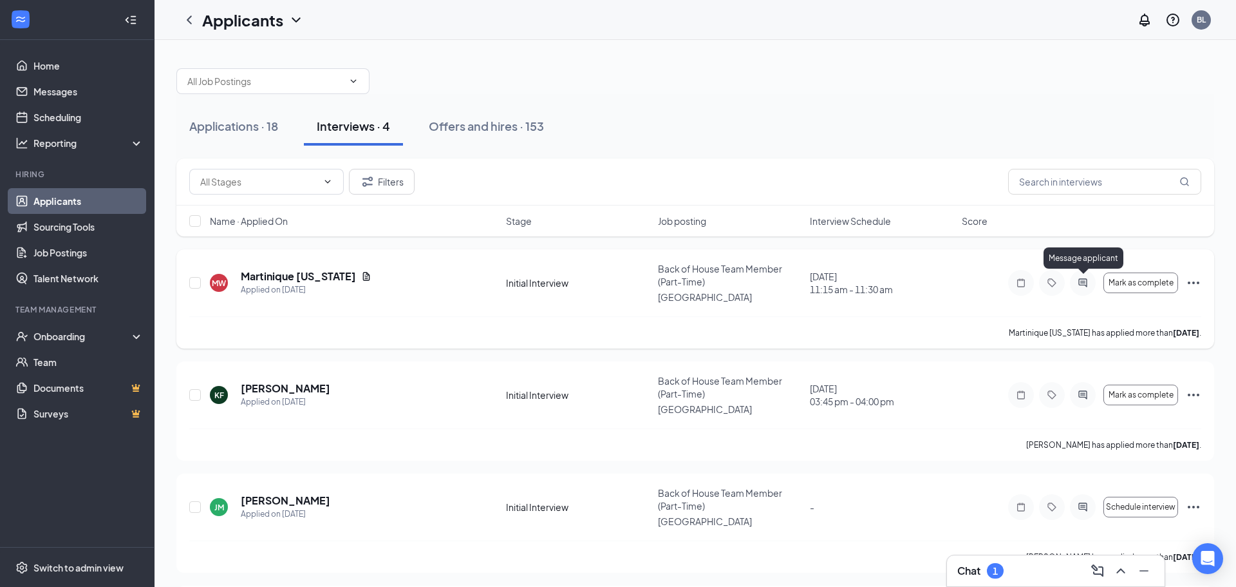
click at [1084, 282] on icon "ActiveChat" at bounding box center [1082, 282] width 15 height 10
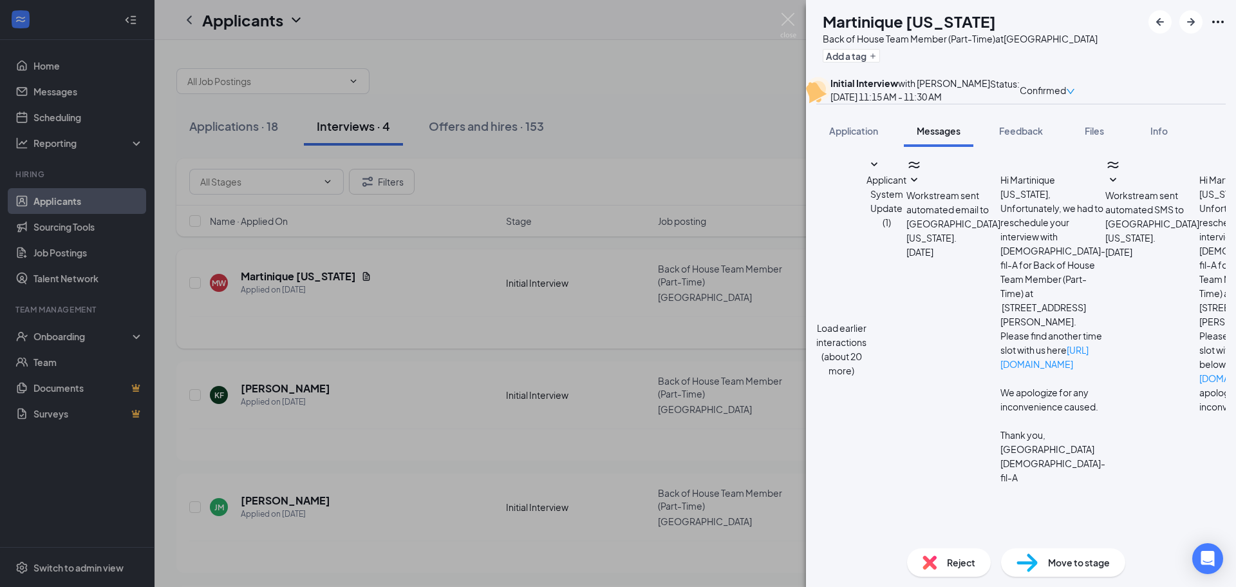
scroll to position [246, 0]
click at [791, 30] on img at bounding box center [788, 25] width 16 height 25
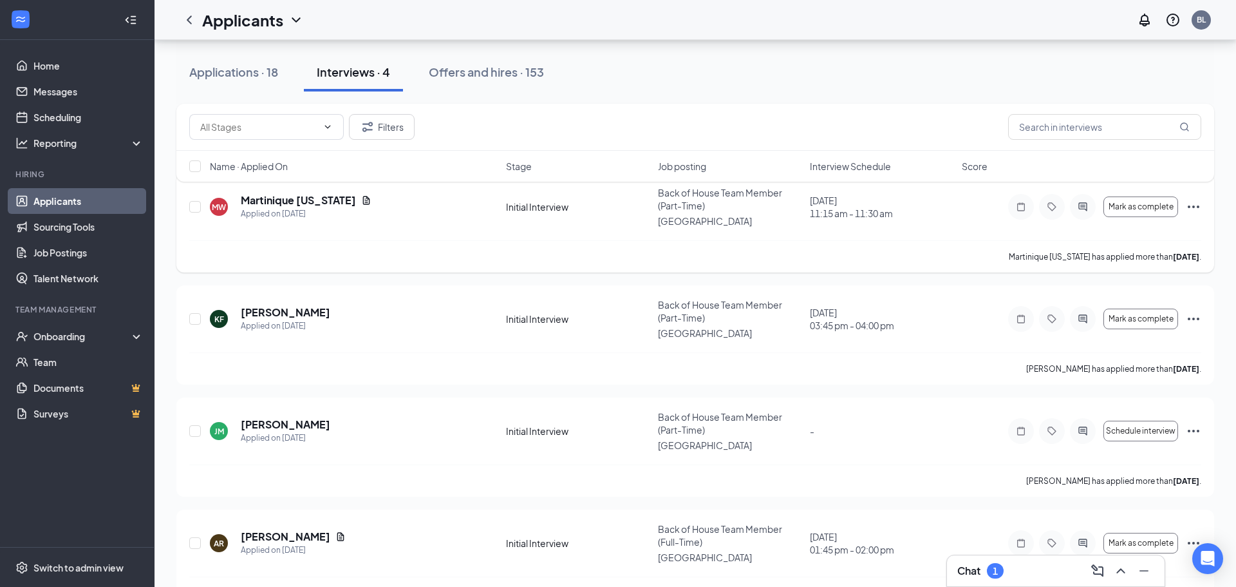
scroll to position [75, 0]
click at [332, 198] on h5 "Martinique [US_STATE]" at bounding box center [298, 201] width 115 height 14
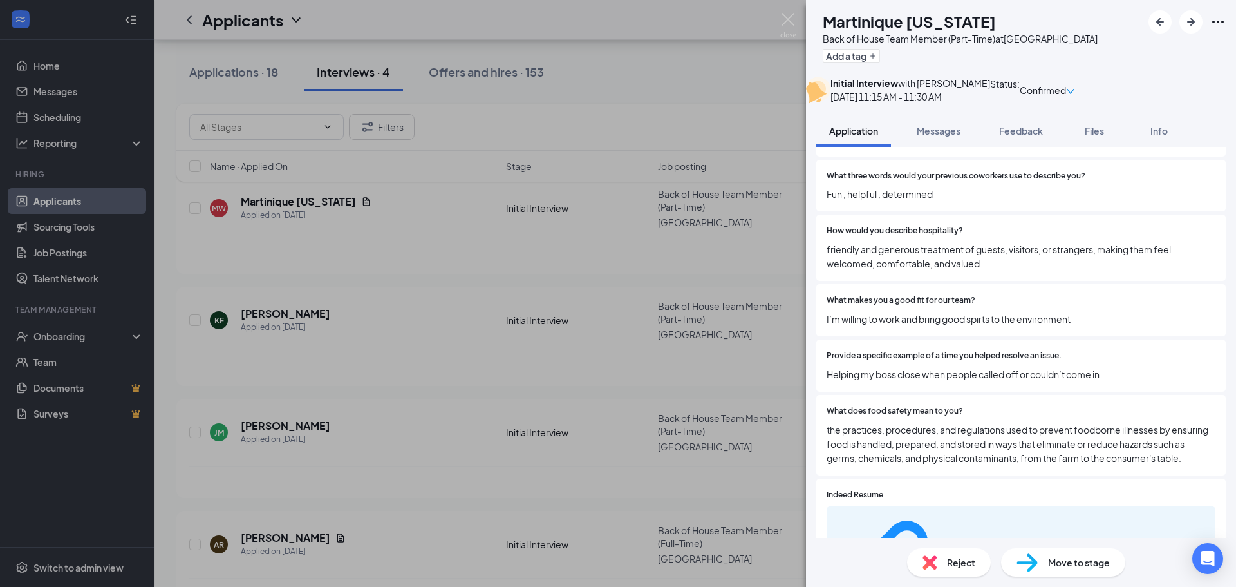
scroll to position [439, 0]
click at [788, 32] on img at bounding box center [788, 25] width 16 height 25
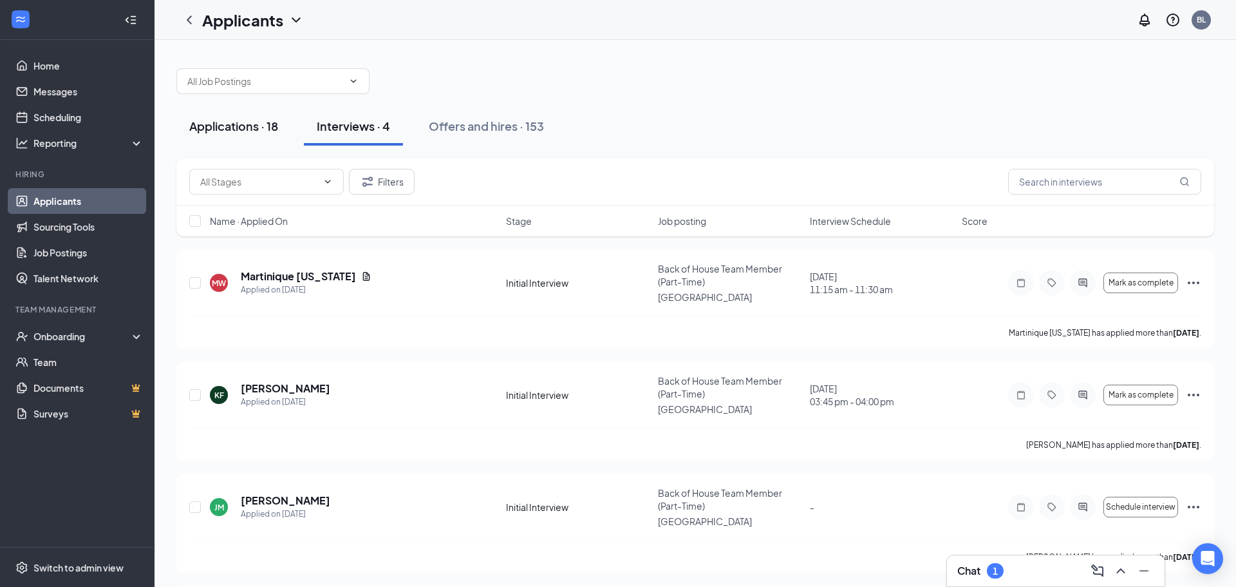
click at [236, 136] on button "Applications · 18" at bounding box center [233, 126] width 115 height 39
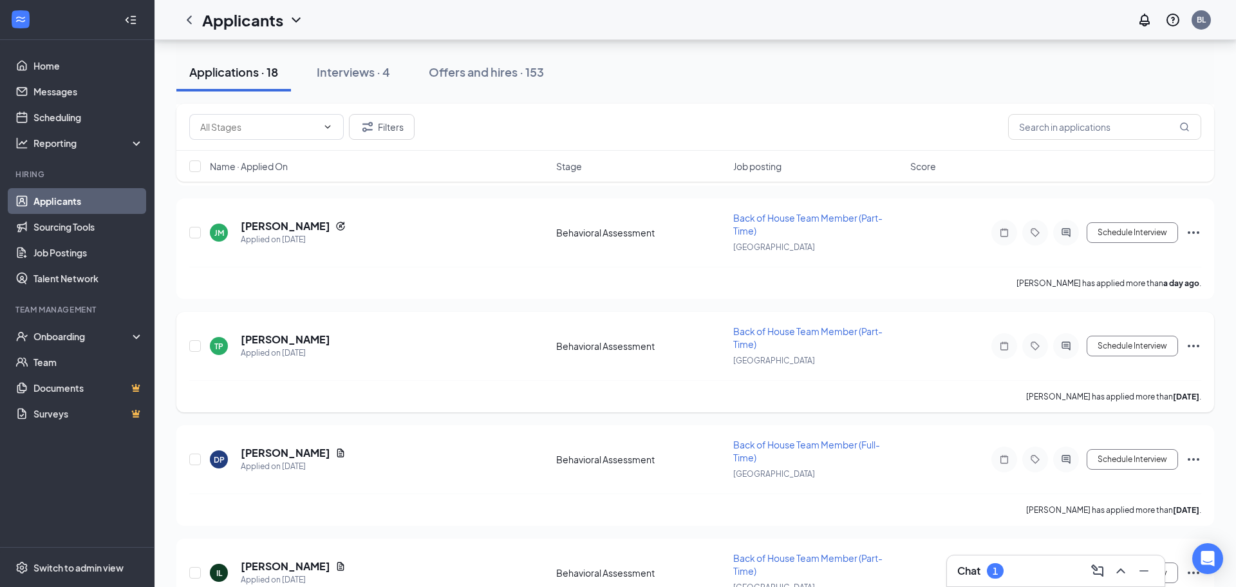
scroll to position [953, 0]
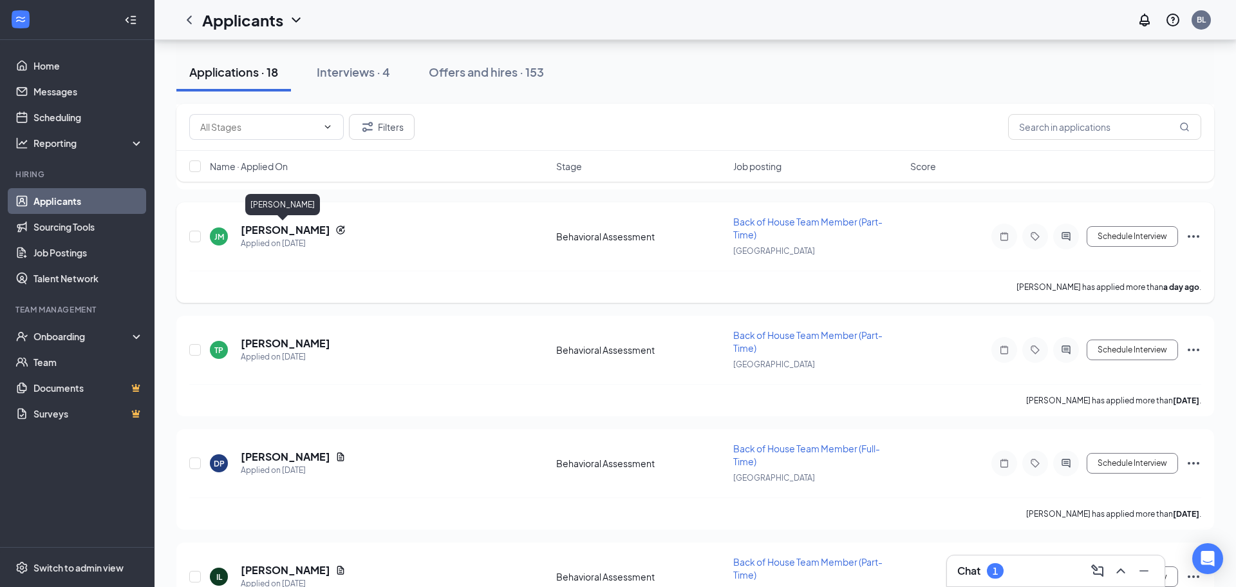
click at [259, 225] on h5 "[PERSON_NAME]" at bounding box center [285, 230] width 89 height 14
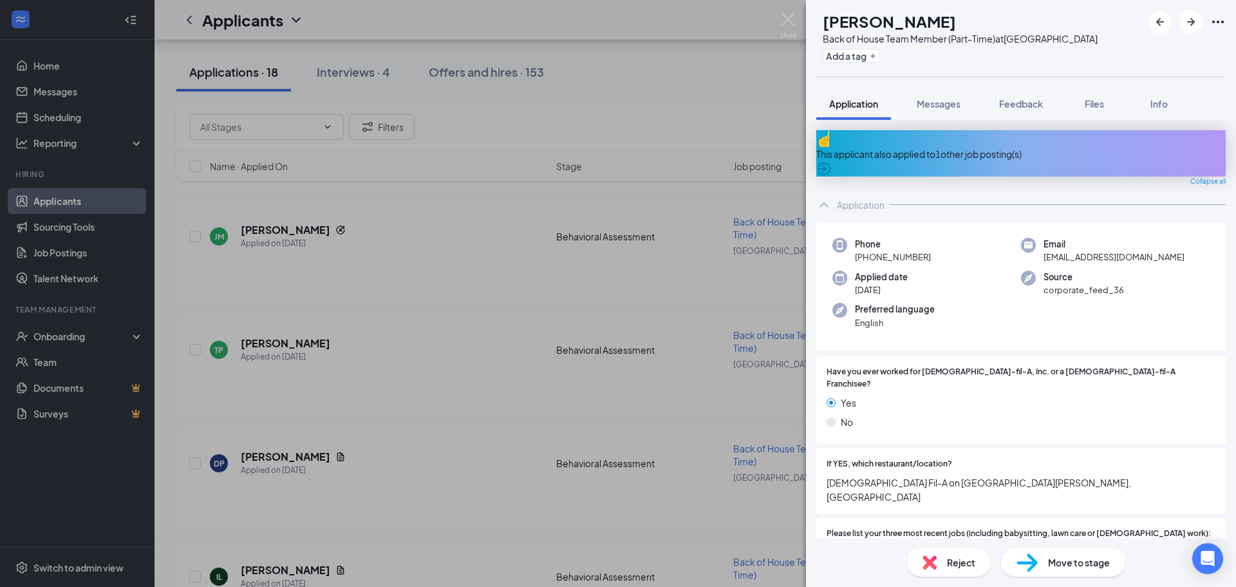
click at [1002, 147] on div "This applicant also applied to 1 other job posting(s)" at bounding box center [1020, 154] width 409 height 14
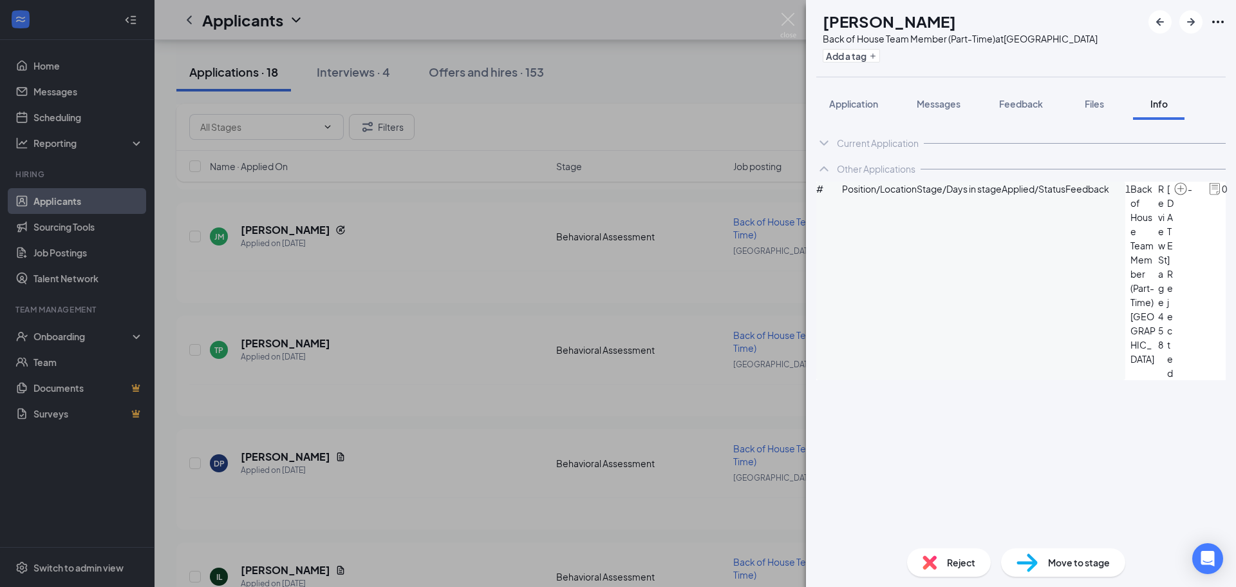
click at [786, 18] on img at bounding box center [788, 25] width 16 height 25
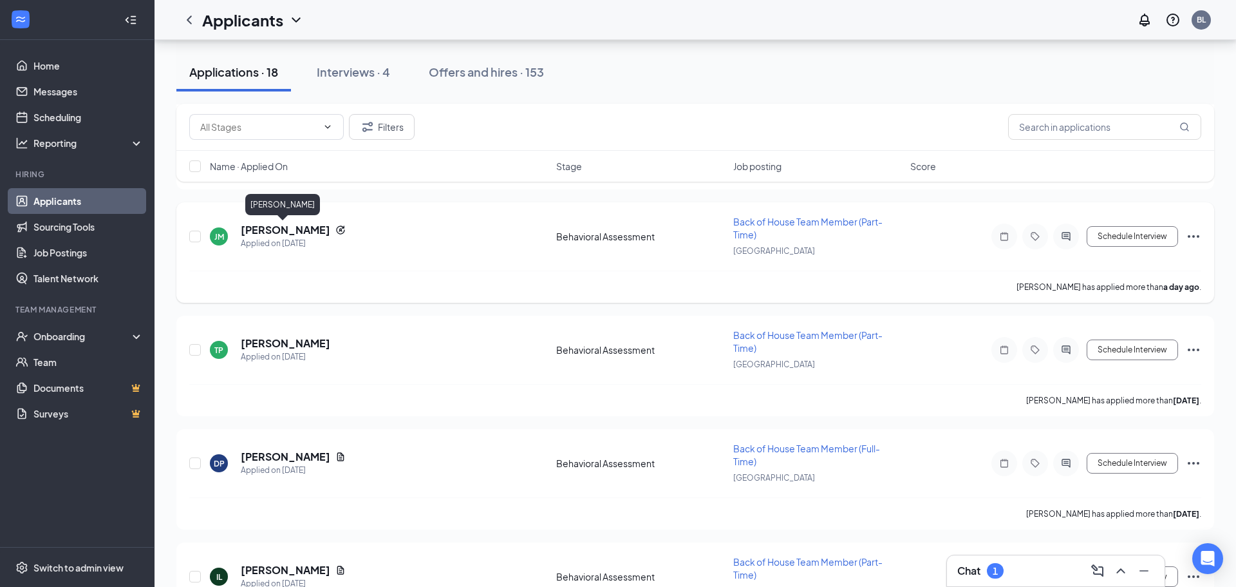
click at [268, 228] on h5 "[PERSON_NAME]" at bounding box center [285, 230] width 89 height 14
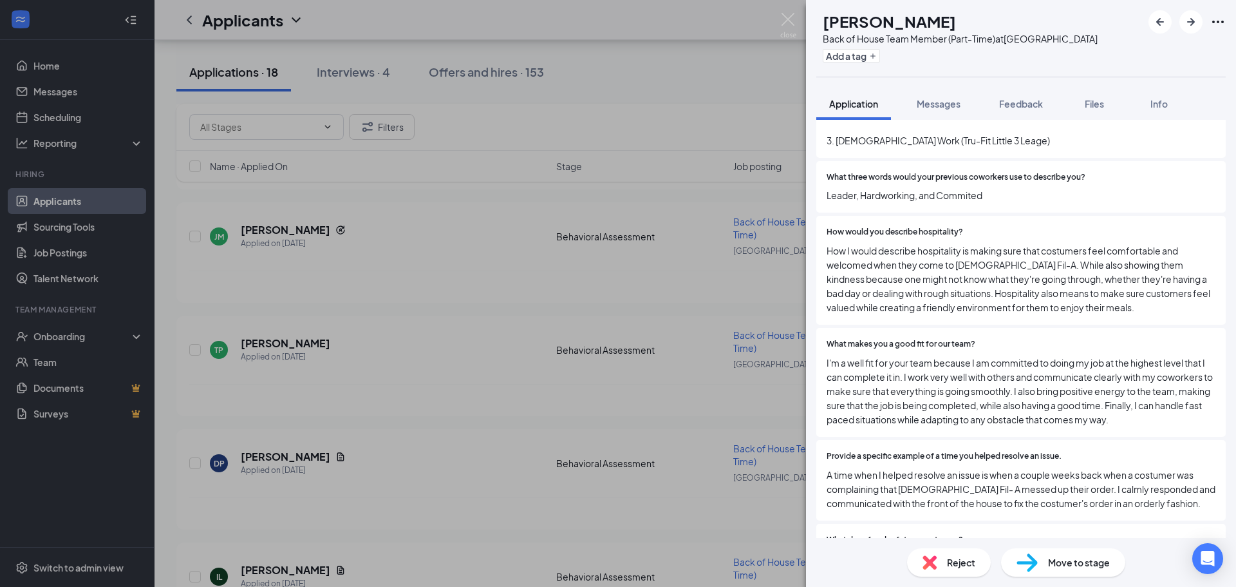
scroll to position [485, 0]
click at [1069, 568] on span "Move to stage" at bounding box center [1079, 562] width 62 height 14
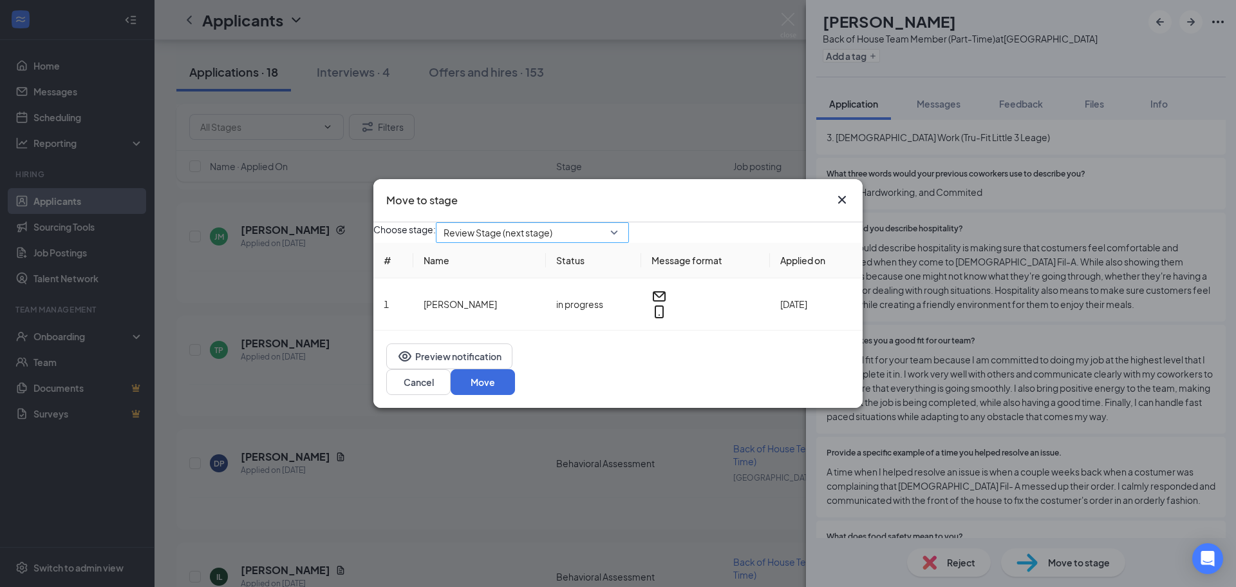
click at [607, 243] on span "Review Stage (next stage)" at bounding box center [527, 240] width 166 height 35
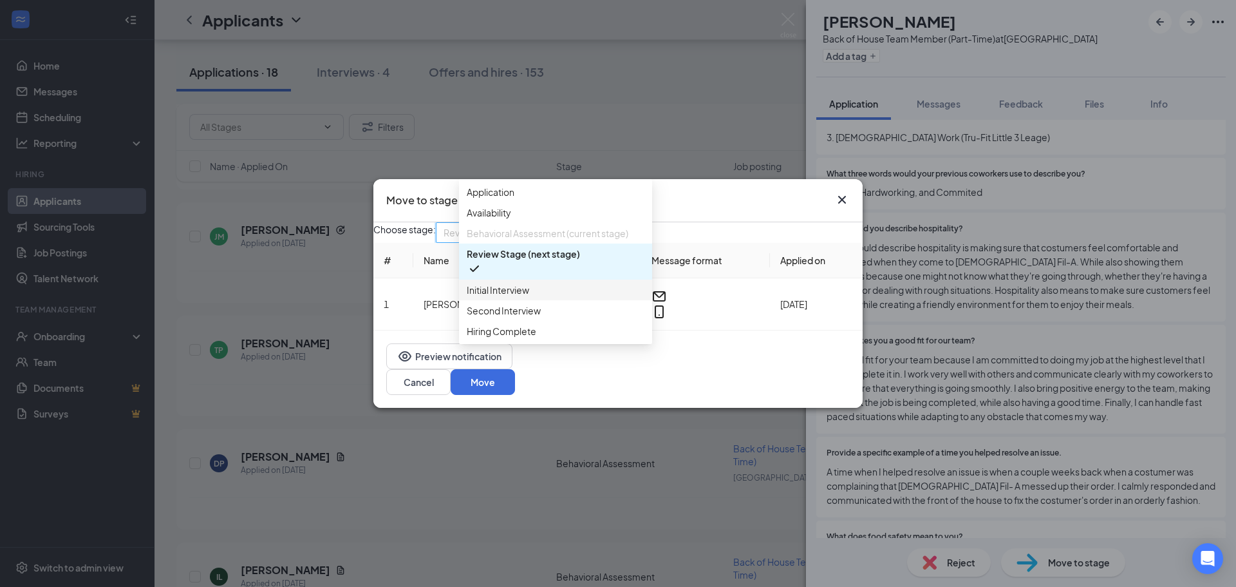
click at [496, 297] on span "Initial Interview" at bounding box center [498, 290] width 62 height 14
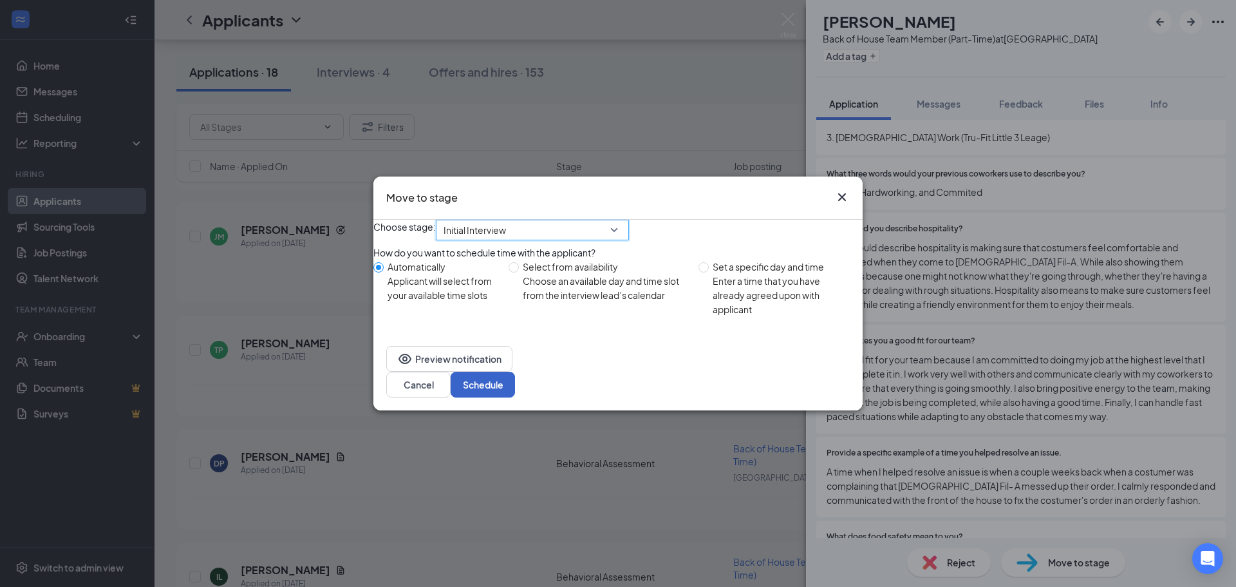
click at [515, 394] on button "Schedule" at bounding box center [483, 384] width 64 height 26
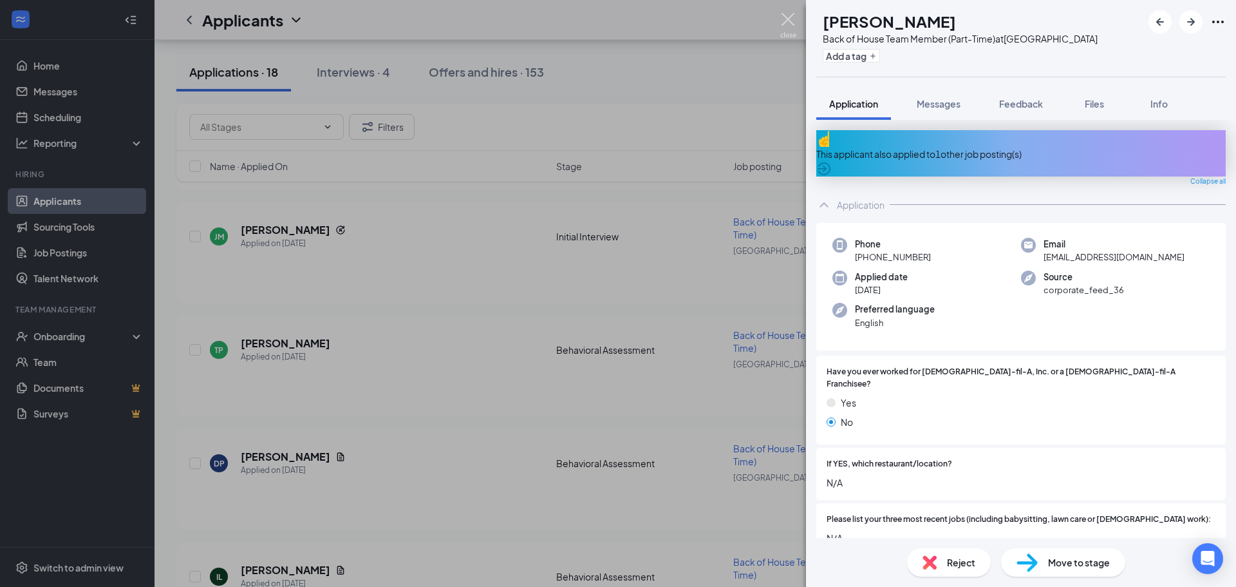
click at [785, 24] on img at bounding box center [788, 25] width 16 height 25
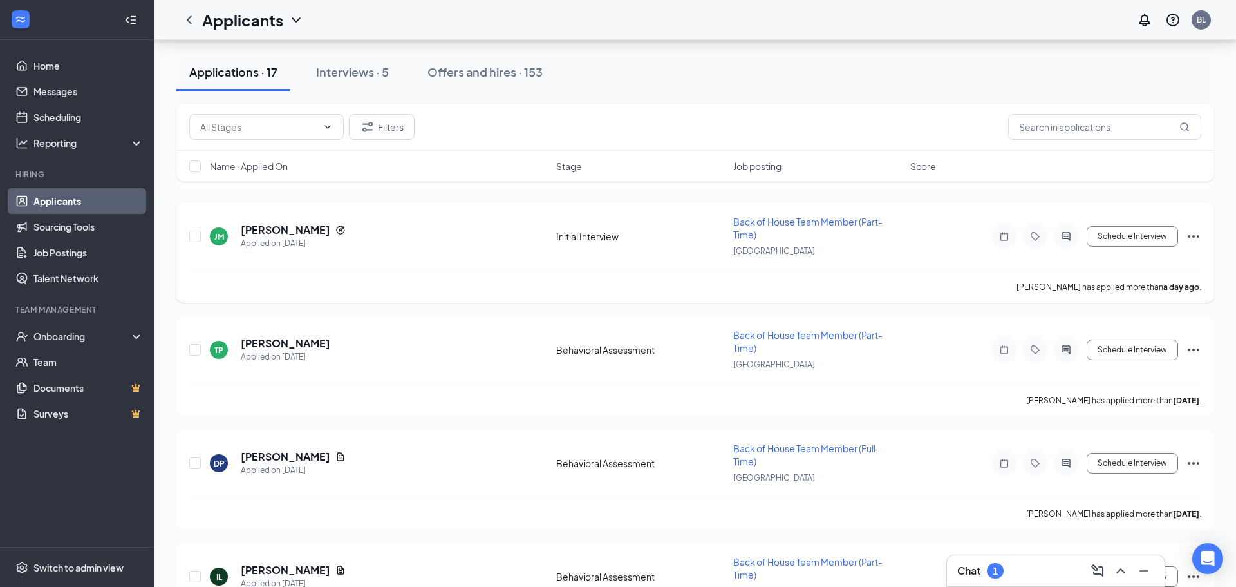
click at [281, 231] on h5 "[PERSON_NAME]" at bounding box center [285, 230] width 89 height 14
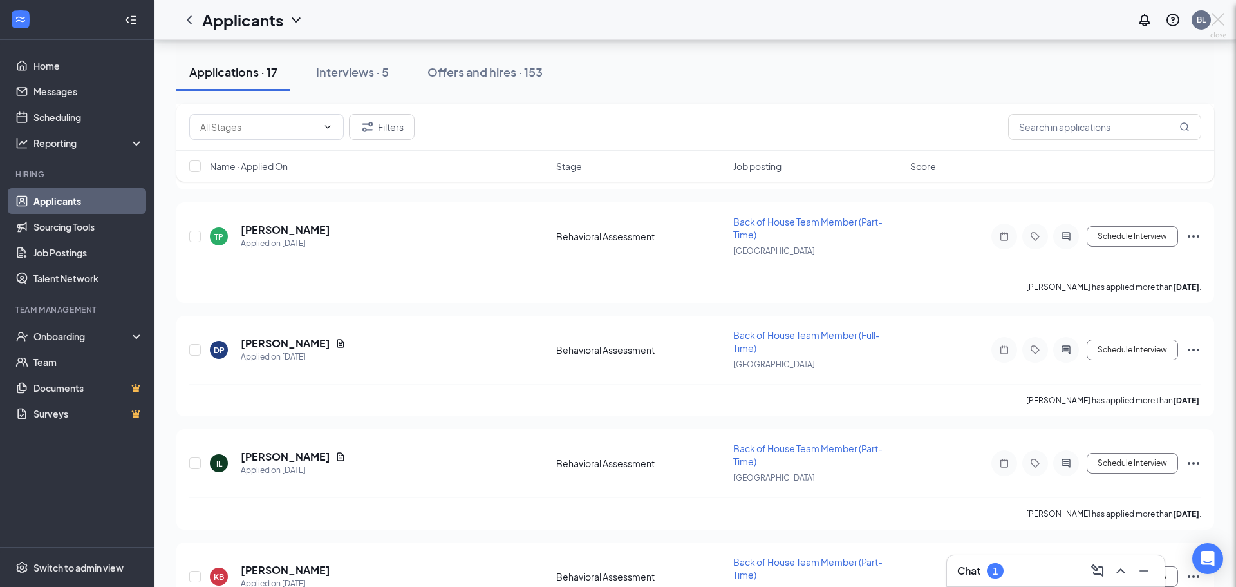
click at [376, 70] on div "[PERSON_NAME] Back of House Team Member (Part-Time) at [GEOGRAPHIC_DATA] Add a …" at bounding box center [618, 293] width 1236 height 587
click at [353, 79] on div "Interviews · 5" at bounding box center [352, 72] width 73 height 16
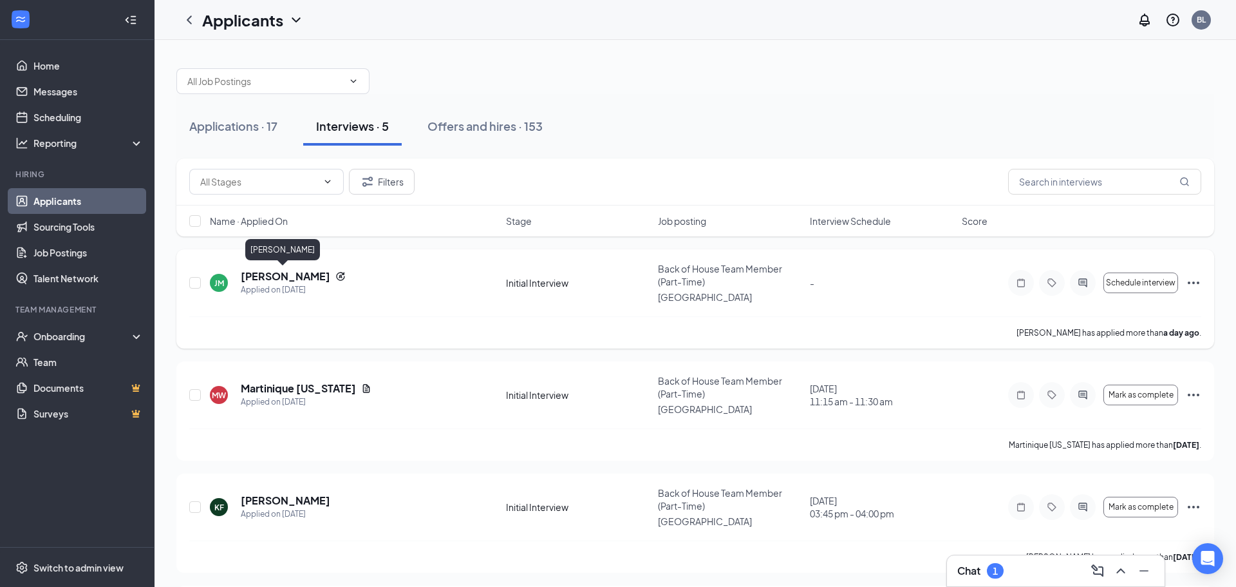
click at [254, 270] on h5 "[PERSON_NAME]" at bounding box center [285, 276] width 89 height 14
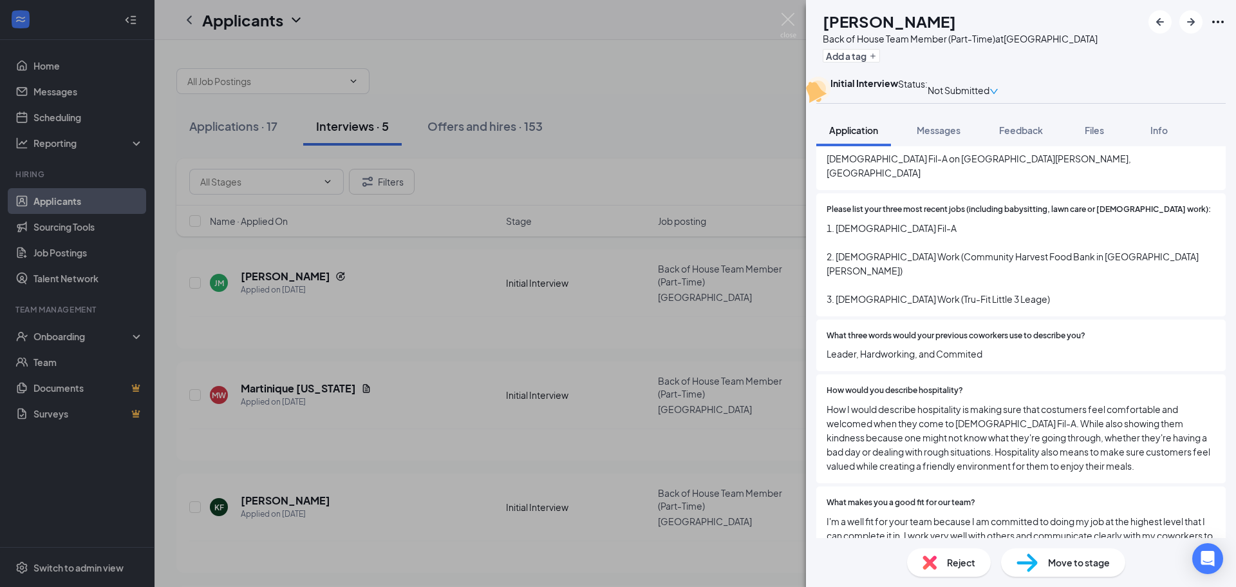
scroll to position [352, 0]
click at [786, 23] on img at bounding box center [788, 25] width 16 height 25
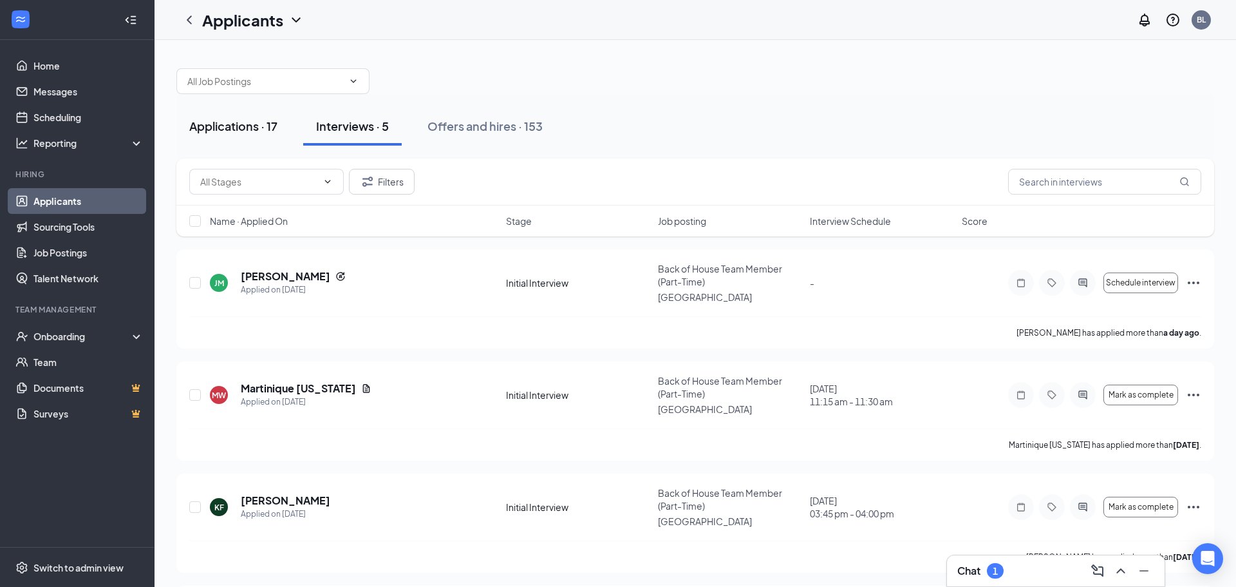
click at [249, 118] on div "Applications · 17" at bounding box center [233, 126] width 88 height 16
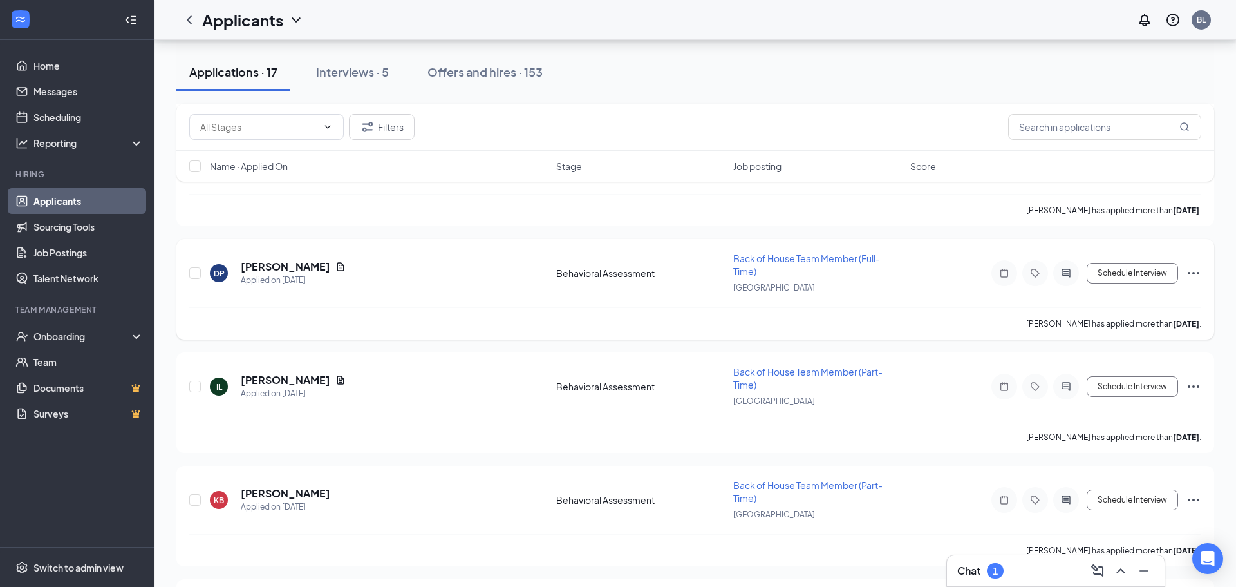
scroll to position [1028, 0]
click at [283, 268] on h5 "[PERSON_NAME]" at bounding box center [285, 269] width 89 height 14
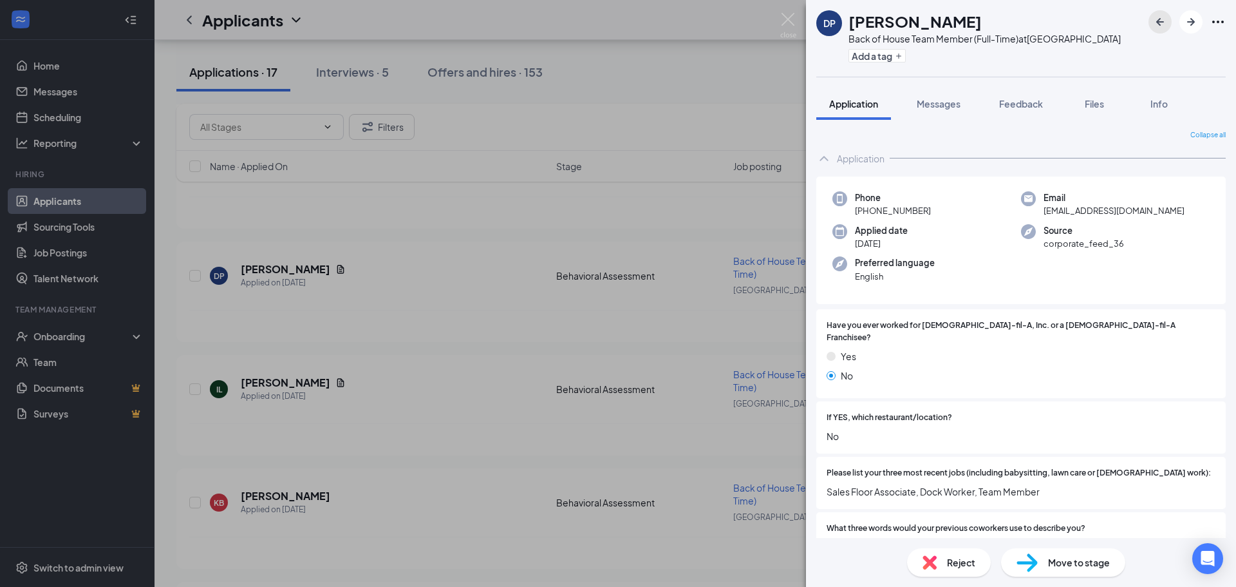
click at [1160, 27] on icon "ArrowLeftNew" at bounding box center [1159, 21] width 15 height 15
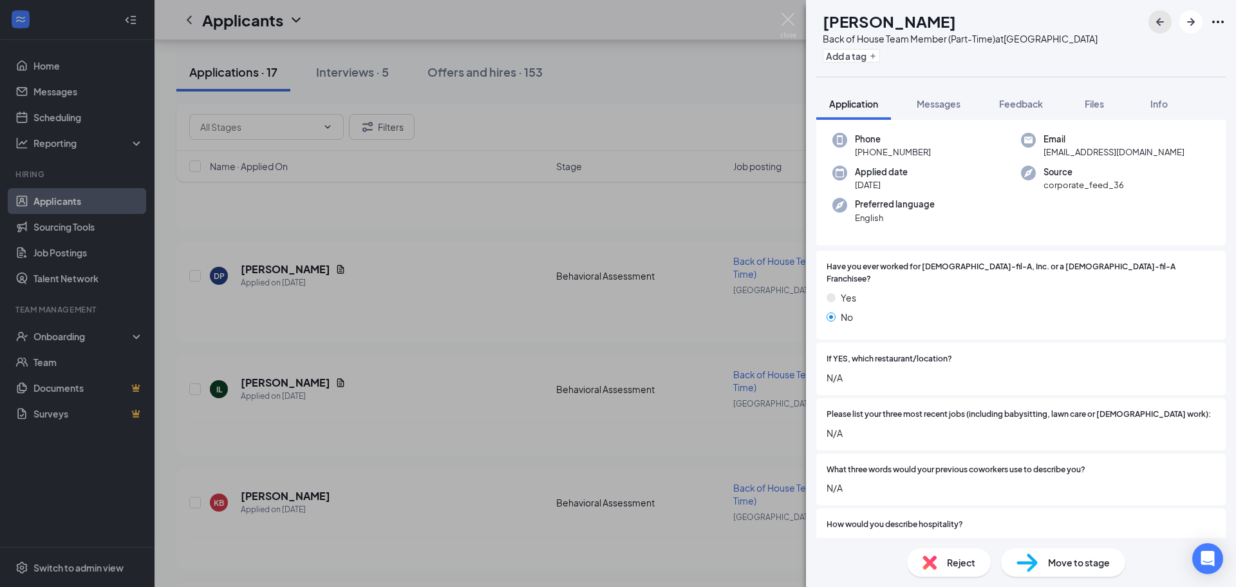
scroll to position [108, 0]
